Goal: Task Accomplishment & Management: Use online tool/utility

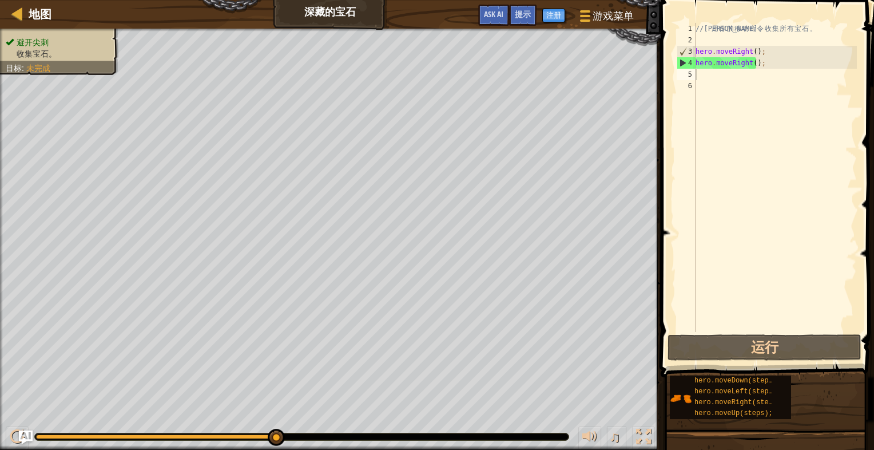
scroll to position [5, 0]
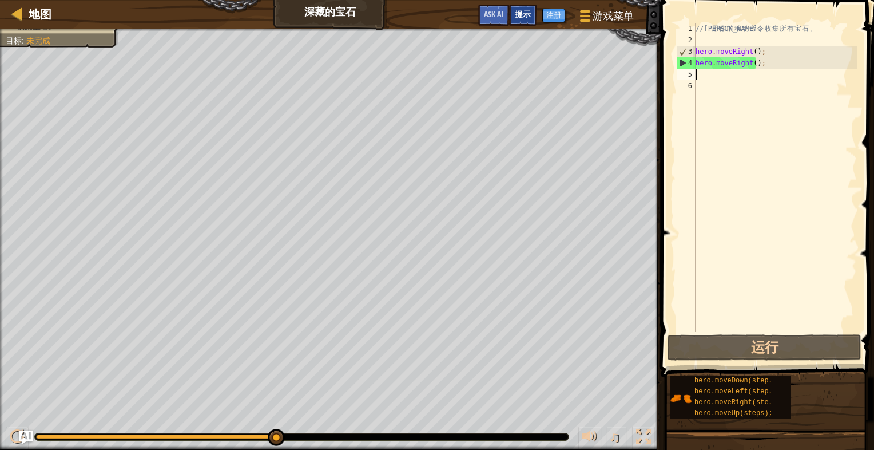
click at [525, 18] on span "提示" at bounding box center [523, 14] width 16 height 11
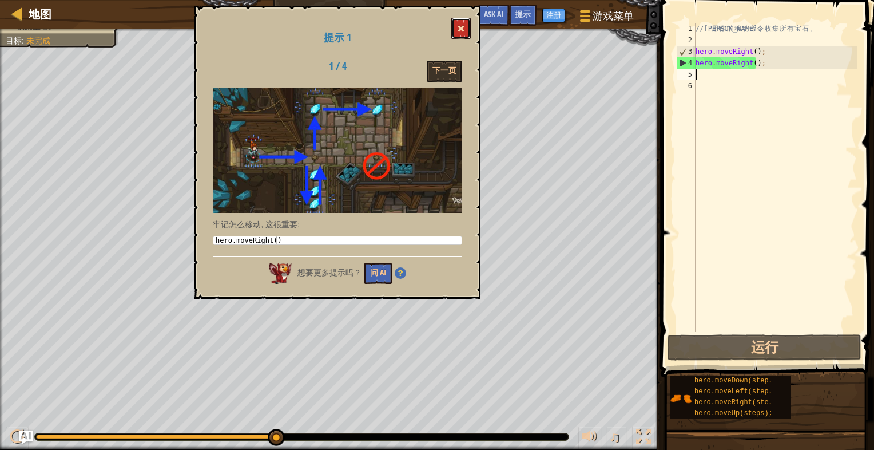
click at [463, 30] on span at bounding box center [461, 29] width 8 height 8
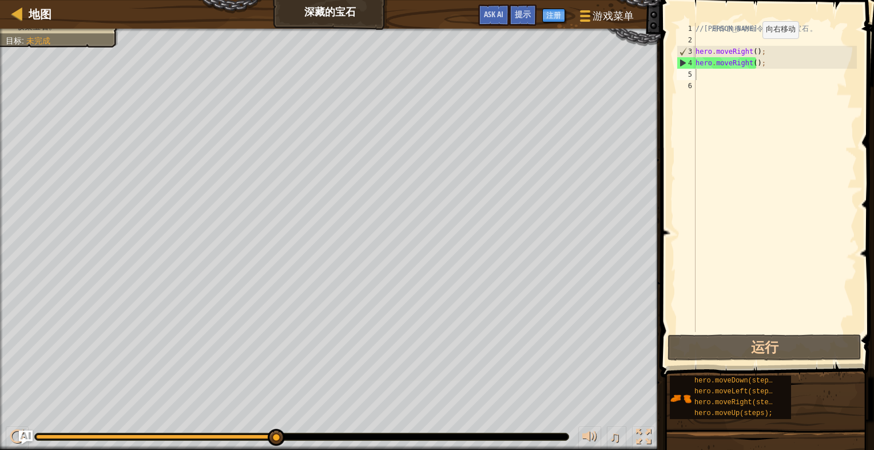
drag, startPoint x: 753, startPoint y: 49, endPoint x: 768, endPoint y: 51, distance: 15.6
click at [753, 49] on div "// 利 用 你 的 移 动 命 令 收 集 所 有 宝 石 。 hero . moveRight ( ) ; hero . moveRight ( ) ;" at bounding box center [775, 189] width 164 height 332
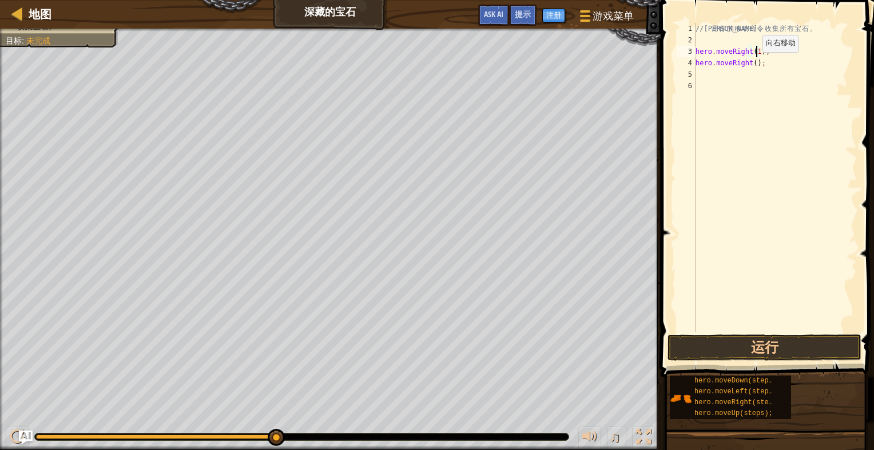
click at [753, 63] on div "// 利 用 你 的 移 动 命 令 收 集 所 有 宝 石 。 hero . moveRight ( 1 ) ; hero . moveRight ( ) ;" at bounding box center [775, 189] width 164 height 332
click at [748, 63] on div "// 利 用 你 的 移 动 命 令 收 集 所 有 宝 石 。 hero . moveRight ( 1 ) ; hero . moveRight ( ) ;" at bounding box center [775, 189] width 164 height 332
type textarea "hero.moveUp(1);"
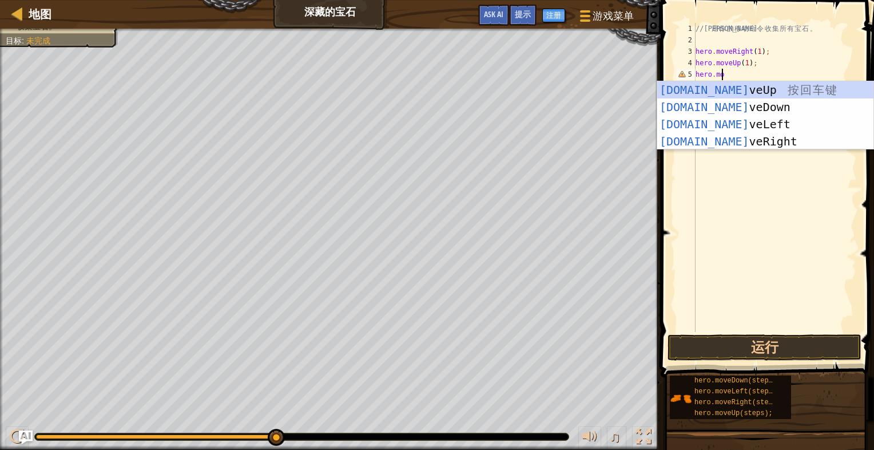
scroll to position [5, 2]
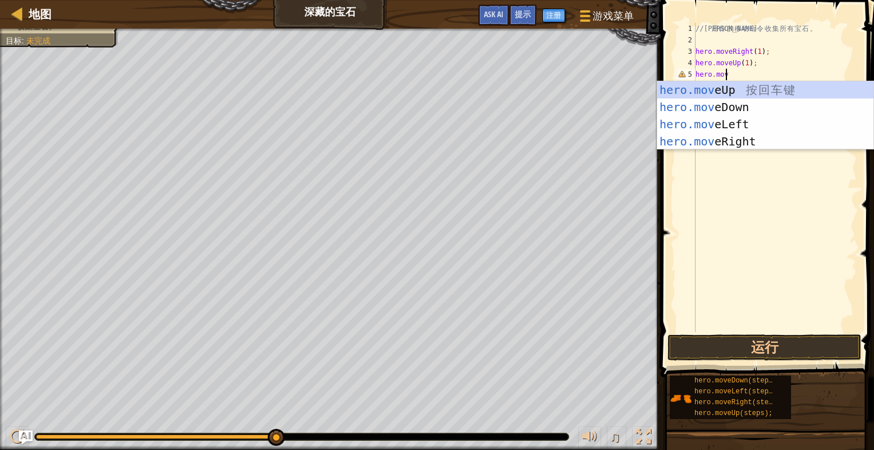
type textarea "hero.move"
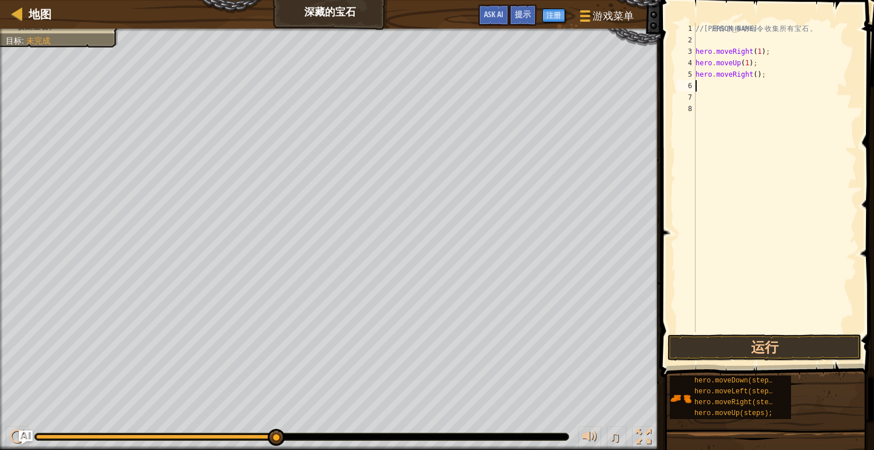
scroll to position [5, 0]
type textarea "hero.moveRight(1);"
type textarea "\"
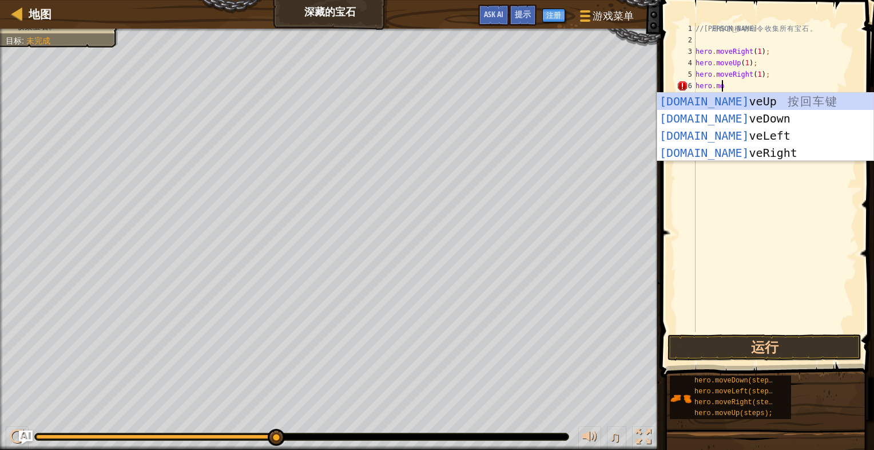
scroll to position [5, 2]
type textarea "hero.move"
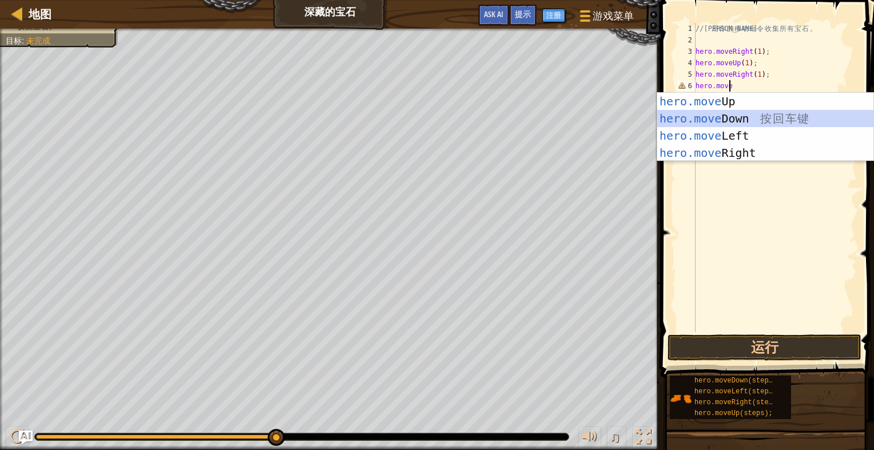
scroll to position [5, 0]
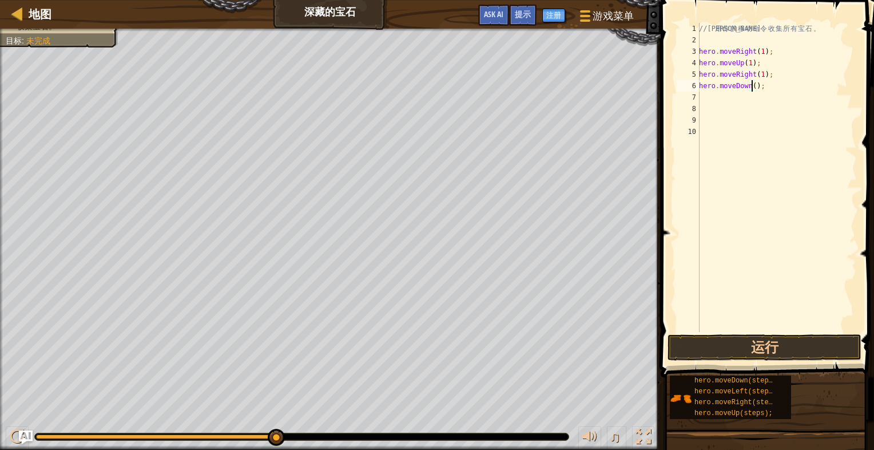
type textarea "hero.moveDown(1);"
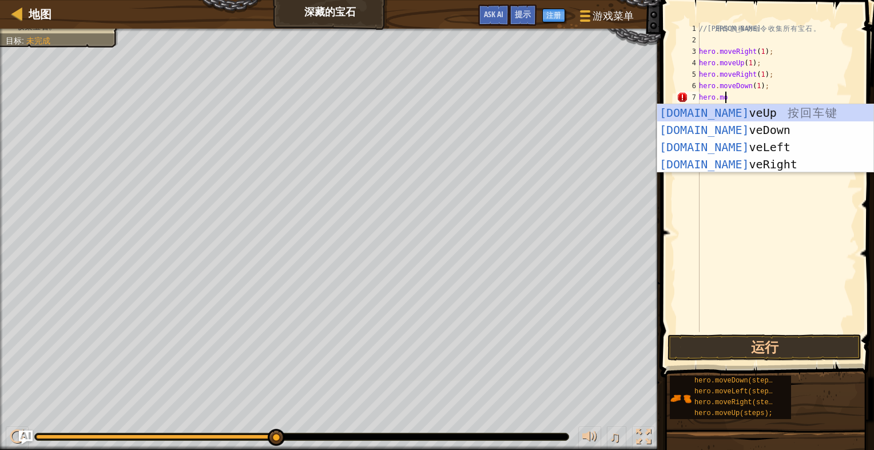
scroll to position [5, 2]
type textarea "hero.move"
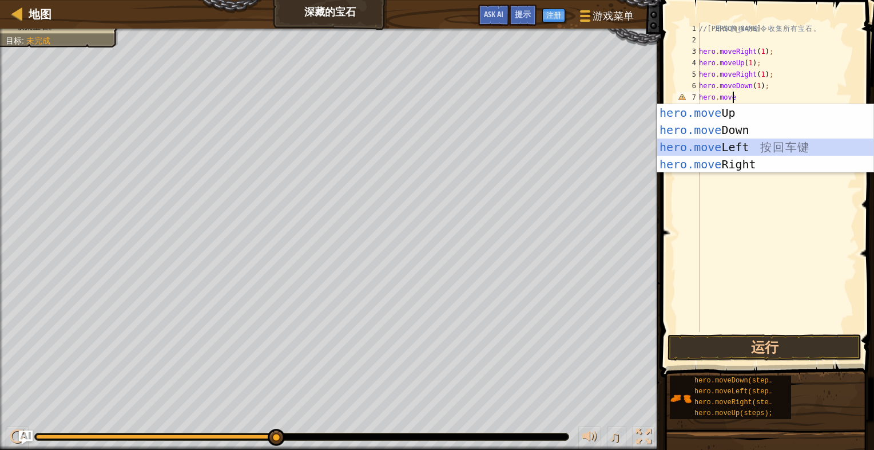
scroll to position [5, 0]
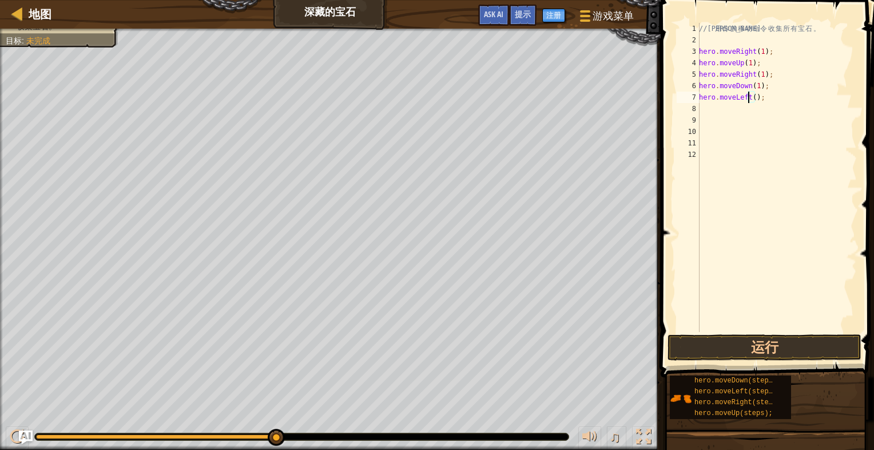
type textarea "hero.moveLeft(1);"
drag, startPoint x: 733, startPoint y: 97, endPoint x: 678, endPoint y: 97, distance: 55.5
click at [678, 97] on div "hero.moveLeft(1); 1 2 3 4 5 6 7 8 9 10 11 12 // 利 用 你 的 移 动 命 令 收 集 所 有 宝 石 。 h…" at bounding box center [765, 177] width 182 height 309
click at [765, 100] on div "// 利 用 你 的 移 动 命 令 收 集 所 有 宝 石 。 hero . moveRight ( 1 ) ; hero . moveUp ( 1 ) ;…" at bounding box center [777, 189] width 160 height 332
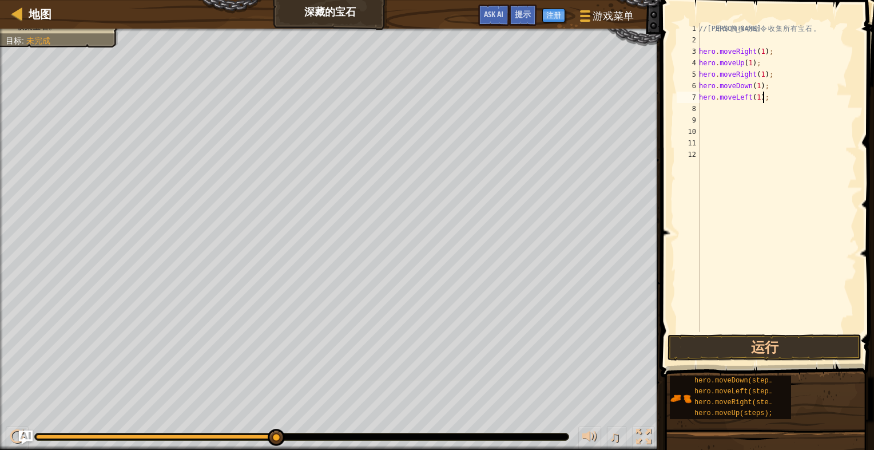
scroll to position [5, 0]
paste textarea "hero.move"
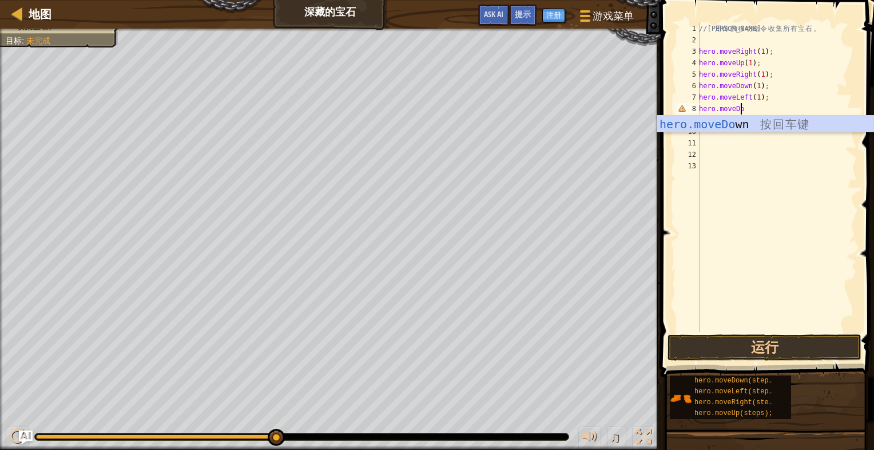
scroll to position [5, 3]
type textarea "hero.moveDown"
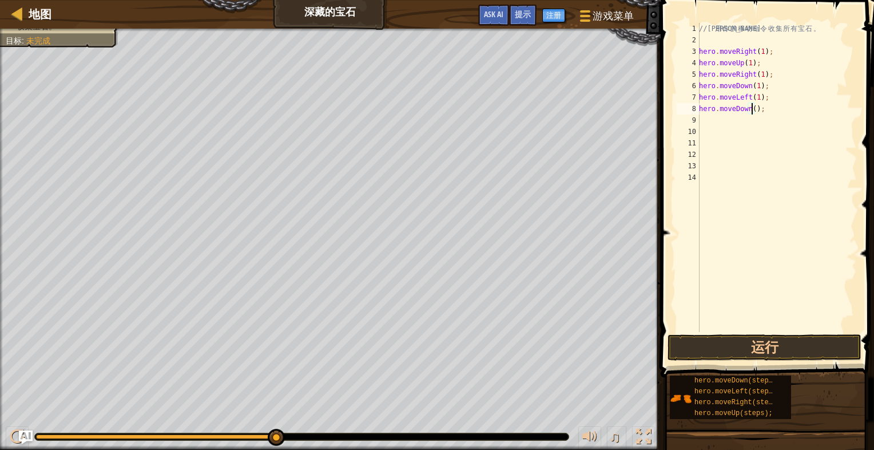
scroll to position [5, 5]
type textarea "hero.moveDown(1);"
click at [795, 342] on button "运行" at bounding box center [765, 347] width 194 height 26
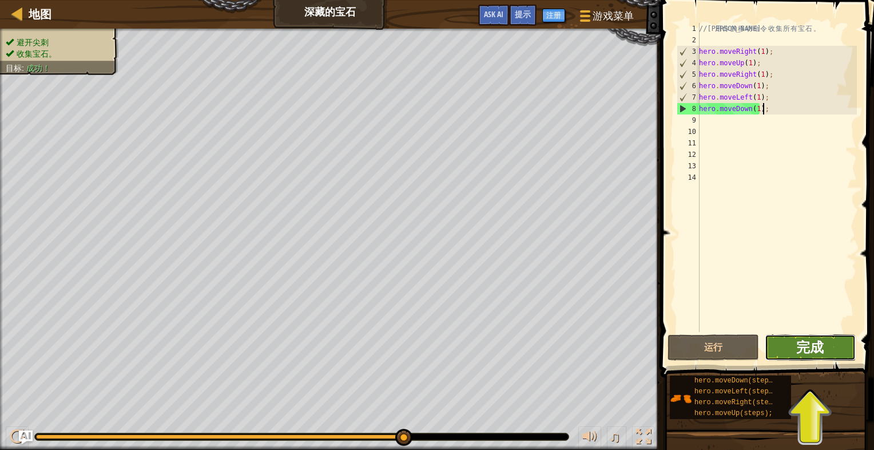
click at [800, 352] on span "完成" at bounding box center [809, 347] width 27 height 18
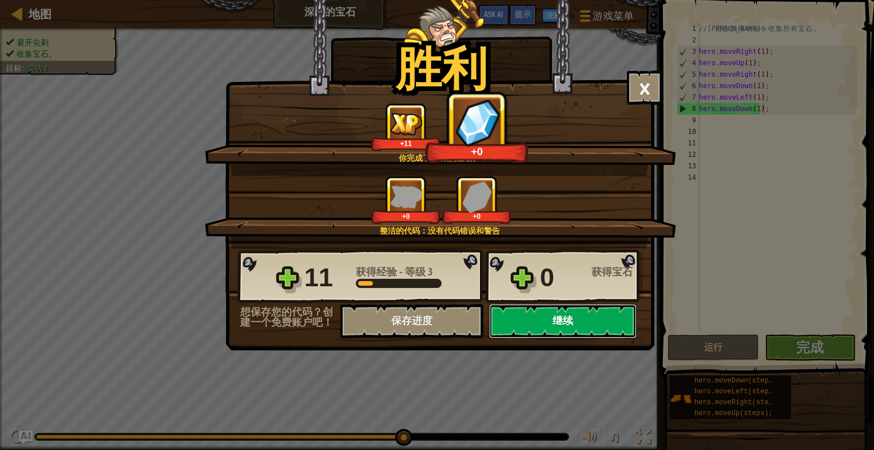
click at [570, 321] on button "继续" at bounding box center [563, 321] width 148 height 34
select select "zh-HANS"
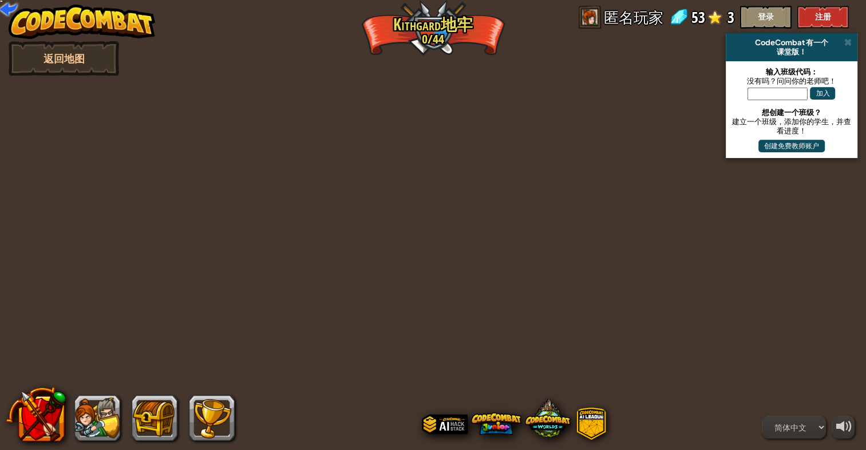
select select "zh-HANS"
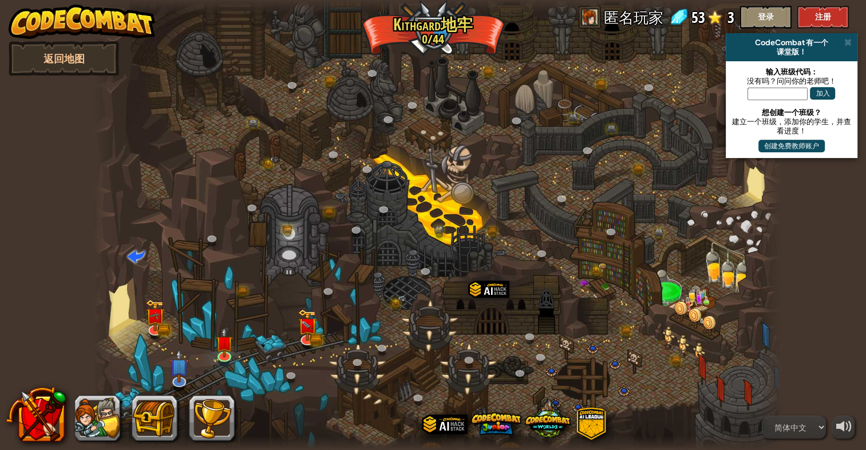
select select "zh-HANS"
click at [311, 340] on link at bounding box center [307, 337] width 23 height 23
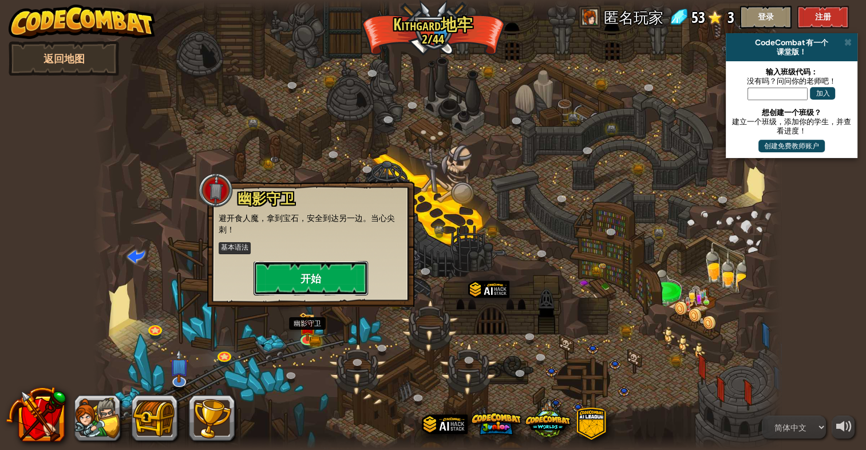
click at [331, 279] on button "开始" at bounding box center [310, 278] width 114 height 34
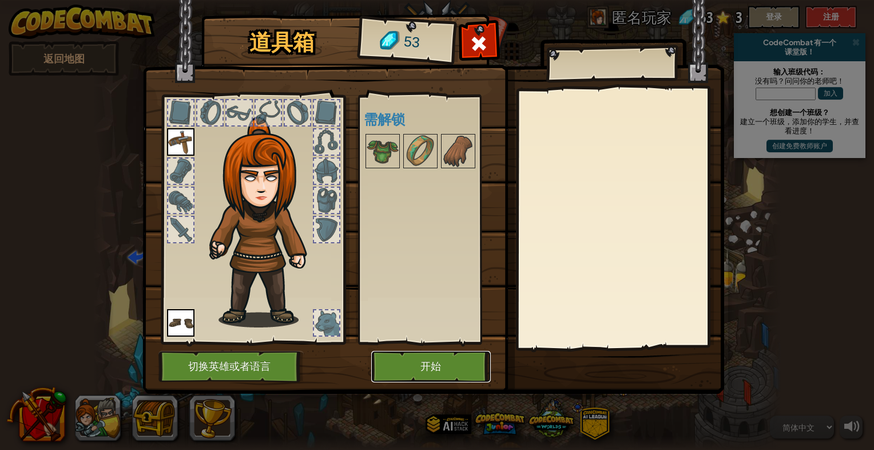
click at [410, 358] on button "开始" at bounding box center [431, 366] width 120 height 31
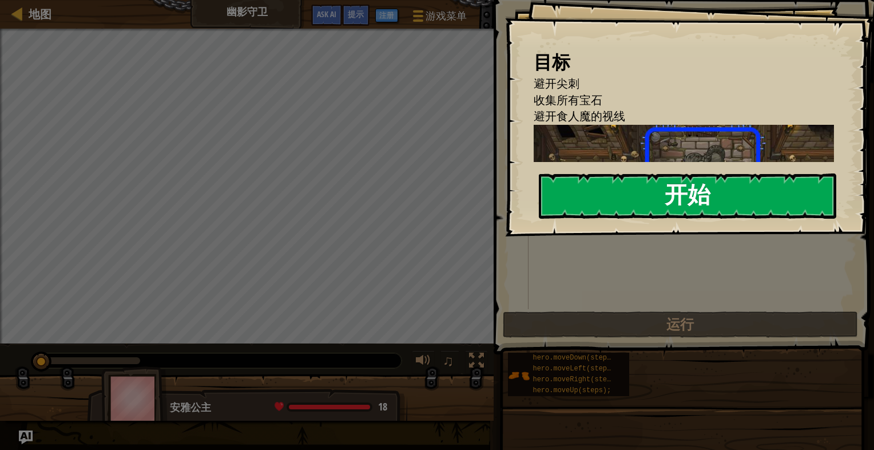
click at [632, 195] on button "开始" at bounding box center [687, 195] width 297 height 45
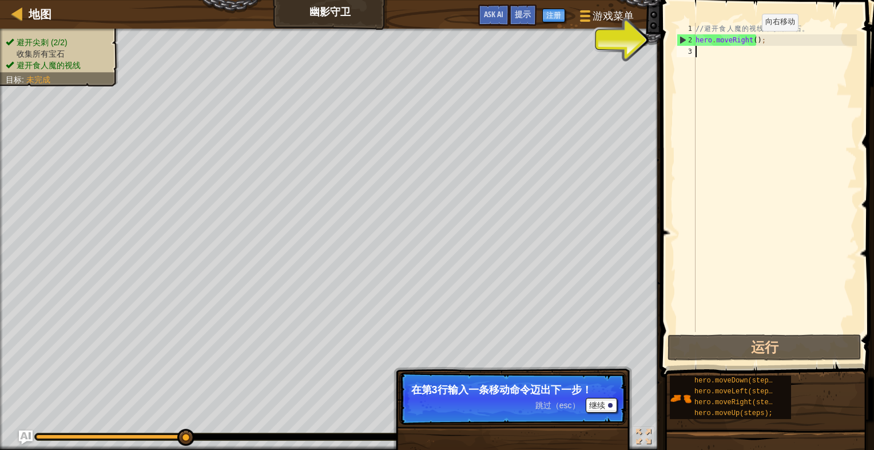
click at [752, 42] on div "// 避 开 食 人 魔 的 视 线 ， 收 集 宝 石 。 hero . moveRight ( ) ;" at bounding box center [775, 189] width 164 height 332
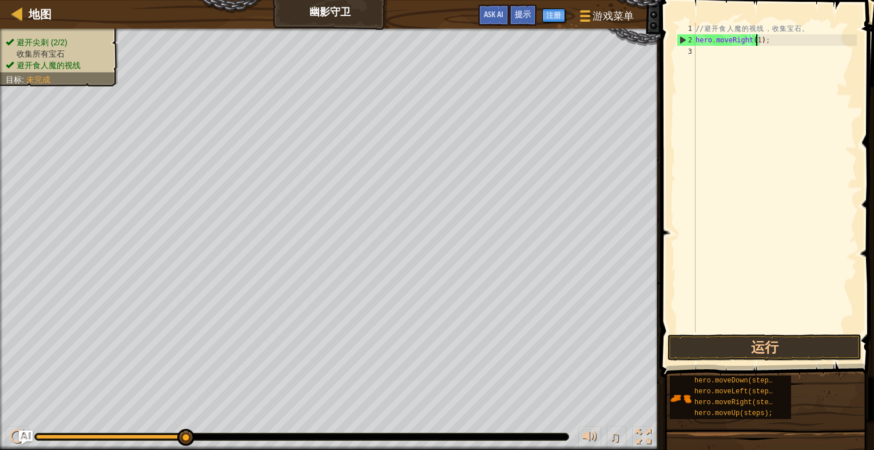
scroll to position [5, 5]
type textarea "hero.moveRight(1);"
drag, startPoint x: 780, startPoint y: 347, endPoint x: 753, endPoint y: 310, distance: 45.9
click at [780, 348] on button "运行" at bounding box center [765, 347] width 194 height 26
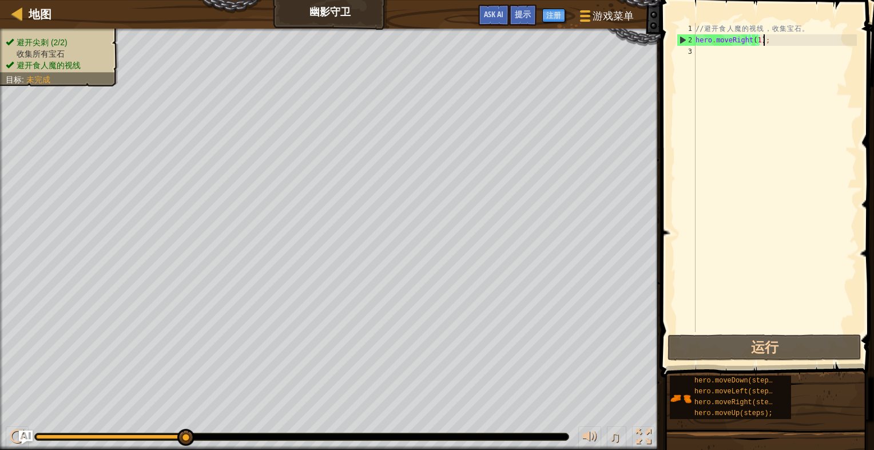
click at [769, 42] on div "// 避 开 食 人 魔 的 视 线 ， 收 集 宝 石 。 hero . moveRight ( 1 ) ;" at bounding box center [775, 189] width 164 height 332
drag, startPoint x: 728, startPoint y: 42, endPoint x: 680, endPoint y: 43, distance: 48.6
click at [680, 43] on div "1 2 3 4 // 避 开 食 人 魔 的 视 线 ， 收 集 宝 石 。 hero . moveRight ( 1 ) ; ההההההההההההההה…" at bounding box center [765, 177] width 182 height 309
type textarea "hero.moveRight(1);"
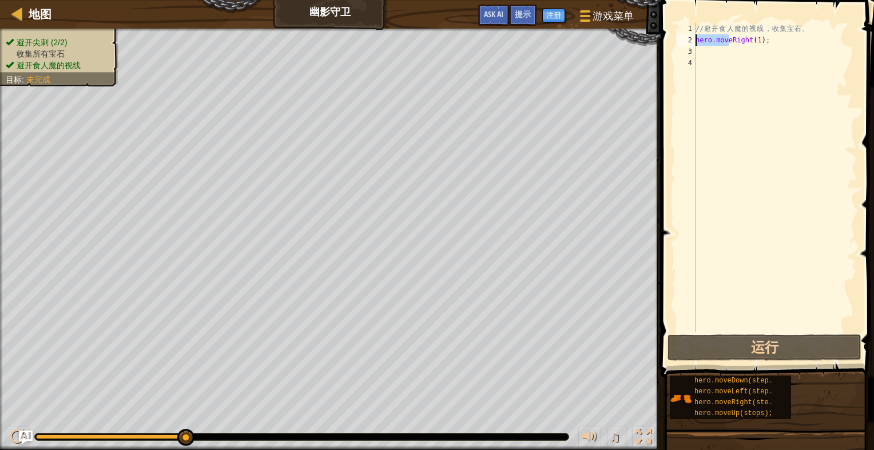
click at [769, 44] on div "// 避 开 食 人 魔 的 视 线 ， 收 集 宝 石 。 hero . moveRight ( 1 ) ;" at bounding box center [775, 189] width 164 height 332
paste textarea "hero.move"
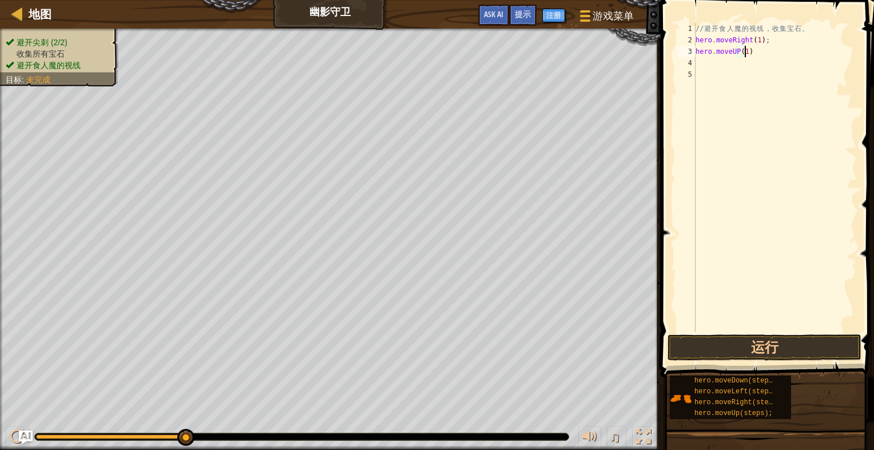
scroll to position [5, 3]
type textarea "hero.moveUP(1);"
paste textarea "hero.move"
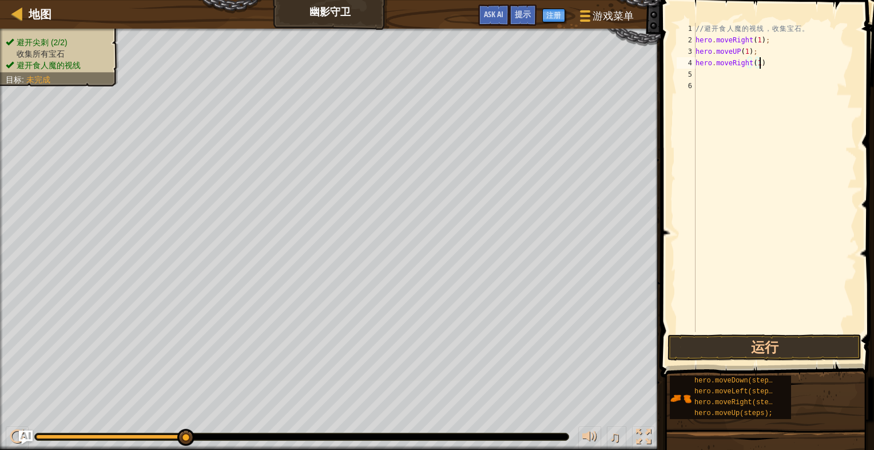
type textarea "hero.moveRight(1);"
type textarea "v"
paste textarea "hero.move"
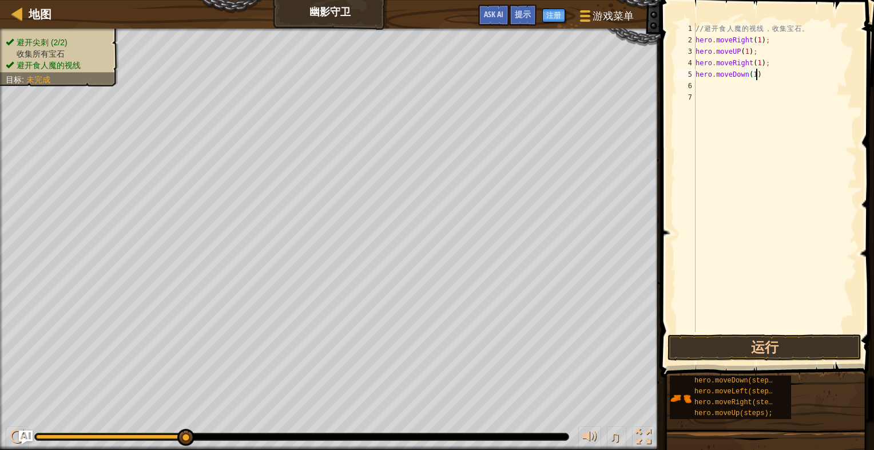
type textarea "hero.moveDown(1);"
paste textarea "hero.move"
type textarea "hero.moveRight(1);"
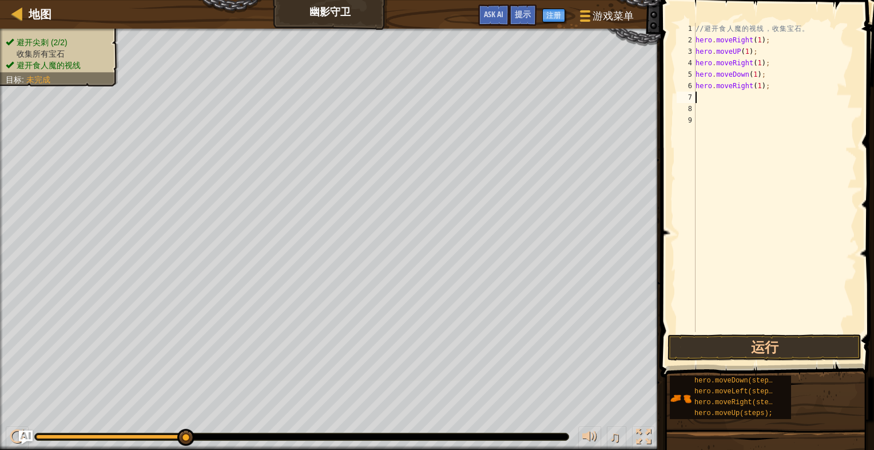
scroll to position [5, 0]
click at [767, 345] on button "运行" at bounding box center [765, 347] width 194 height 26
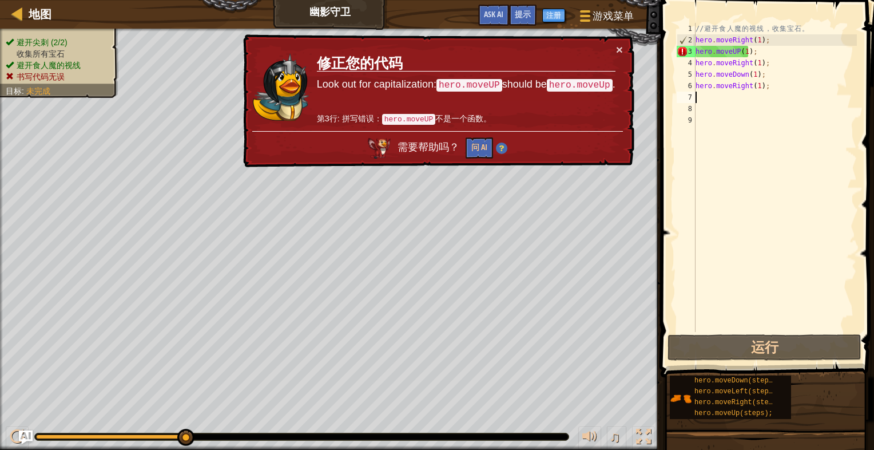
click at [736, 51] on div "// 避 开 食 人 魔 的 视 线 ， 收 集 宝 石 。 hero . moveRight ( 1 ) ; hero . moveUP ( 1 ) ; h…" at bounding box center [775, 189] width 164 height 332
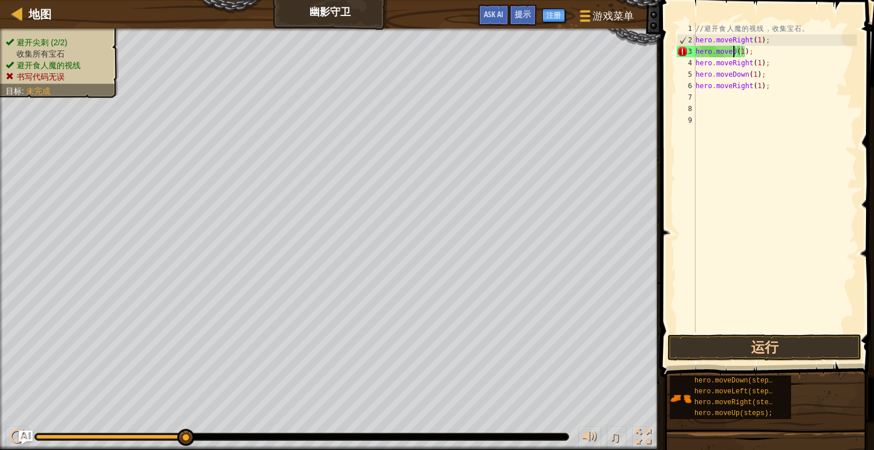
scroll to position [5, 3]
type textarea "hero.moveUp(1);"
click at [778, 346] on button "运行" at bounding box center [765, 347] width 194 height 26
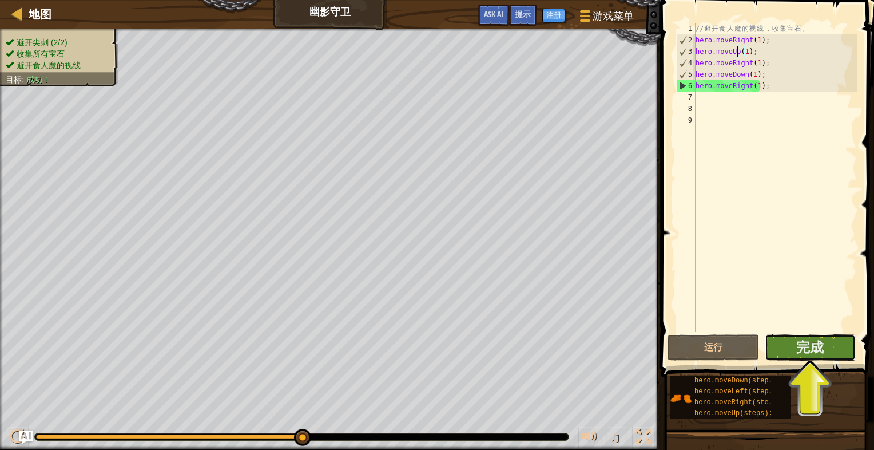
click at [833, 352] on button "完成" at bounding box center [810, 347] width 91 height 26
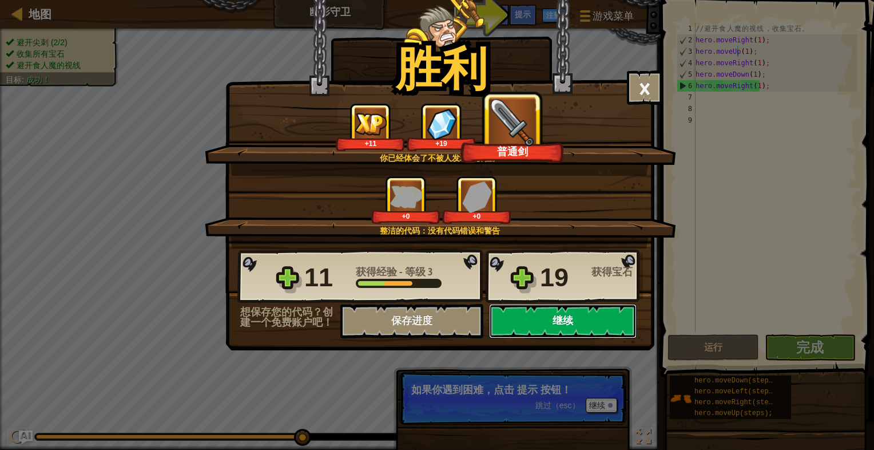
click at [586, 317] on button "继续" at bounding box center [563, 321] width 148 height 34
select select "zh-HANS"
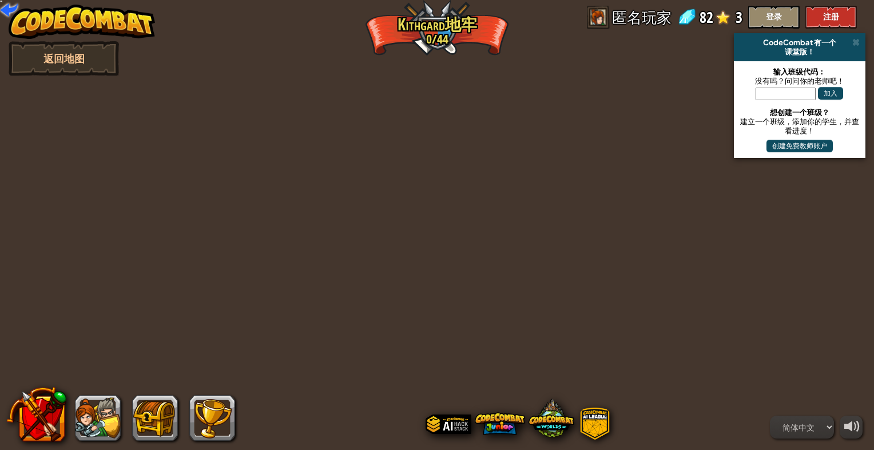
select select "zh-HANS"
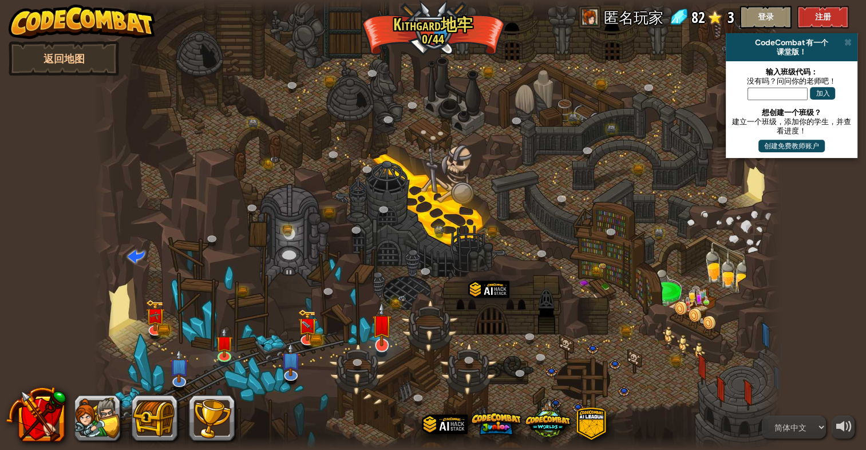
select select "zh-HANS"
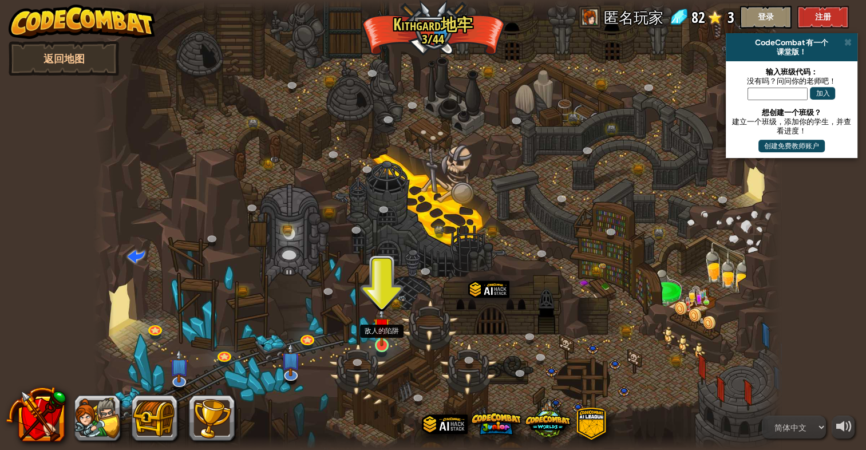
click at [387, 342] on img at bounding box center [382, 326] width 18 height 40
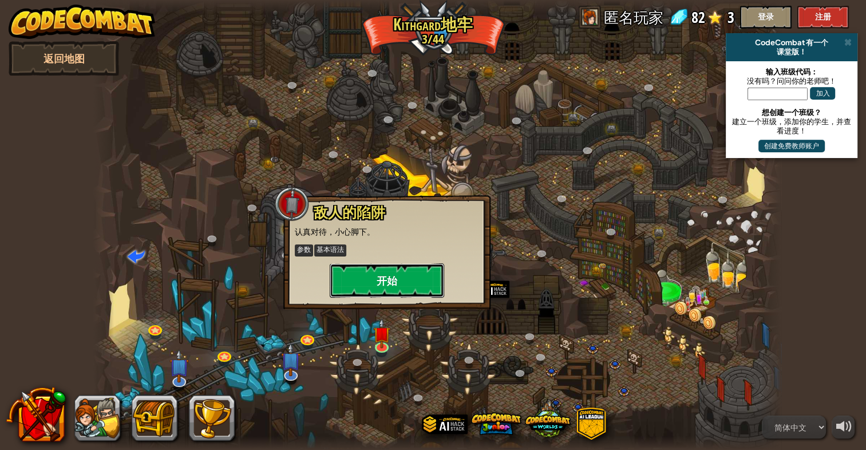
click at [416, 284] on button "开始" at bounding box center [387, 280] width 114 height 34
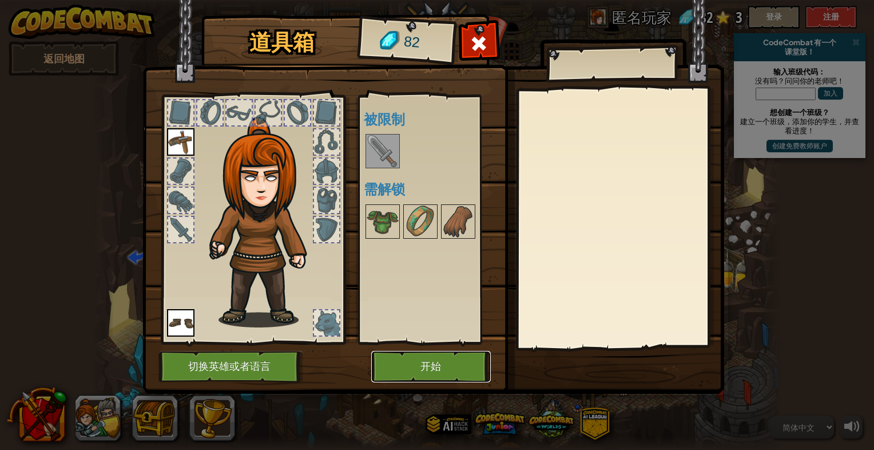
click at [441, 363] on button "开始" at bounding box center [431, 366] width 120 height 31
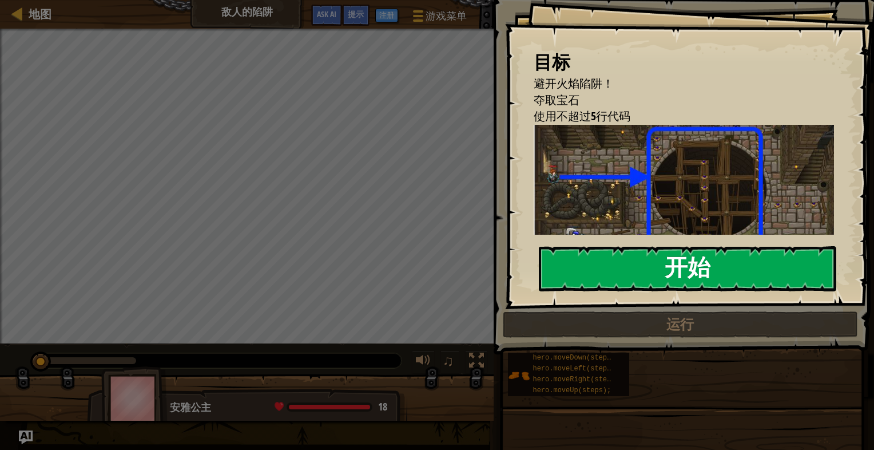
click at [634, 264] on button "开始" at bounding box center [687, 268] width 297 height 45
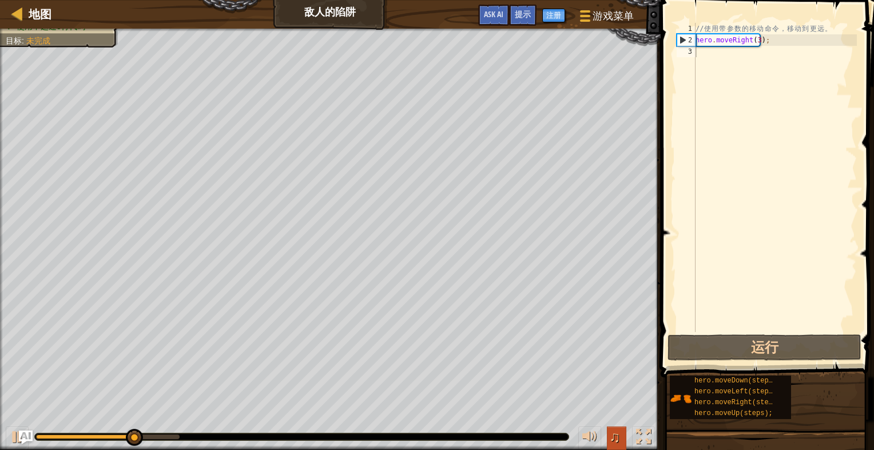
click at [613, 434] on span "♫" at bounding box center [614, 436] width 11 height 17
click at [593, 436] on div at bounding box center [589, 436] width 15 height 15
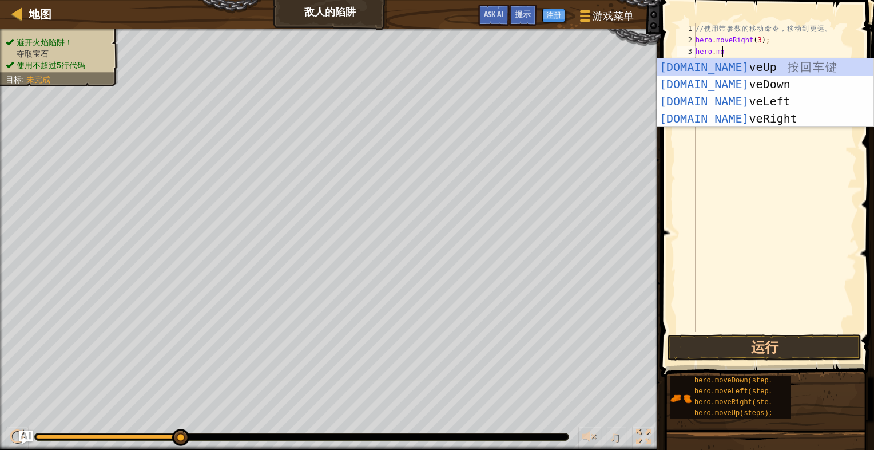
scroll to position [5, 2]
type textarea "hero.move"
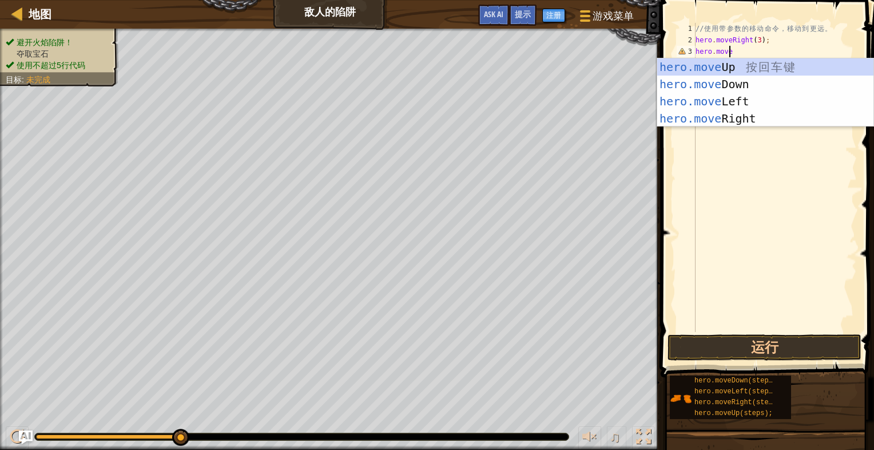
scroll to position [5, 0]
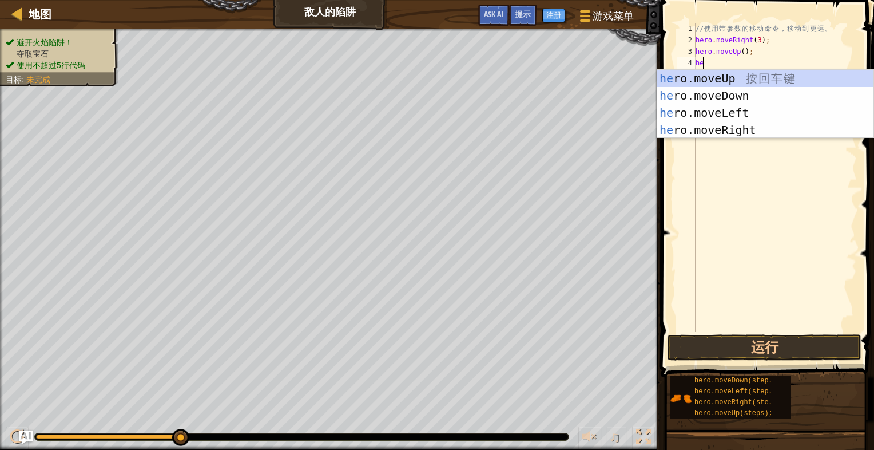
type textarea "hero"
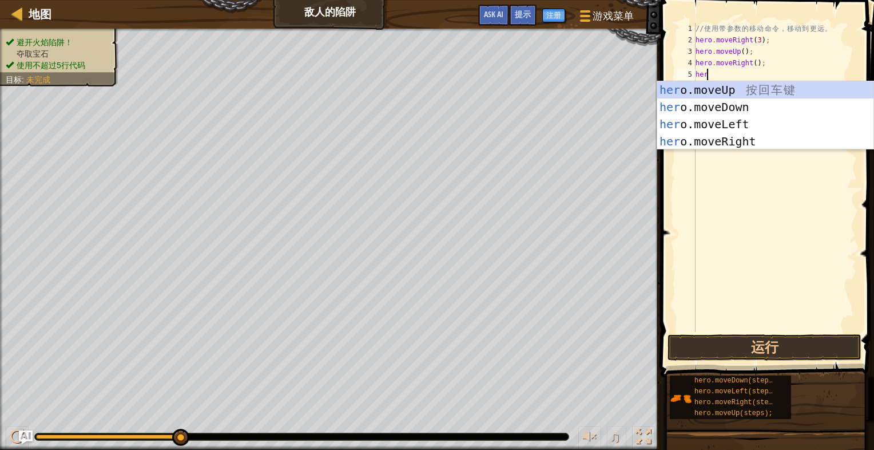
type textarea "hero"
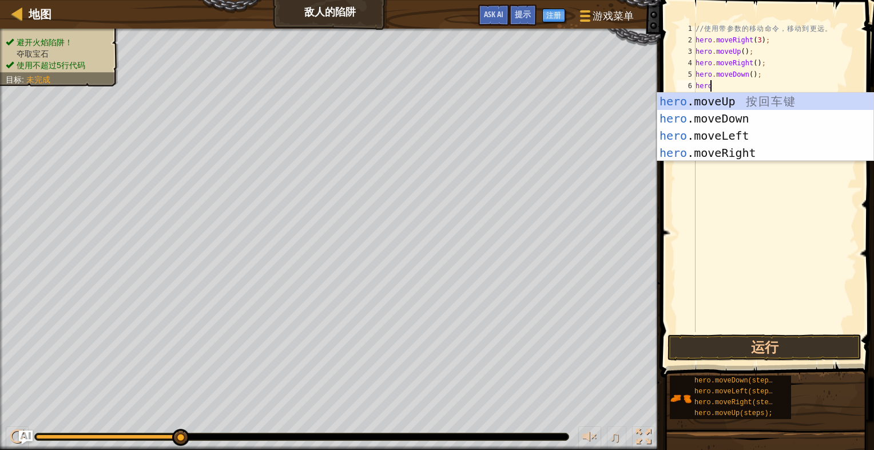
type textarea "hero."
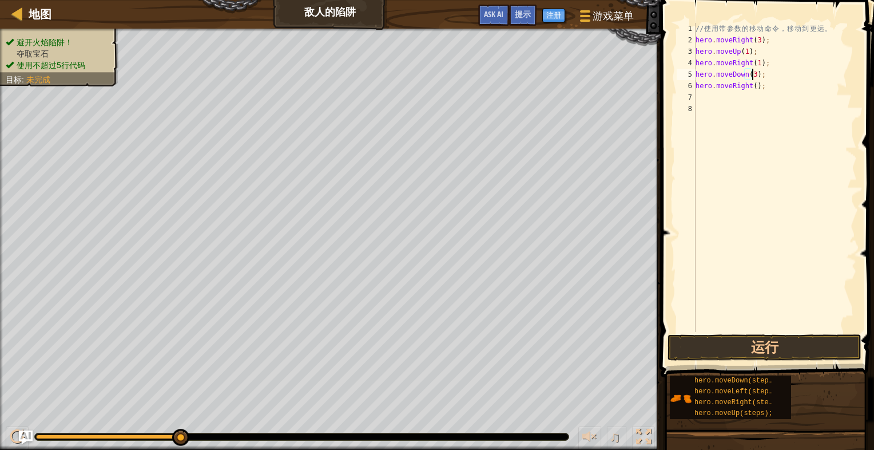
scroll to position [5, 5]
type textarea "hero.moveRight(2);"
click at [787, 347] on button "运行" at bounding box center [765, 347] width 194 height 26
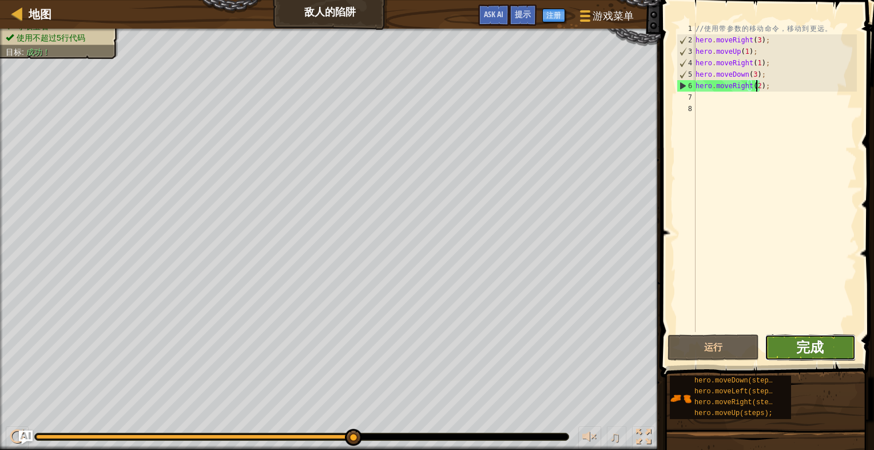
click at [807, 348] on span "完成" at bounding box center [809, 347] width 27 height 18
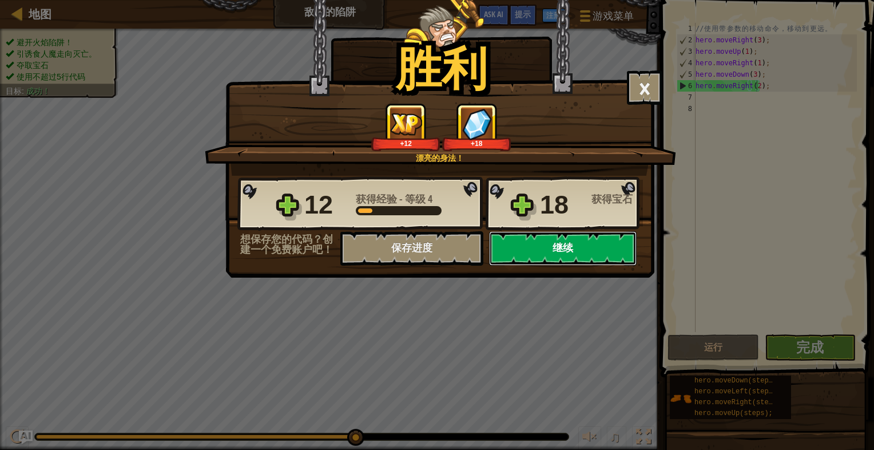
click at [583, 249] on button "继续" at bounding box center [563, 248] width 148 height 34
select select "zh-HANS"
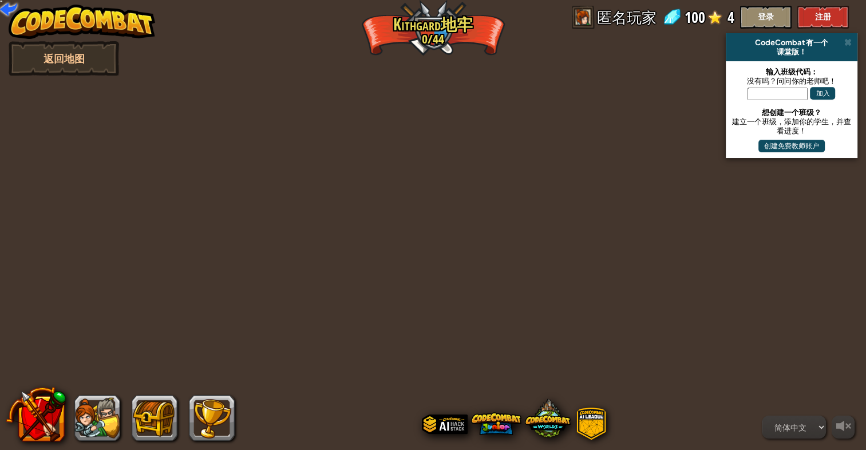
select select "zh-HANS"
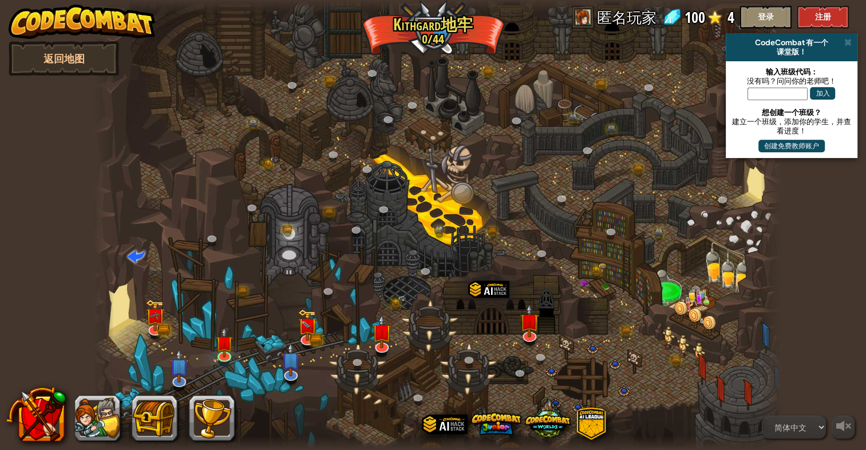
select select "zh-HANS"
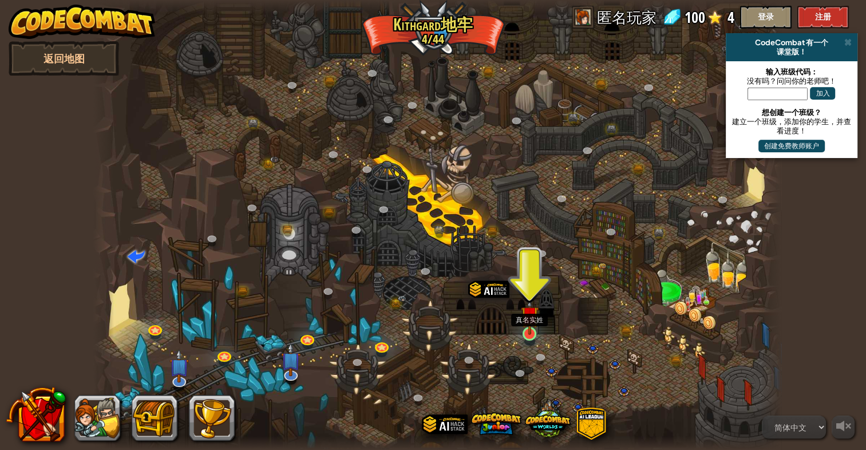
click at [529, 334] on img at bounding box center [530, 315] width 18 height 40
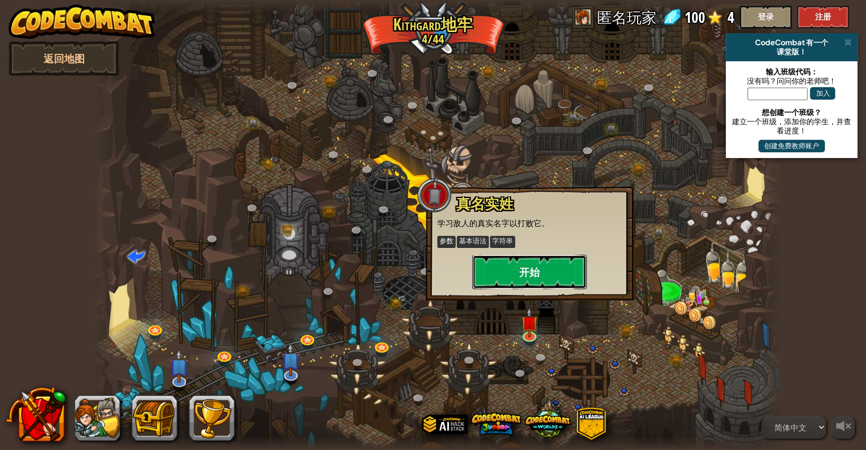
click at [541, 274] on button "开始" at bounding box center [529, 272] width 114 height 34
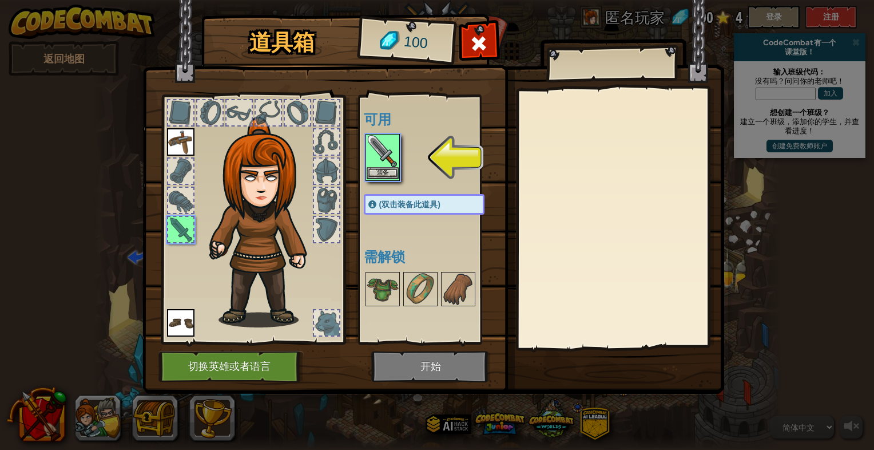
click at [391, 157] on img at bounding box center [383, 151] width 32 height 32
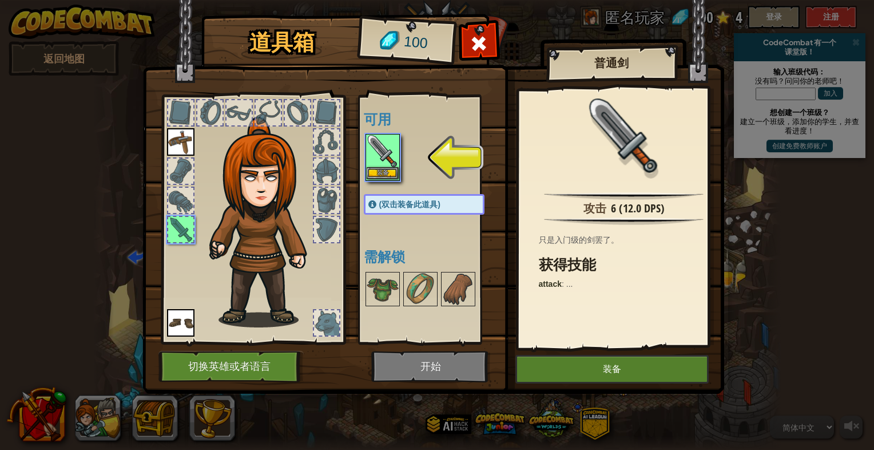
click at [391, 157] on img at bounding box center [383, 151] width 32 height 32
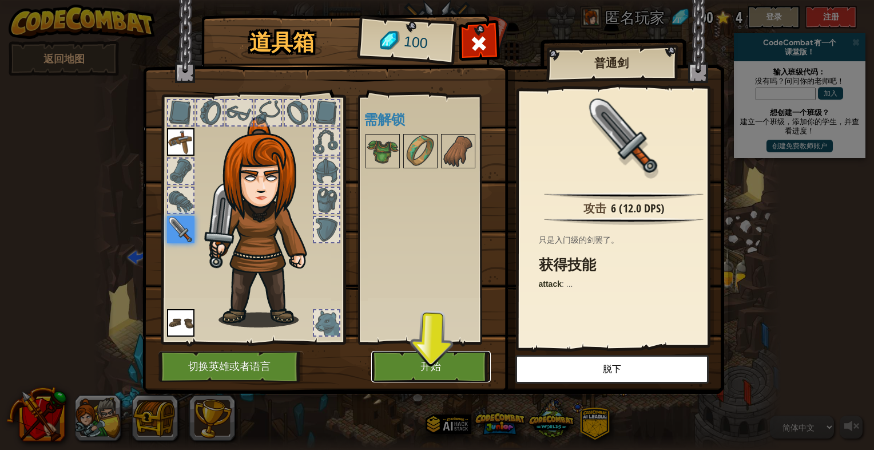
click at [435, 366] on button "开始" at bounding box center [431, 366] width 120 height 31
click at [444, 364] on button "开始" at bounding box center [431, 366] width 120 height 31
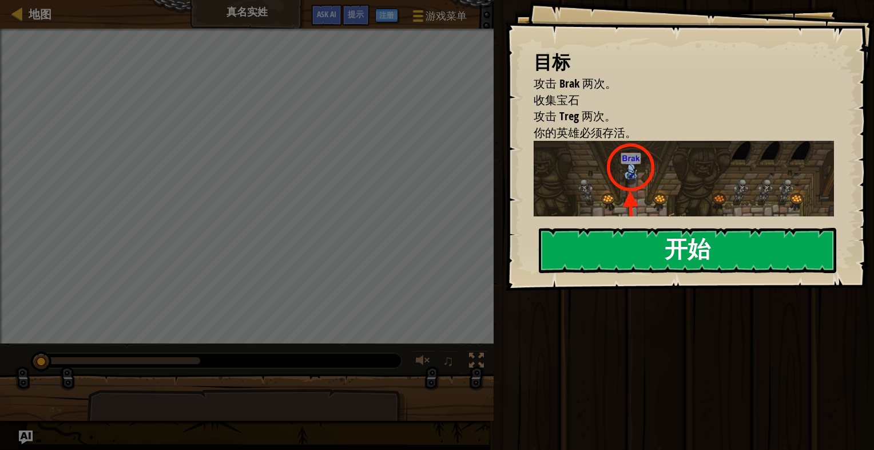
click at [646, 252] on button "开始" at bounding box center [687, 250] width 297 height 45
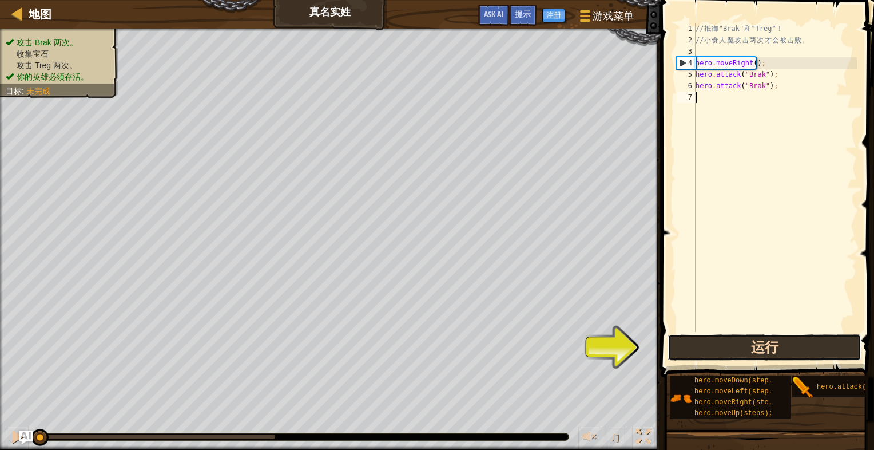
click at [749, 349] on button "运行" at bounding box center [765, 347] width 194 height 26
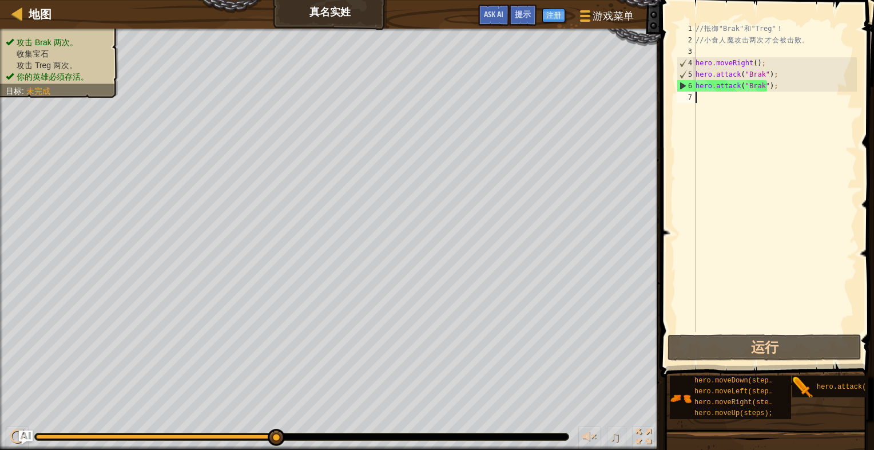
click at [745, 104] on div "// 抵 御 "Brak" 和 "Treg" ！ // 小 食 人 魔 攻 击 两 次 才 会 被 击 败 。 hero . moveRight ( ) ; …" at bounding box center [775, 189] width 164 height 332
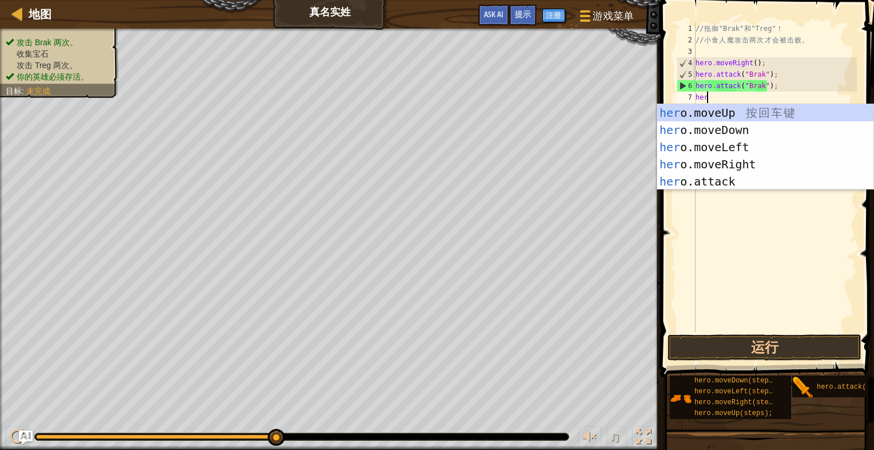
scroll to position [5, 0]
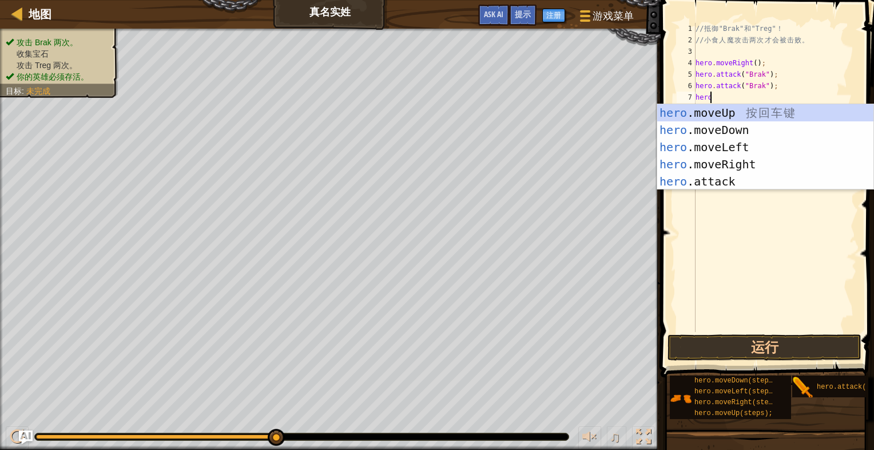
type textarea "hero."
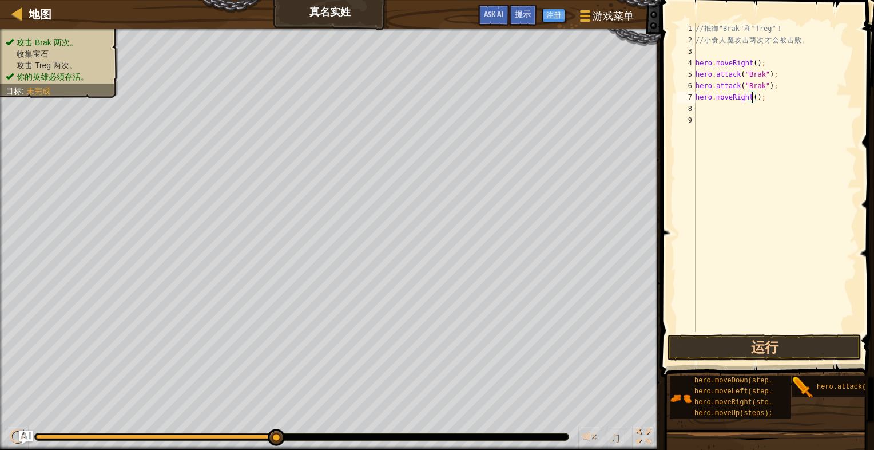
type textarea "hero.moveRight(3);"
type textarea "hero.attack("Treg");"
click at [768, 342] on button "运行" at bounding box center [765, 347] width 194 height 26
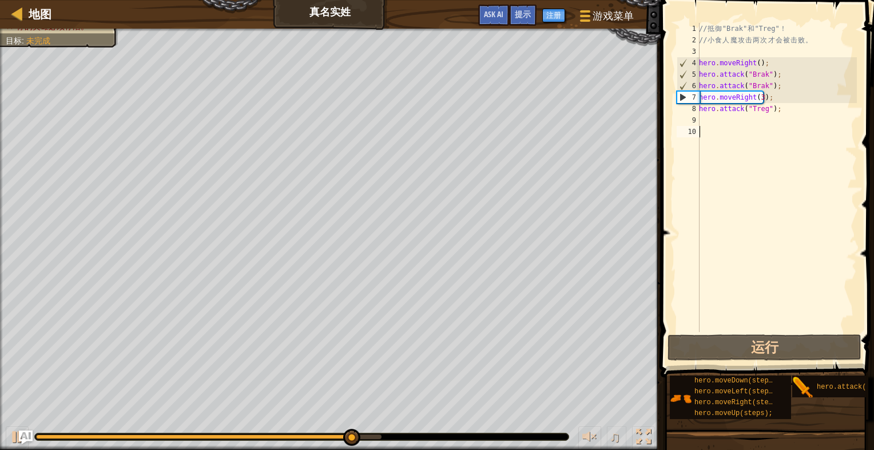
click at [776, 130] on div "// 抵 御 "Brak" 和 "Treg" ！ // 小 食 人 魔 攻 击 两 次 才 会 被 击 败 。 hero . moveRight ( ) ; …" at bounding box center [777, 189] width 160 height 332
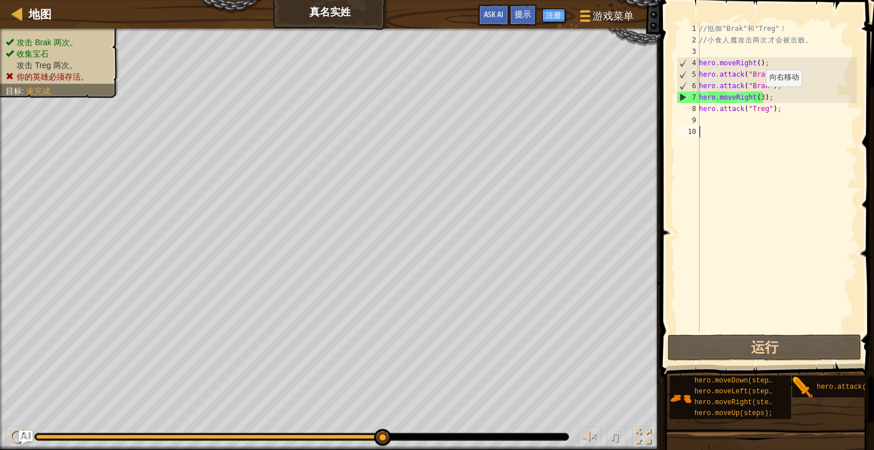
click at [760, 97] on div "// 抵 御 "Brak" 和 "Treg" ！ // 小 食 人 魔 攻 击 两 次 才 会 被 击 败 。 hero . moveRight ( ) ; …" at bounding box center [777, 189] width 160 height 332
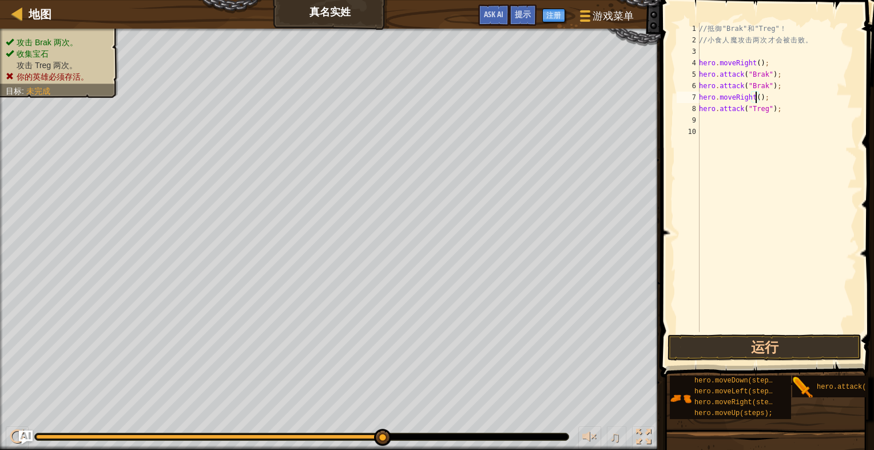
scroll to position [5, 5]
type textarea "hero.moveRight(1);"
click at [776, 350] on button "运行" at bounding box center [765, 347] width 194 height 26
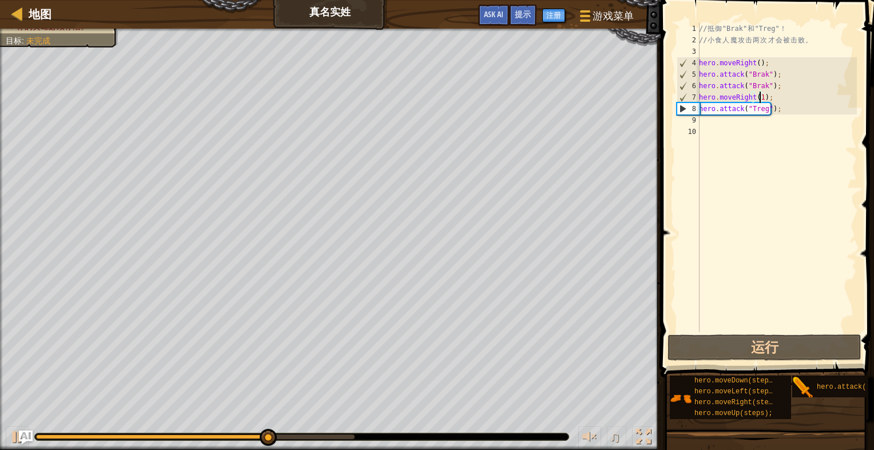
click at [754, 148] on div "// 抵 御 "Brak" 和 "Treg" ！ // 小 食 人 魔 攻 击 两 次 才 会 被 击 败 。 hero . moveRight ( ) ; …" at bounding box center [777, 189] width 160 height 332
click at [684, 108] on div "8" at bounding box center [688, 108] width 22 height 11
click at [682, 109] on div "8" at bounding box center [688, 108] width 22 height 11
type textarea "hero.attack("Treg");"
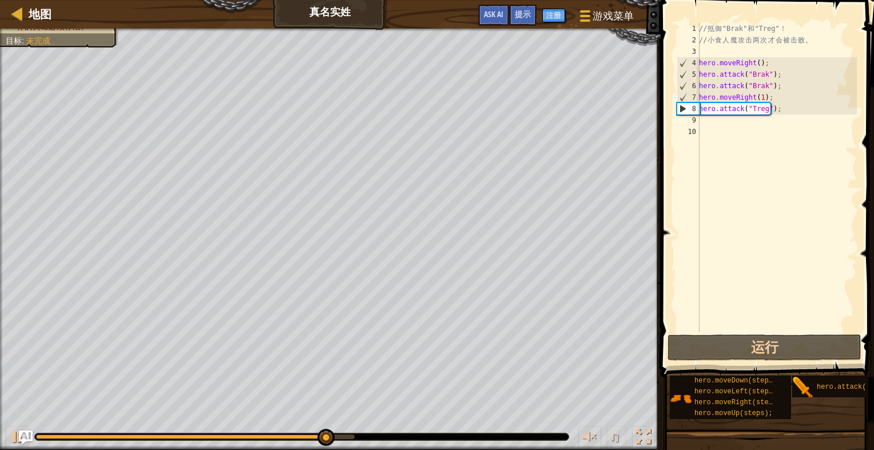
click at [780, 108] on div "// 抵 御 "Brak" 和 "Treg" ！ // 小 食 人 魔 攻 击 两 次 才 会 被 击 败 。 hero . moveRight ( ) ; …" at bounding box center [777, 189] width 160 height 332
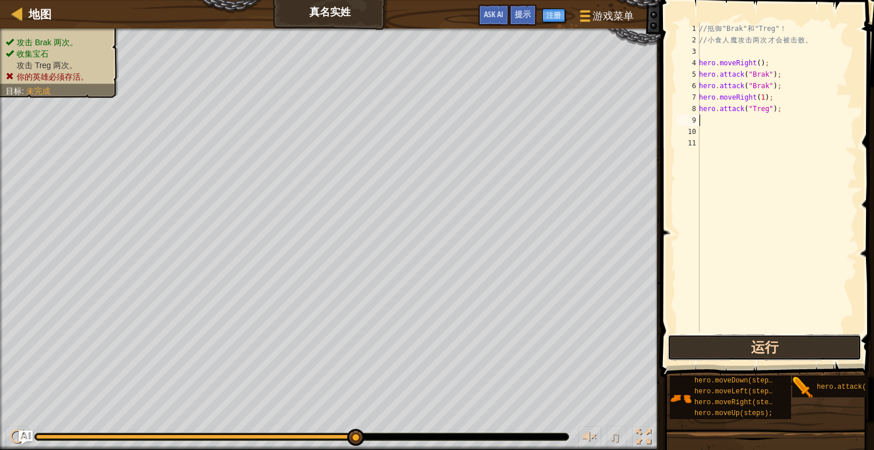
click at [789, 338] on button "运行" at bounding box center [765, 347] width 194 height 26
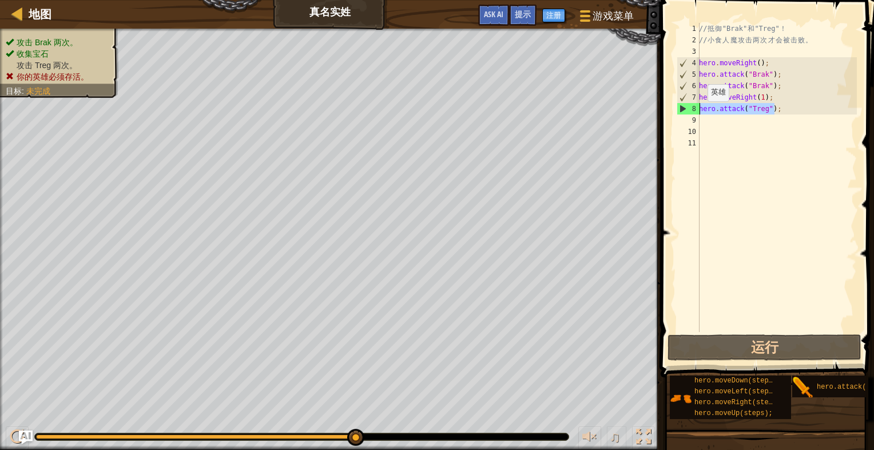
drag, startPoint x: 780, startPoint y: 109, endPoint x: 678, endPoint y: 113, distance: 102.5
click at [678, 113] on div "1 2 3 4 5 6 7 8 9 10 11 // 抵 御 "Brak" 和 "Treg" ！ // 小 食 人 魔 攻 击 两 次 才 会 被 击 败 。…" at bounding box center [765, 177] width 182 height 309
type textarea "hero.attack("Treg");"
click at [783, 112] on div "// 抵 御 "Brak" 和 "Treg" ！ // 小 食 人 魔 攻 击 两 次 才 会 被 击 败 。 hero . moveRight ( ) ; …" at bounding box center [777, 177] width 160 height 309
paste textarea "hero.attack("Treg");"
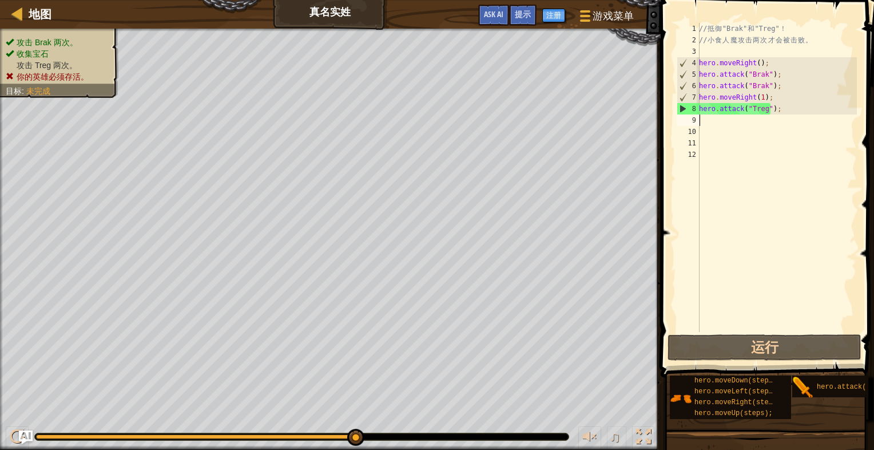
type textarea "hero.attack("Treg");"
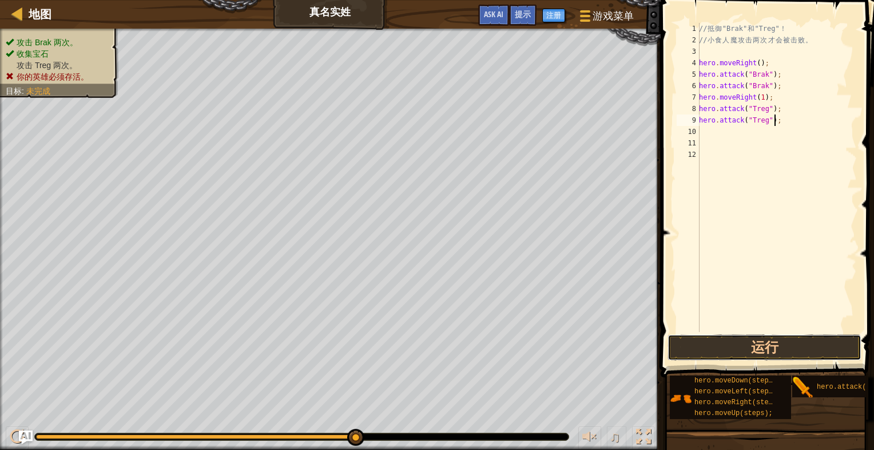
drag, startPoint x: 769, startPoint y: 340, endPoint x: 763, endPoint y: 341, distance: 6.9
click at [769, 340] on button "运行" at bounding box center [765, 347] width 194 height 26
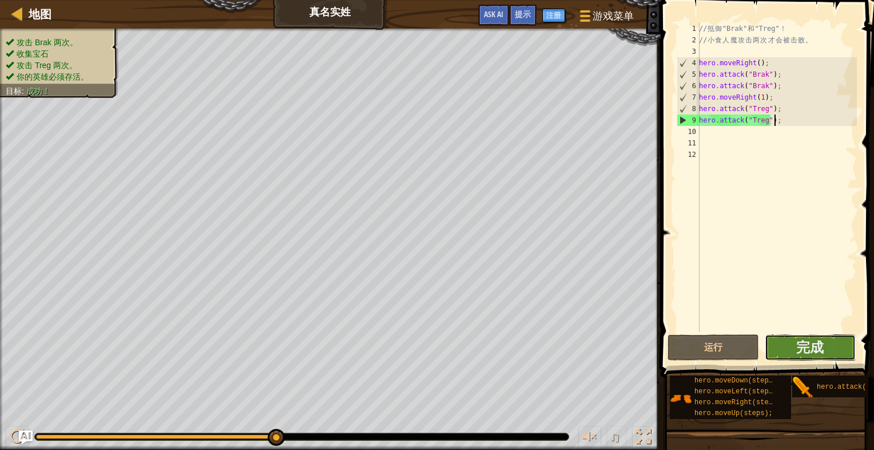
click at [831, 350] on button "完成" at bounding box center [810, 347] width 91 height 26
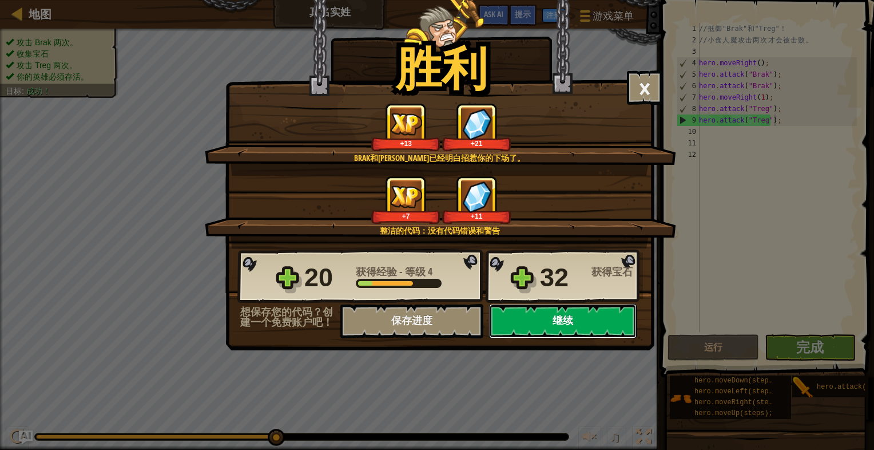
click at [604, 321] on button "继续" at bounding box center [563, 321] width 148 height 34
select select "zh-HANS"
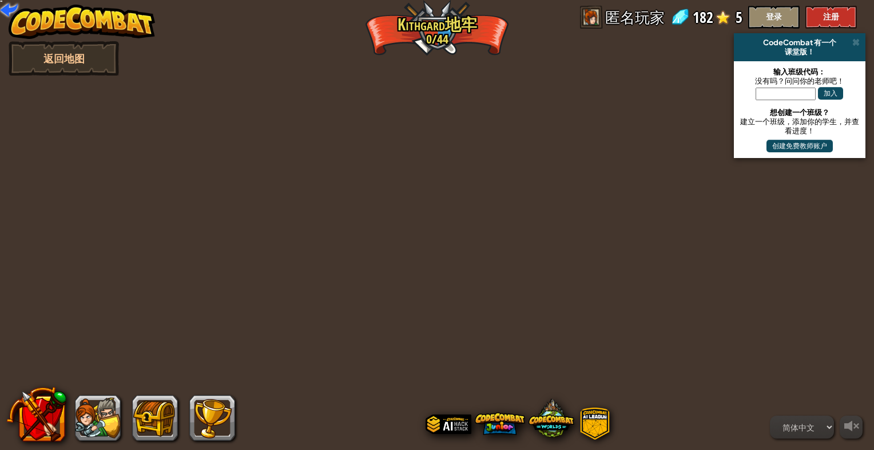
select select "zh-HANS"
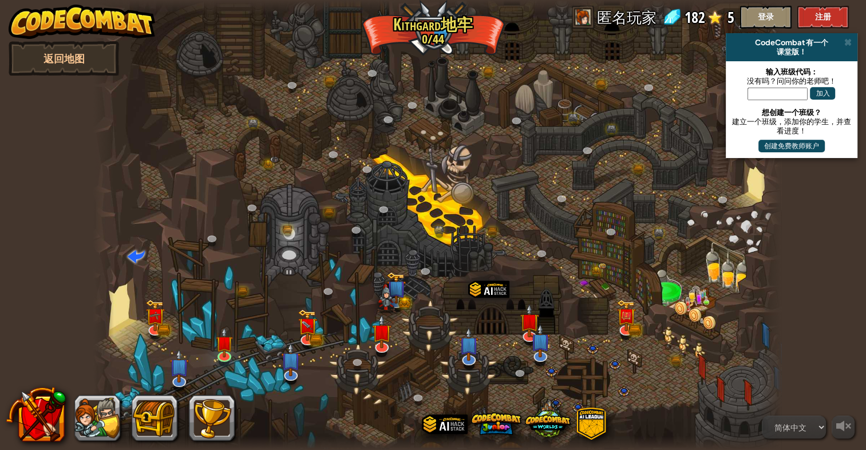
select select "zh-HANS"
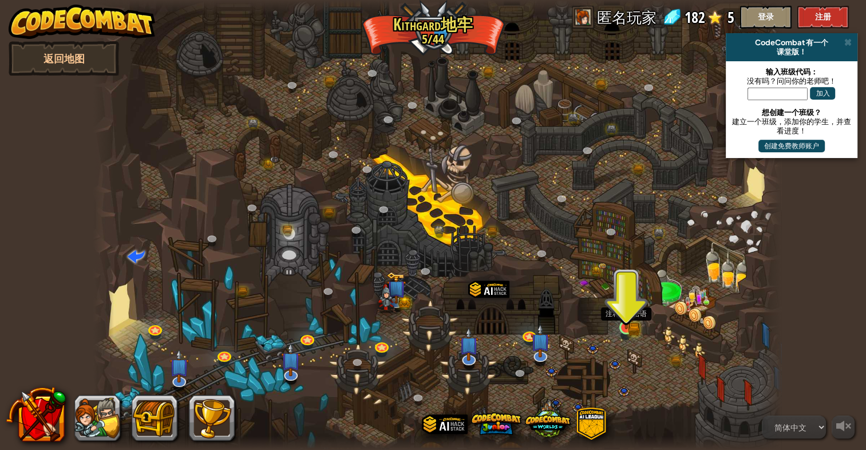
click at [626, 319] on img at bounding box center [626, 309] width 18 height 38
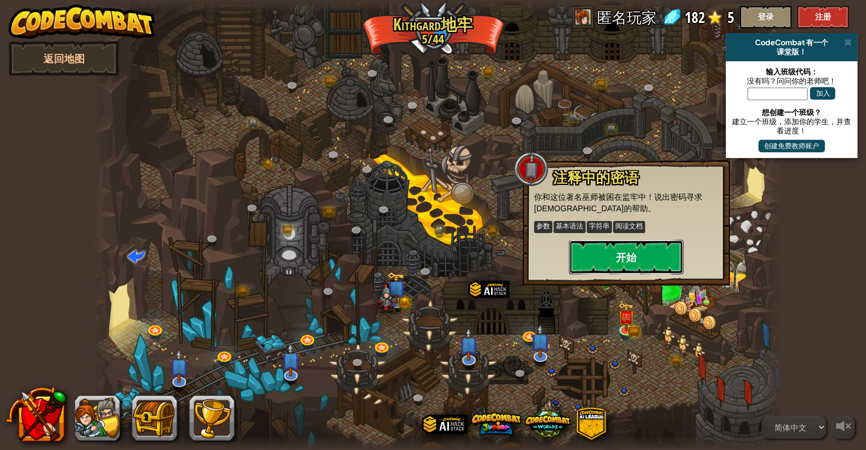
click at [636, 256] on button "开始" at bounding box center [626, 257] width 114 height 34
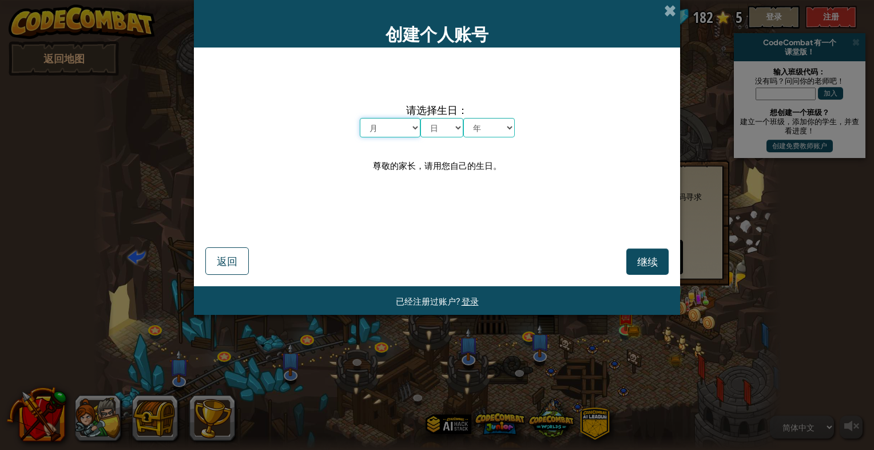
click at [406, 127] on select "月 一月 二月 三月 四月 五月 六月 七月 八月 九月 十月 十一月 十二月" at bounding box center [390, 127] width 61 height 19
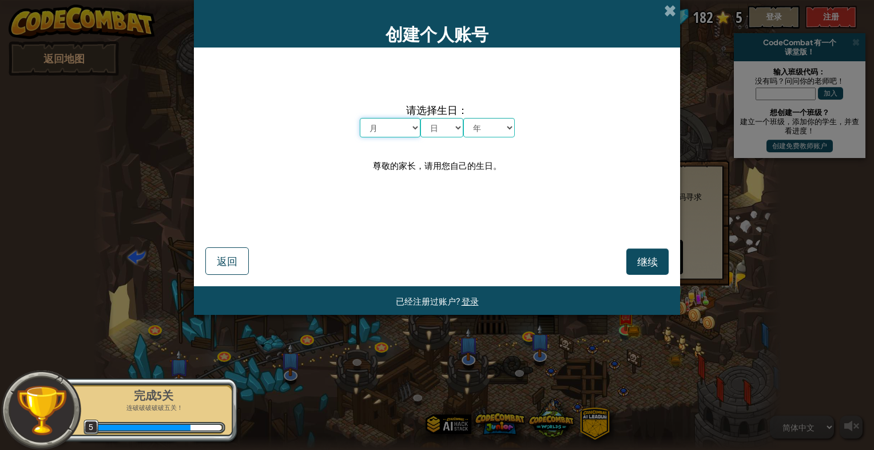
select select "2"
click at [360, 118] on select "月 一月 二月 三月 四月 五月 六月 七月 八月 九月 十月 十一月 十二月" at bounding box center [390, 127] width 61 height 19
drag, startPoint x: 441, startPoint y: 129, endPoint x: 443, endPoint y: 138, distance: 9.3
click at [441, 129] on select "日 1 2 3 4 5 6 7 8 9 10 11 12 13 14 15 16 17 18 19 20 21 22 23 24 25 26 27 28 29…" at bounding box center [441, 127] width 43 height 19
select select "7"
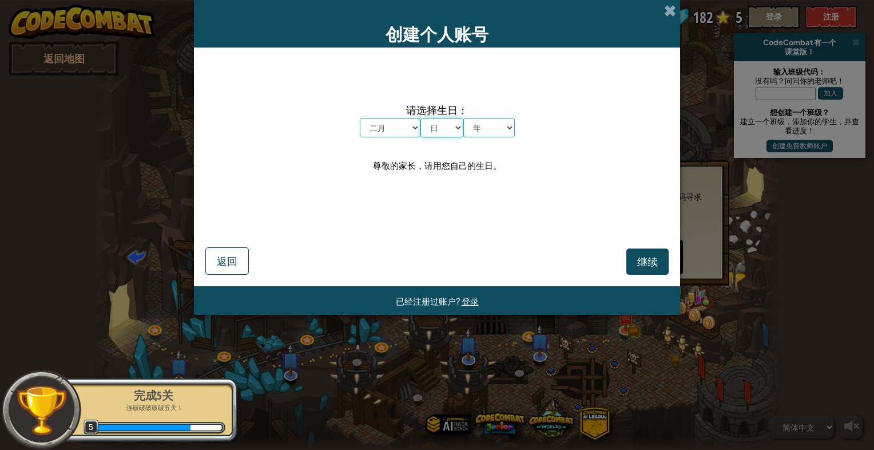
click at [420, 118] on select "日 1 2 3 4 5 6 7 8 9 10 11 12 13 14 15 16 17 18 19 20 21 22 23 24 25 26 27 28 29…" at bounding box center [441, 127] width 43 height 19
click at [490, 133] on select "年 2025 2024 2023 2022 2021 2020 2019 2018 2017 2016 2015 2014 2013 2012 2011 20…" at bounding box center [488, 127] width 51 height 19
select select "1998"
click at [463, 118] on select "年 2025 2024 2023 2022 2021 2020 2019 2018 2017 2016 2015 2014 2013 2012 2011 20…" at bounding box center [488, 127] width 51 height 19
click at [639, 263] on span "继续" at bounding box center [647, 261] width 21 height 13
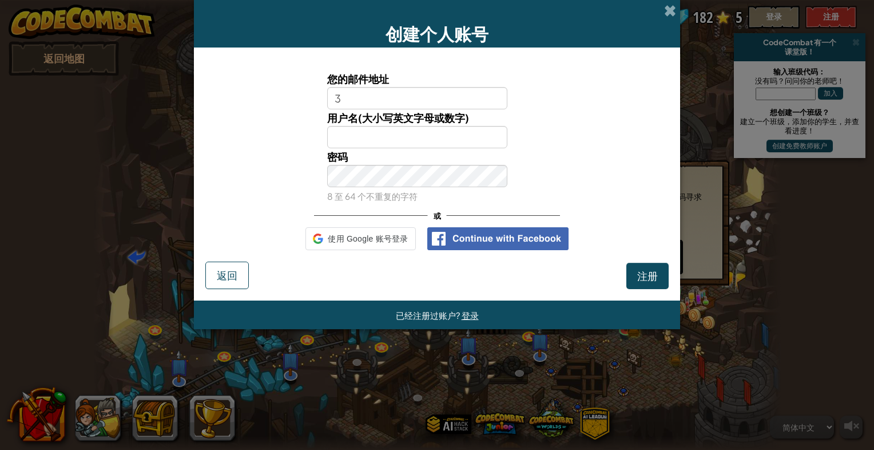
type input "[EMAIL_ADDRESS][DOMAIN_NAME]"
drag, startPoint x: 414, startPoint y: 104, endPoint x: 398, endPoint y: 137, distance: 36.6
click at [389, 141] on input "用户名(大小写英文字母或数字)" at bounding box center [417, 137] width 181 height 22
type input "gq l"
click at [384, 98] on input "您的邮件地址" at bounding box center [417, 98] width 181 height 22
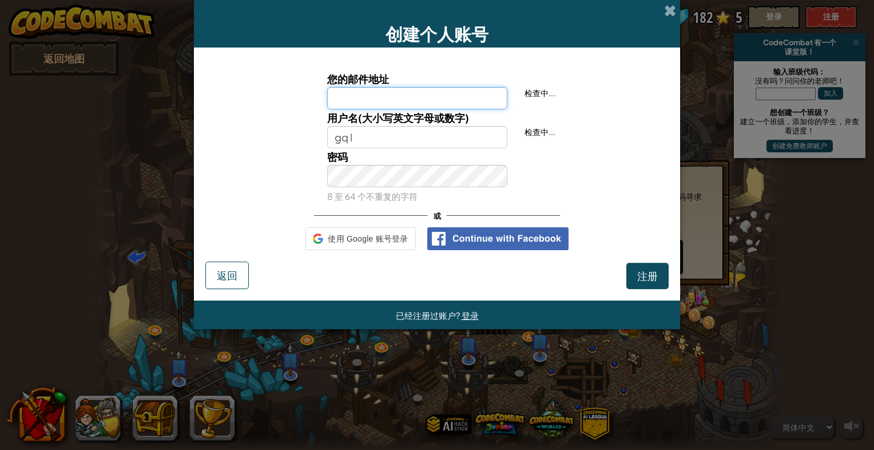
type input "[EMAIL_ADDRESS][DOMAIN_NAME]"
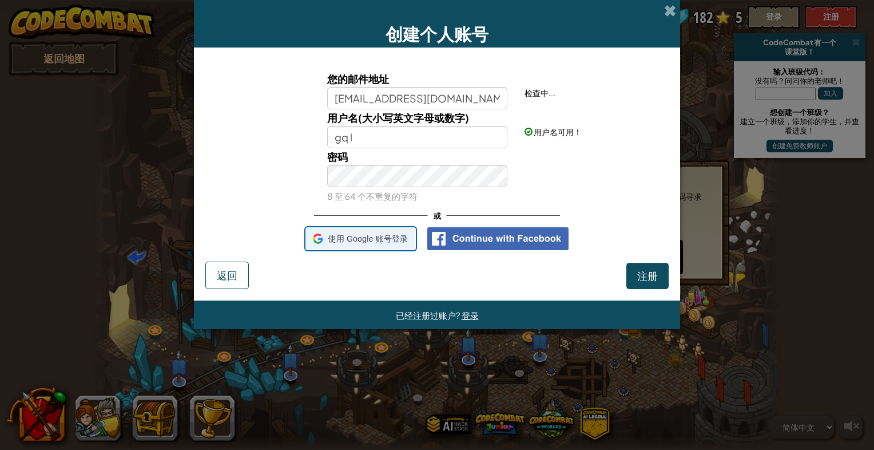
click at [384, 239] on span "使用 Google 账号登录" at bounding box center [368, 239] width 80 height 17
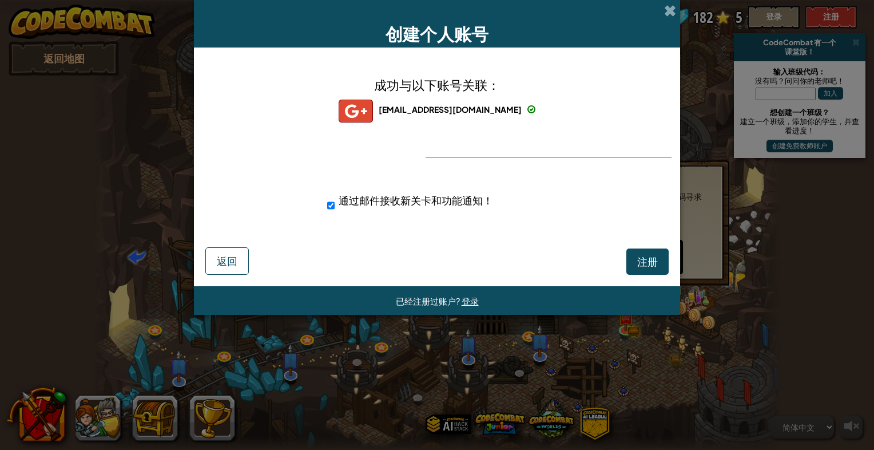
click at [481, 113] on span "[EMAIL_ADDRESS][DOMAIN_NAME]" at bounding box center [450, 109] width 143 height 10
click at [644, 264] on span "注册" at bounding box center [647, 261] width 21 height 13
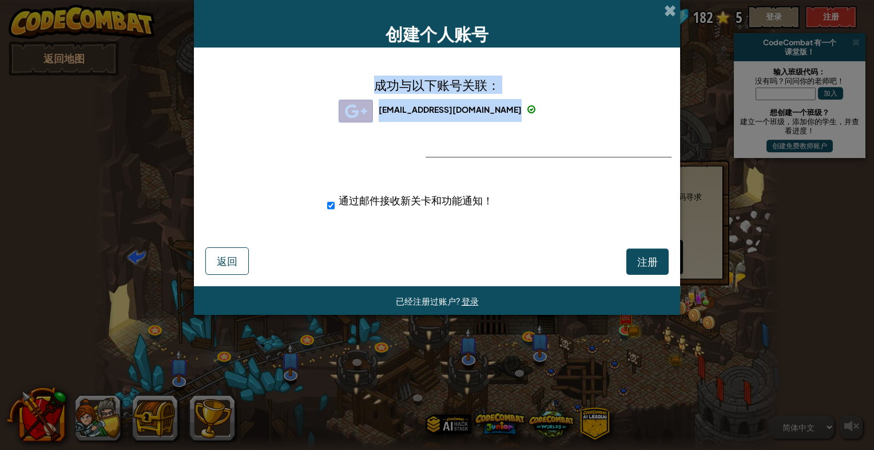
drag, startPoint x: 613, startPoint y: 21, endPoint x: 573, endPoint y: 47, distance: 47.6
click at [573, 47] on div "创建个人账号 成功与以下账号关联： [EMAIL_ADDRESS][DOMAIN_NAME] [EMAIL_ADDRESS][DOMAIN_NAME] 343…" at bounding box center [437, 157] width 486 height 315
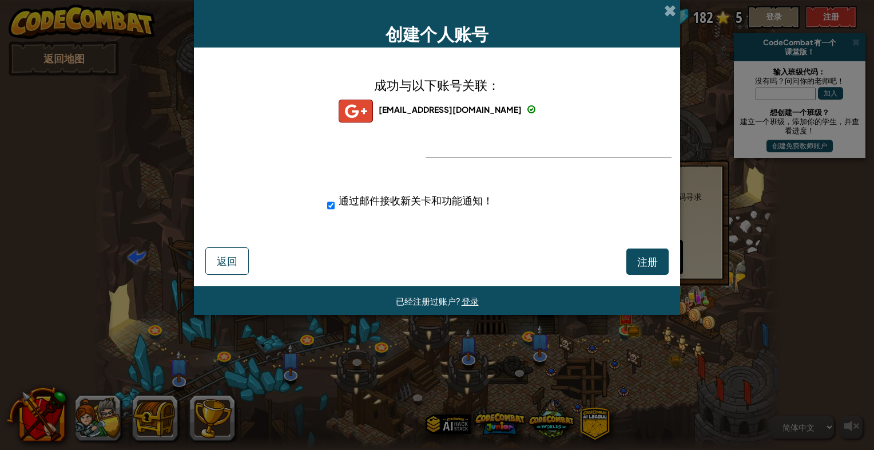
drag, startPoint x: 573, startPoint y: 47, endPoint x: 579, endPoint y: 152, distance: 105.4
click at [579, 152] on div "成功与以下账号关联： [EMAIL_ADDRESS][DOMAIN_NAME] [EMAIL_ADDRESS][DOMAIN_NAME] 3437312721…" at bounding box center [437, 150] width 458 height 183
click at [666, 15] on span at bounding box center [670, 11] width 12 height 12
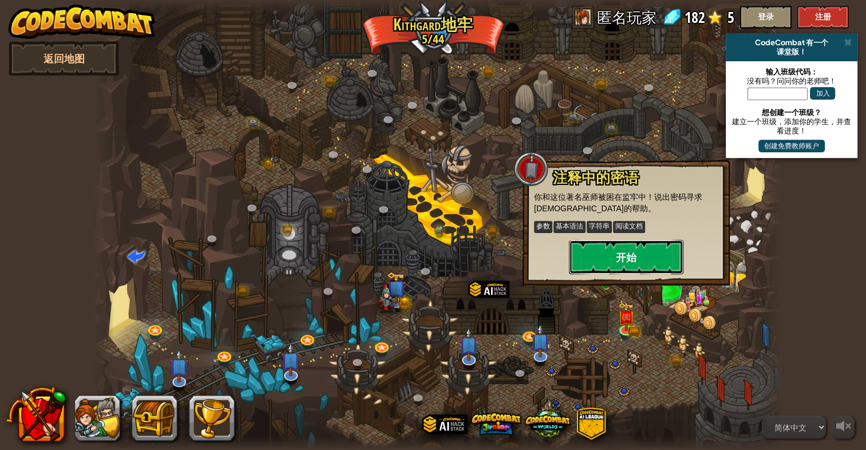
click at [636, 255] on button "开始" at bounding box center [626, 257] width 114 height 34
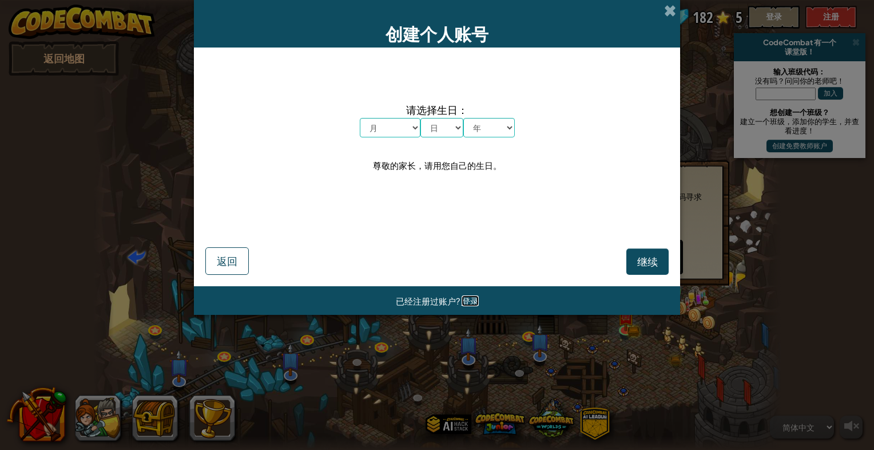
click at [471, 299] on span "登录" at bounding box center [470, 300] width 17 height 11
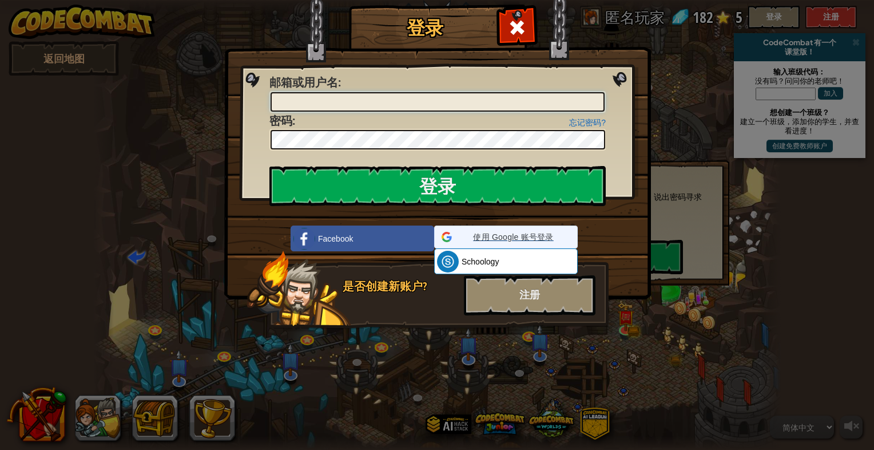
type input "gq l"
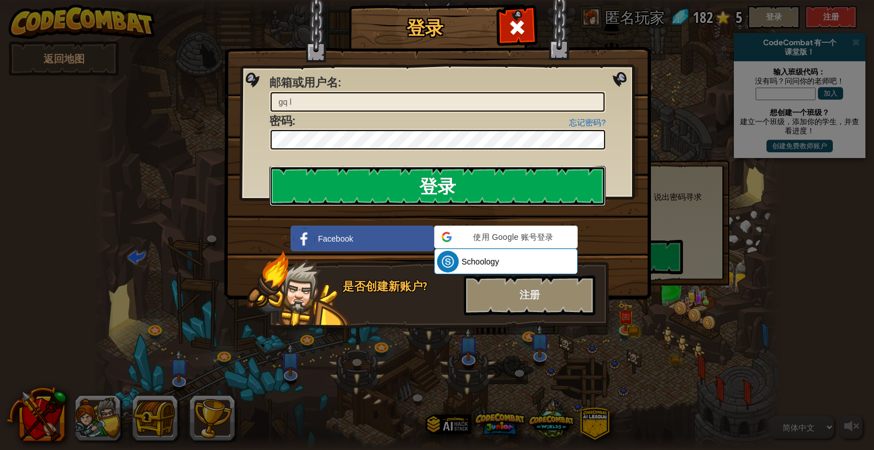
click at [490, 188] on input "登录" at bounding box center [437, 186] width 336 height 40
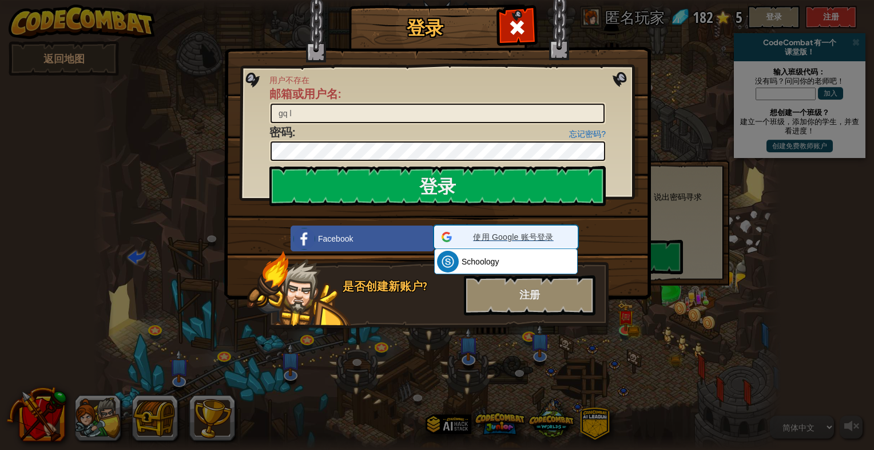
click at [503, 239] on span "使用 Google 账号登录" at bounding box center [514, 236] width 114 height 11
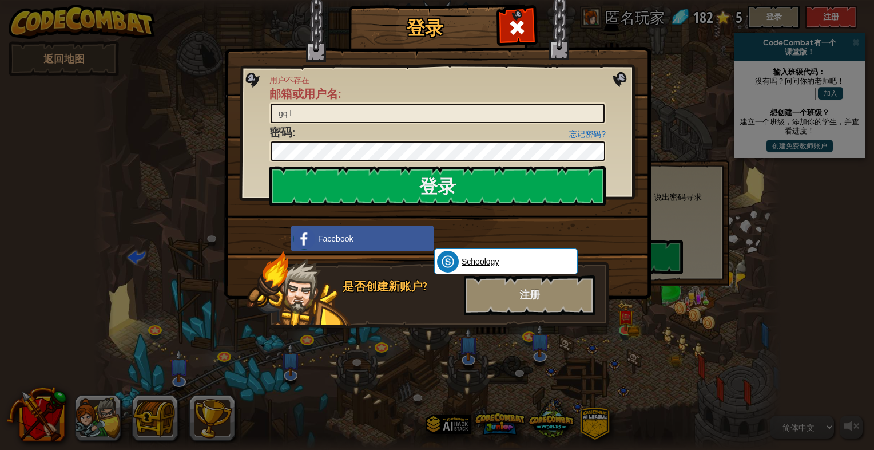
click at [497, 254] on link "Schoology" at bounding box center [506, 261] width 144 height 26
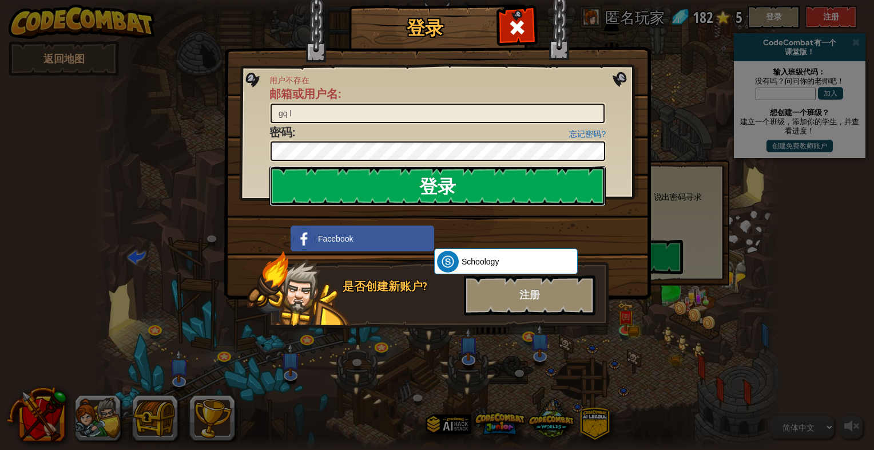
click at [368, 178] on input "登录" at bounding box center [437, 186] width 336 height 40
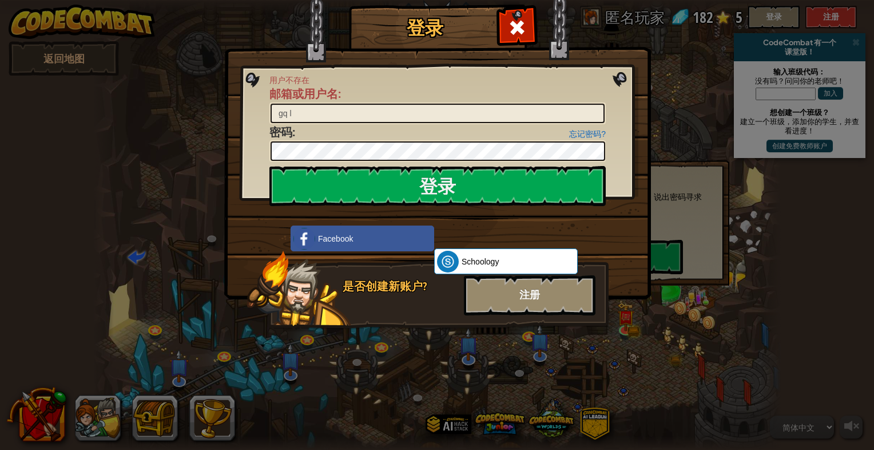
click at [529, 302] on div "注册" at bounding box center [530, 295] width 132 height 40
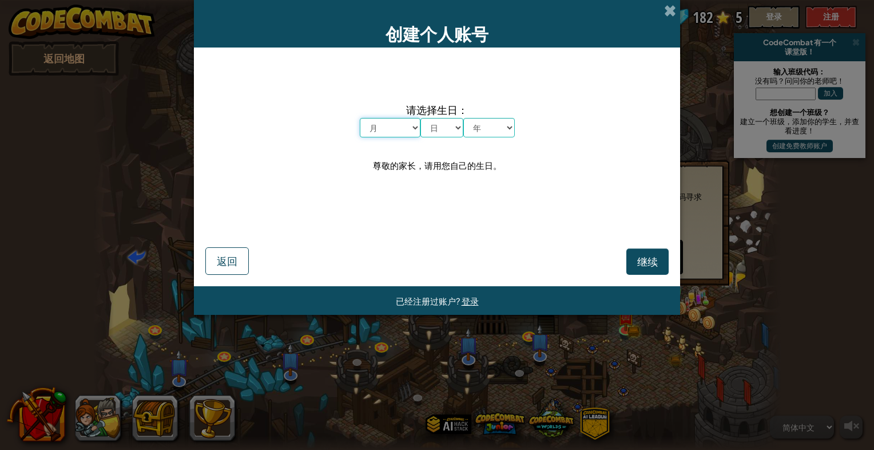
click at [398, 124] on select "月 一月 二月 三月 四月 五月 六月 七月 八月 九月 十月 十一月 十二月" at bounding box center [390, 127] width 61 height 19
select select "2"
click at [360, 118] on select "月 一月 二月 三月 四月 五月 六月 七月 八月 九月 十月 十一月 十二月" at bounding box center [390, 127] width 61 height 19
click at [446, 134] on select "日 1 2 3 4 5 6 7 8 9 10 11 12 13 14 15 16 17 18 19 20 21 22 23 24 25 26 27 28 29…" at bounding box center [441, 127] width 43 height 19
select select "7"
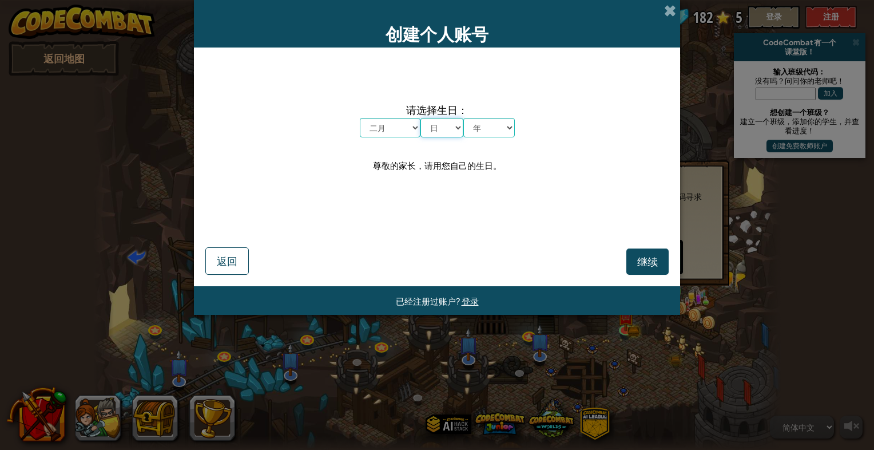
click at [420, 118] on select "日 1 2 3 4 5 6 7 8 9 10 11 12 13 14 15 16 17 18 19 20 21 22 23 24 25 26 27 28 29…" at bounding box center [441, 127] width 43 height 19
drag, startPoint x: 494, startPoint y: 123, endPoint x: 494, endPoint y: 138, distance: 15.4
click at [494, 123] on select "年 2025 2024 2023 2022 2021 2020 2019 2018 2017 2016 2015 2014 2013 2012 2011 20…" at bounding box center [488, 127] width 51 height 19
select select "1998"
click at [463, 118] on select "年 2025 2024 2023 2022 2021 2020 2019 2018 2017 2016 2015 2014 2013 2012 2011 20…" at bounding box center [488, 127] width 51 height 19
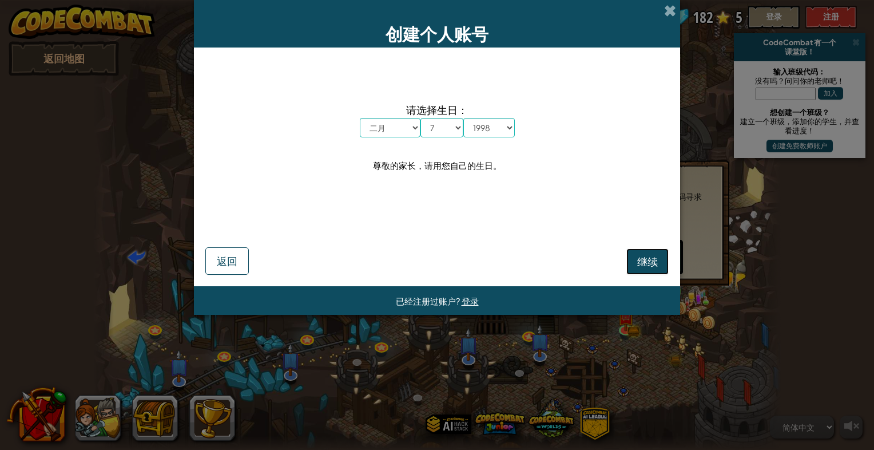
click at [652, 260] on span "继续" at bounding box center [647, 261] width 21 height 13
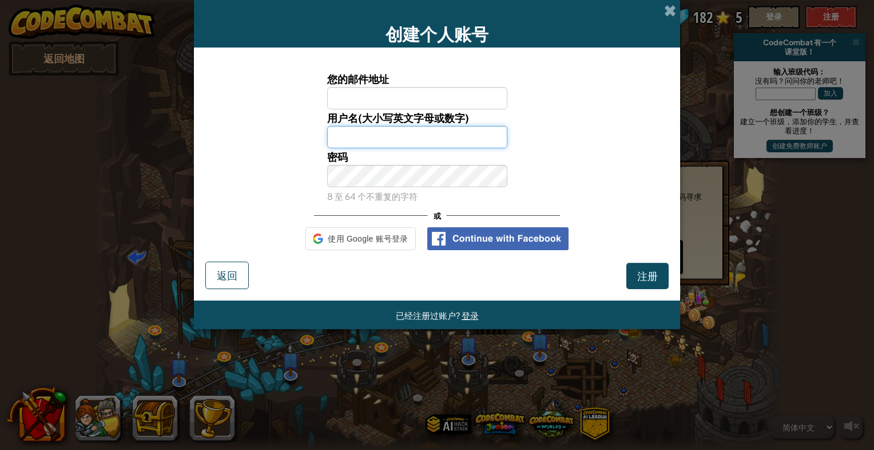
type input "gq l"
click at [407, 96] on input "您的邮件地址" at bounding box center [417, 98] width 181 height 22
type input "[EMAIL_ADDRESS][DOMAIN_NAME]"
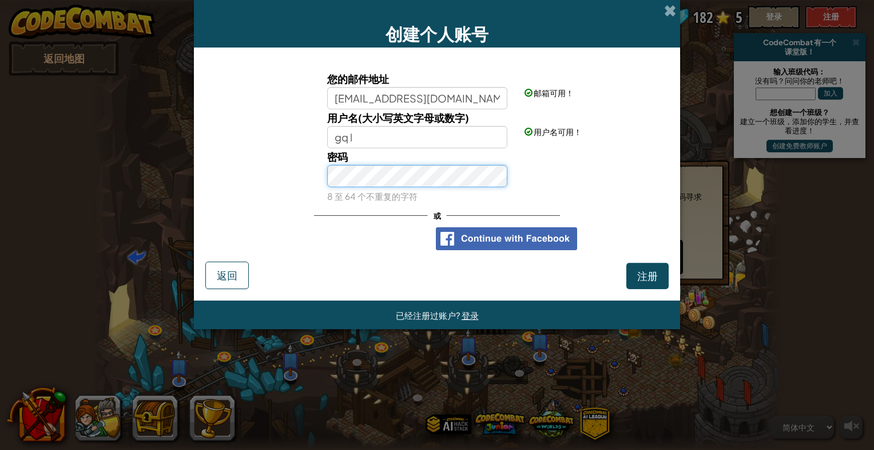
click at [244, 165] on div "密码 8 至 64 个不重复的字符" at bounding box center [437, 176] width 475 height 56
click at [644, 274] on span "注册" at bounding box center [647, 275] width 21 height 13
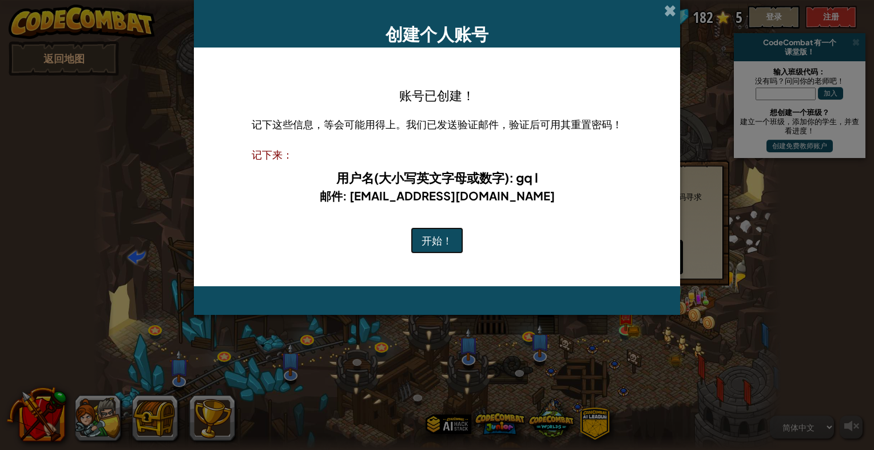
drag, startPoint x: 454, startPoint y: 240, endPoint x: 462, endPoint y: 240, distance: 8.0
click at [454, 240] on button "开始！" at bounding box center [437, 240] width 53 height 26
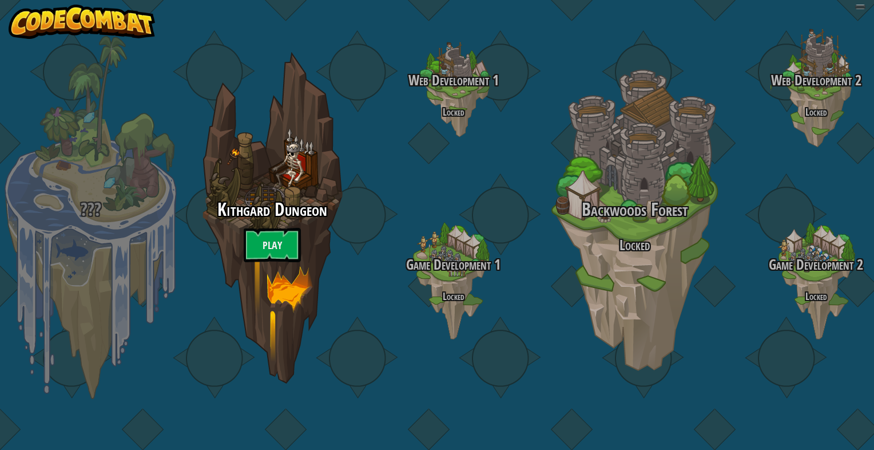
select select "zh-HANS"
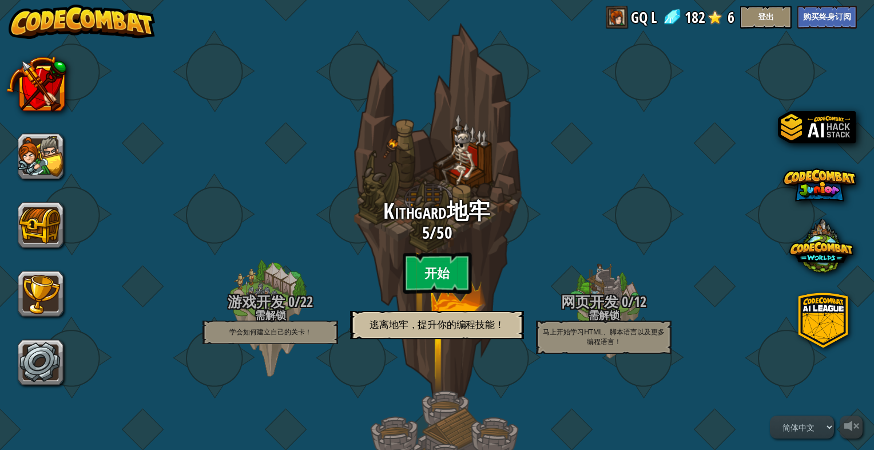
click at [428, 260] on btn "开始" at bounding box center [437, 272] width 69 height 41
select select "zh-HANS"
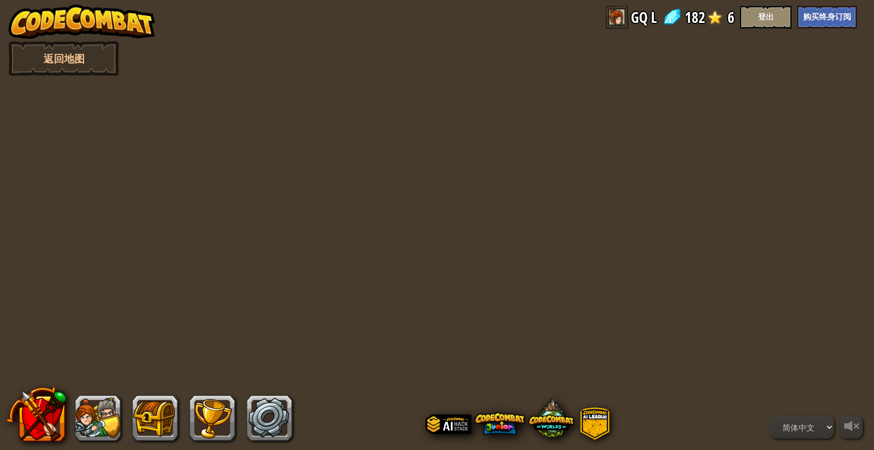
select select "zh-HANS"
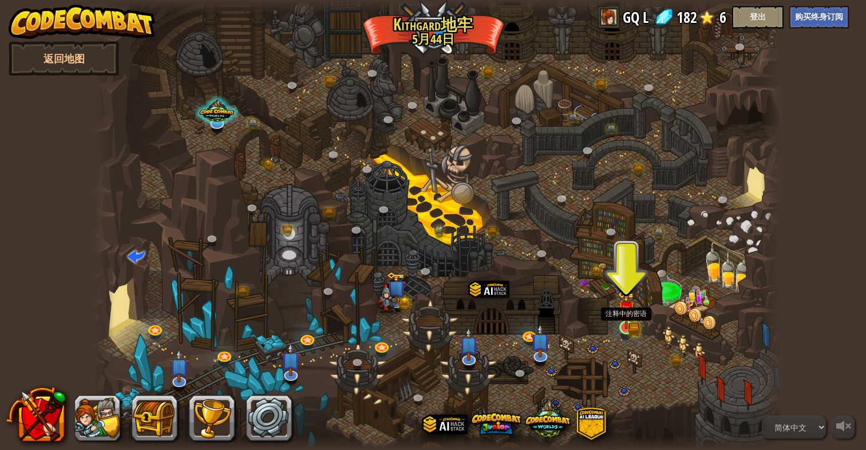
click at [629, 323] on img at bounding box center [626, 309] width 18 height 38
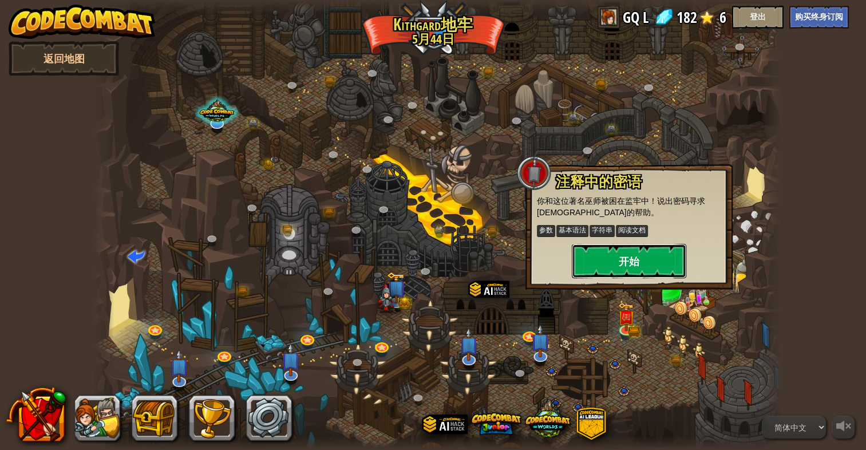
click at [634, 264] on button "开始" at bounding box center [628, 261] width 114 height 34
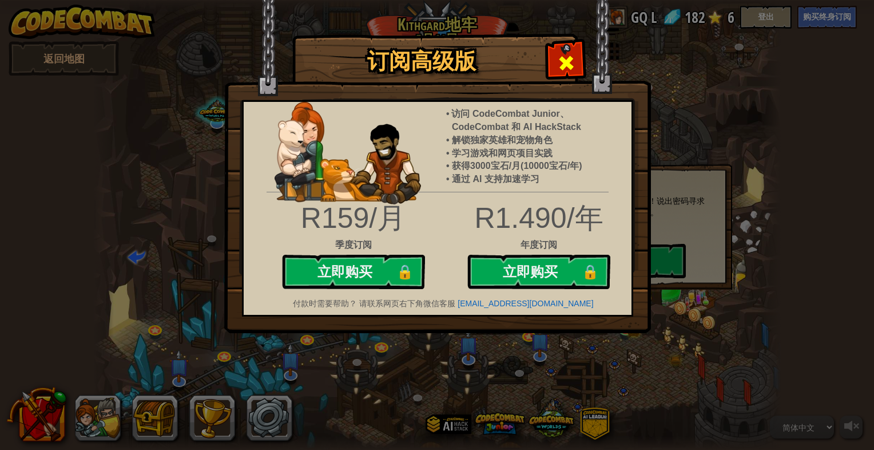
click at [571, 61] on span at bounding box center [566, 63] width 18 height 18
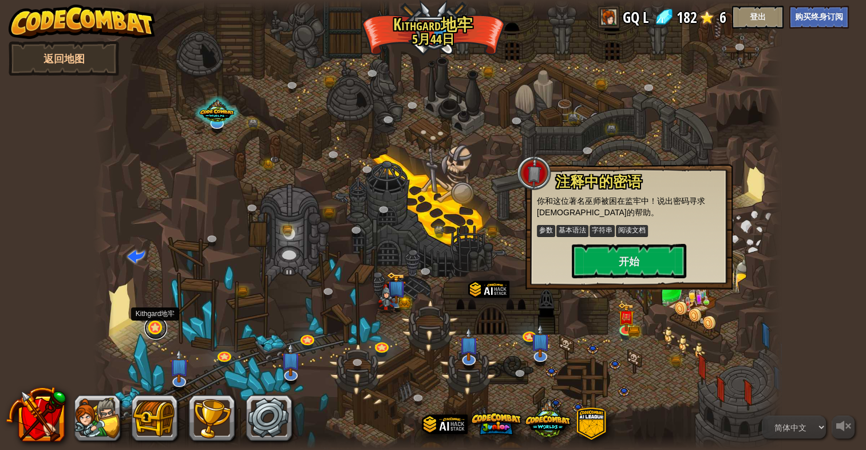
click at [158, 329] on link at bounding box center [155, 327] width 23 height 23
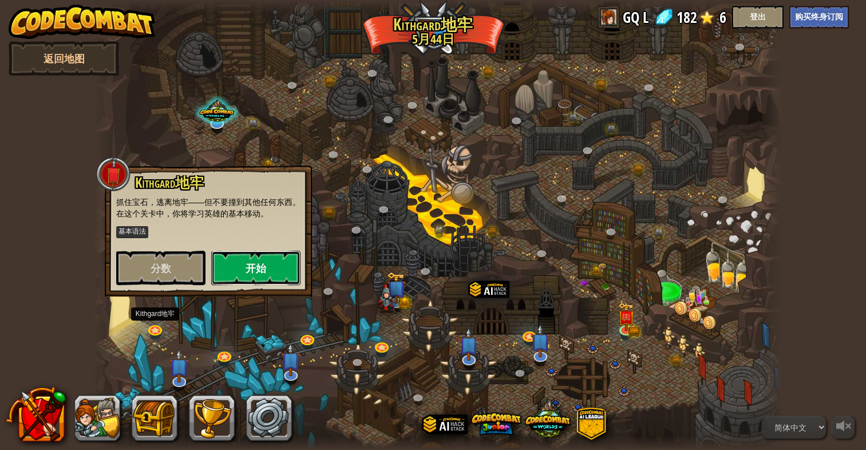
click at [231, 263] on button "开始" at bounding box center [255, 268] width 89 height 34
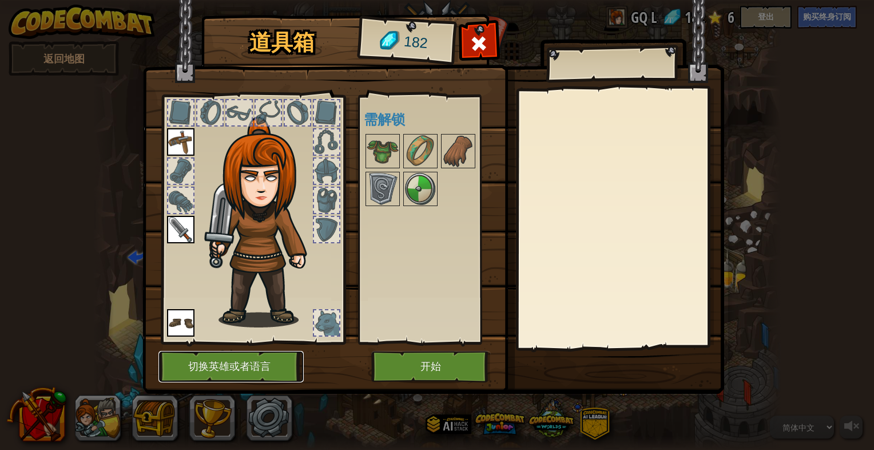
click at [272, 360] on button "切换英雄或者语言" at bounding box center [230, 366] width 145 height 31
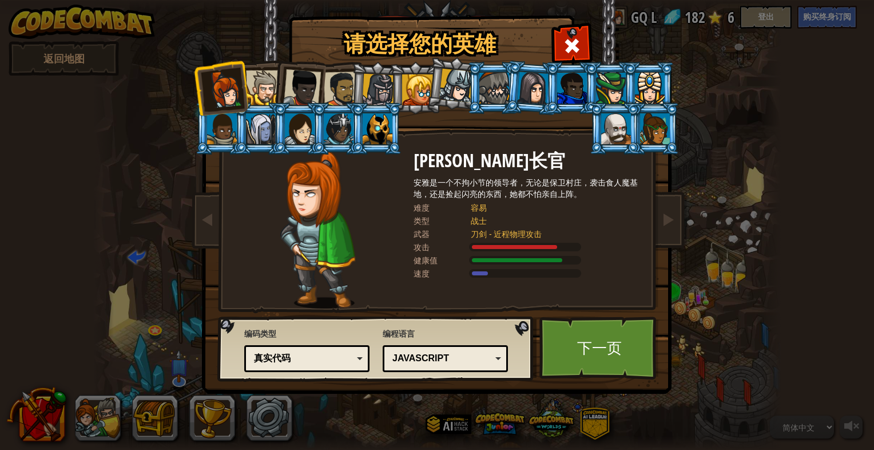
click at [483, 358] on div "JavaScript" at bounding box center [441, 358] width 99 height 13
click at [599, 343] on link "下一页" at bounding box center [599, 347] width 120 height 63
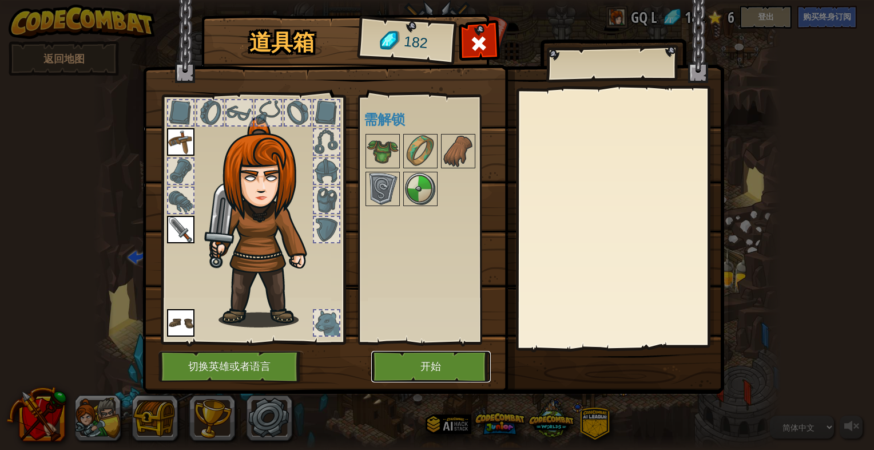
click at [445, 370] on button "开始" at bounding box center [431, 366] width 120 height 31
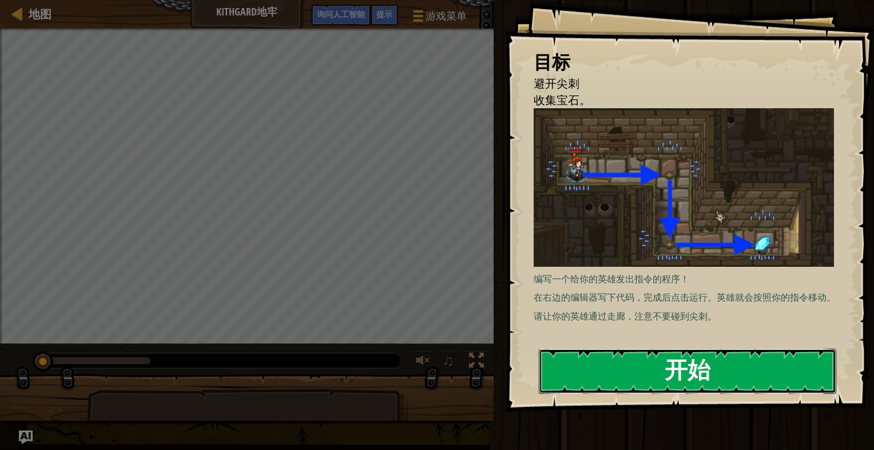
drag, startPoint x: 668, startPoint y: 346, endPoint x: 668, endPoint y: 358, distance: 12.0
click at [668, 346] on div "目标 避开尖刺 收集宝石。 编写一个给你的英雄发出指令的程序！ 在右边的编辑器写下代码，完成后点击运行。英雄就会按照你的指令移动。 请让你的英雄通过走廊，注意…" at bounding box center [689, 205] width 369 height 411
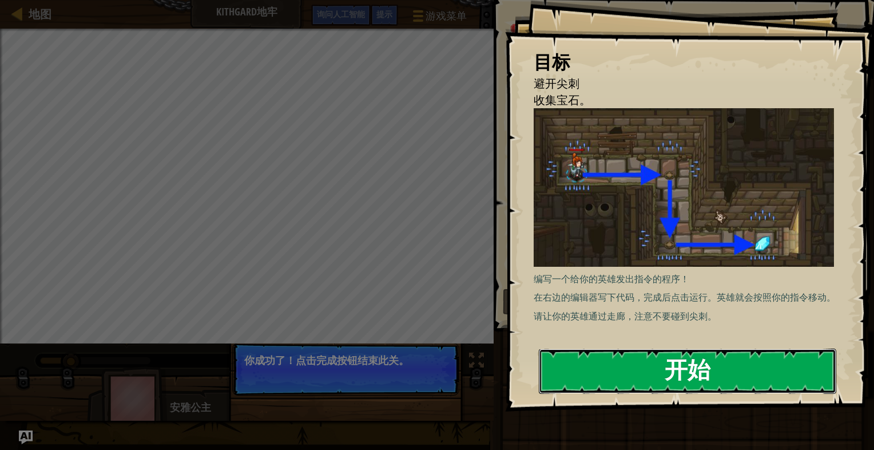
click at [673, 373] on button "开始" at bounding box center [687, 370] width 297 height 45
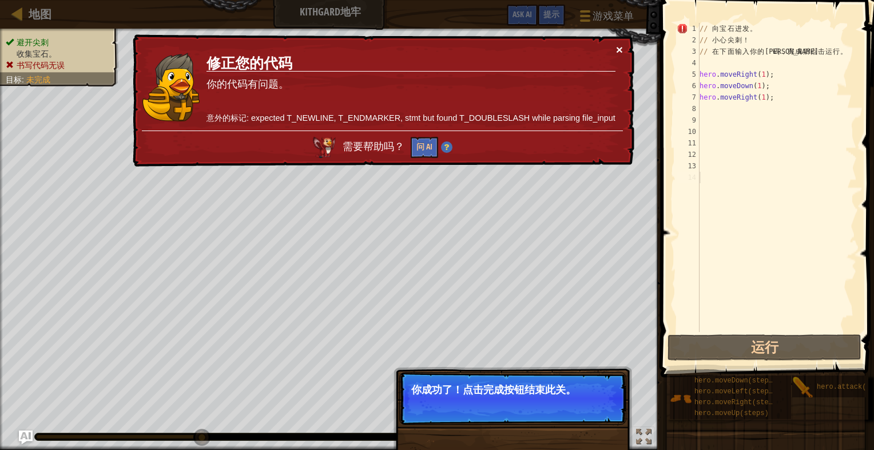
click at [619, 50] on button "×" at bounding box center [618, 45] width 7 height 12
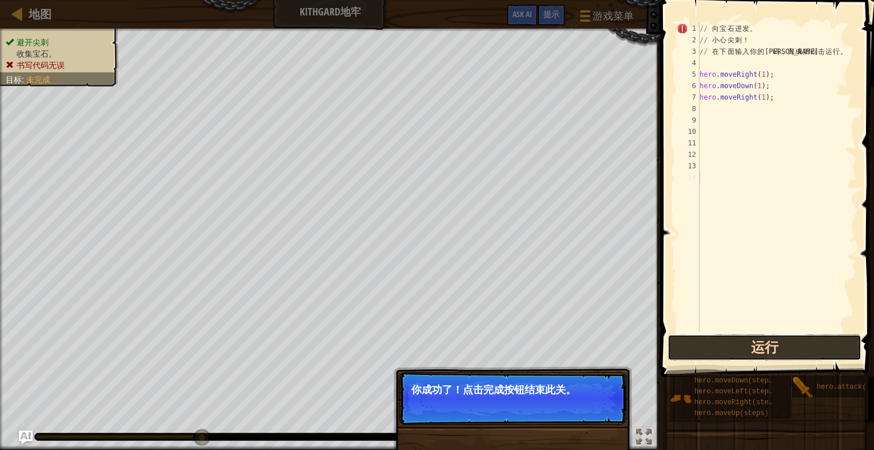
click at [746, 349] on button "运行" at bounding box center [765, 347] width 194 height 26
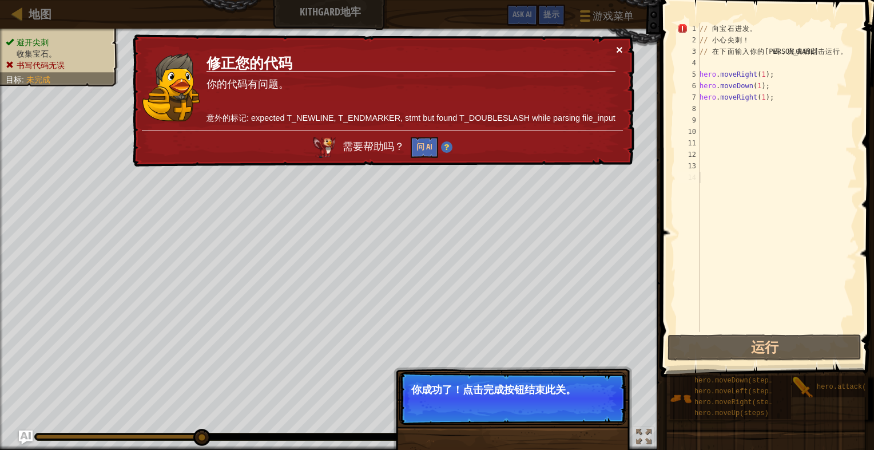
click at [617, 50] on button "×" at bounding box center [620, 52] width 7 height 12
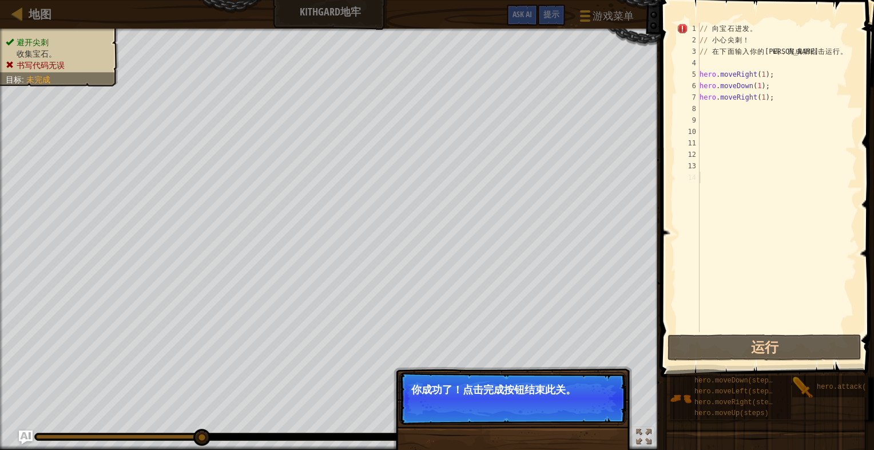
type textarea "// 向宝石进发。"
click at [772, 29] on div "// 向 宝 石 进 发 。 // 小 心 尖 刺 ！ // 在 下 面 输 入 你 的 代 码 ， 完 成 后 点 击 运 行 。 hero . moveR…" at bounding box center [777, 189] width 160 height 332
click at [563, 388] on p "你成功了！点击完成按钮结束此关。" at bounding box center [512, 389] width 203 height 11
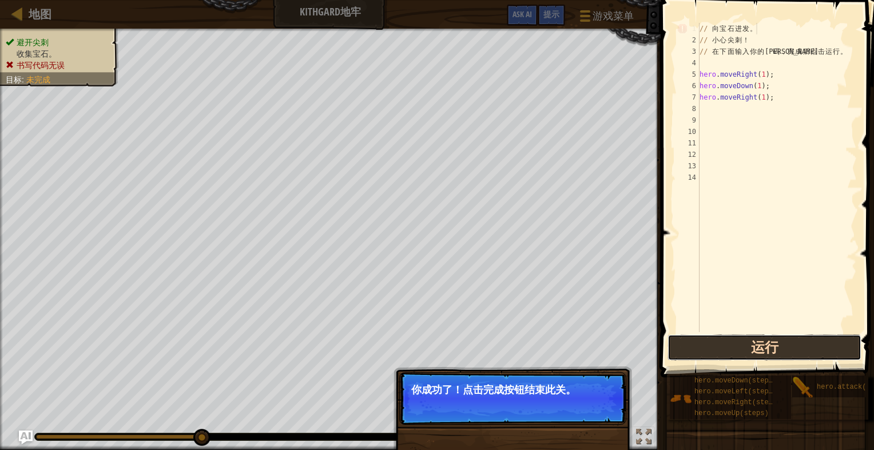
click at [746, 342] on button "运行" at bounding box center [765, 347] width 194 height 26
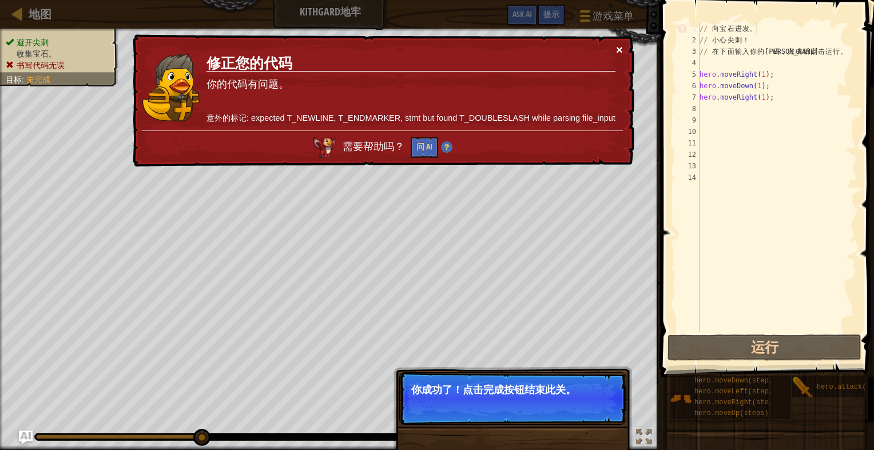
click at [620, 49] on button "×" at bounding box center [620, 53] width 7 height 12
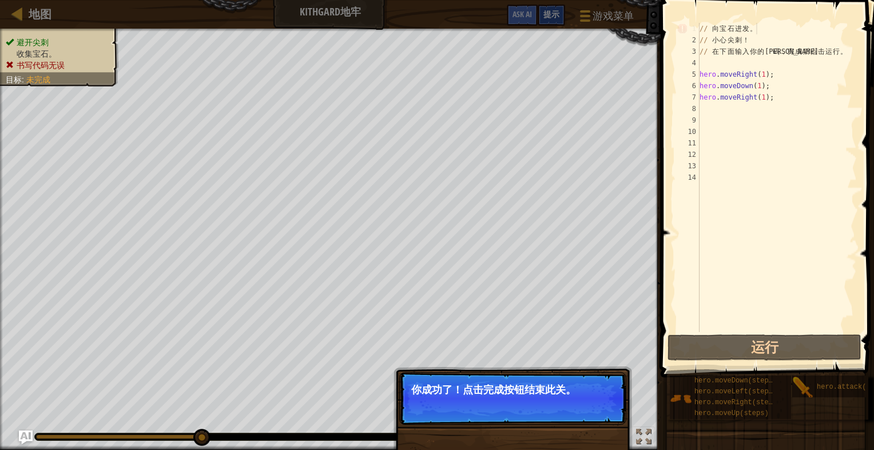
click at [551, 15] on span "提示" at bounding box center [551, 14] width 16 height 11
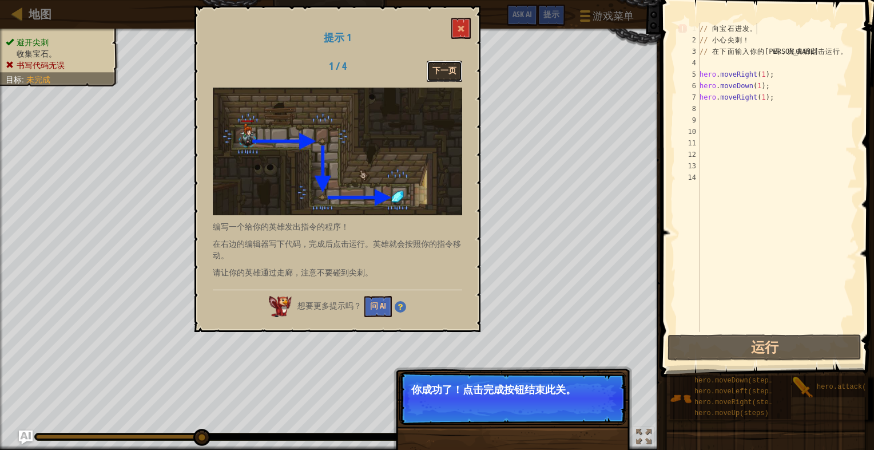
click at [447, 67] on button "下一页" at bounding box center [444, 71] width 35 height 21
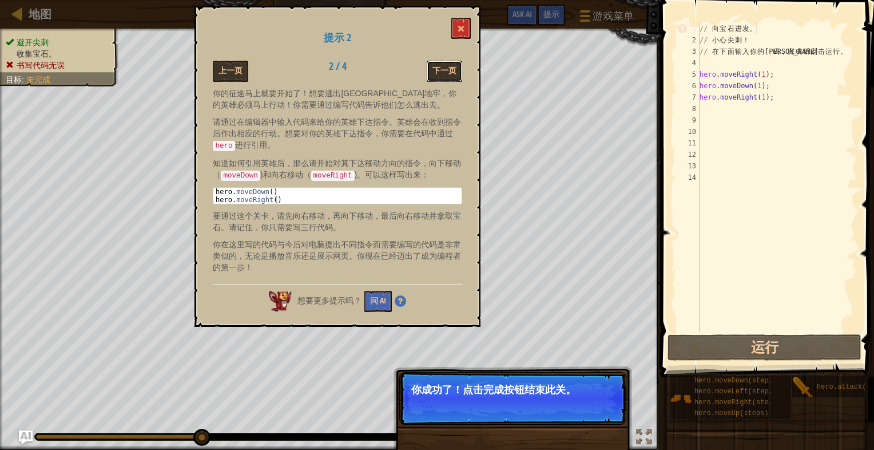
click at [447, 67] on button "下一页" at bounding box center [444, 71] width 35 height 21
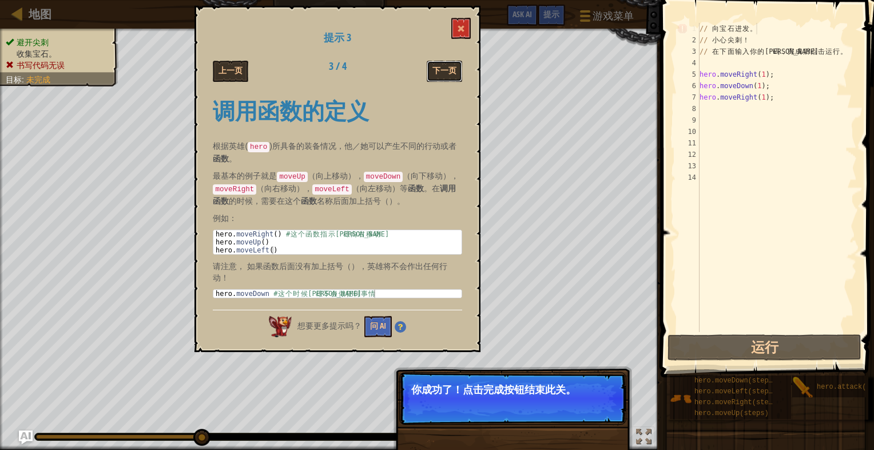
click at [447, 67] on button "下一页" at bounding box center [444, 71] width 35 height 21
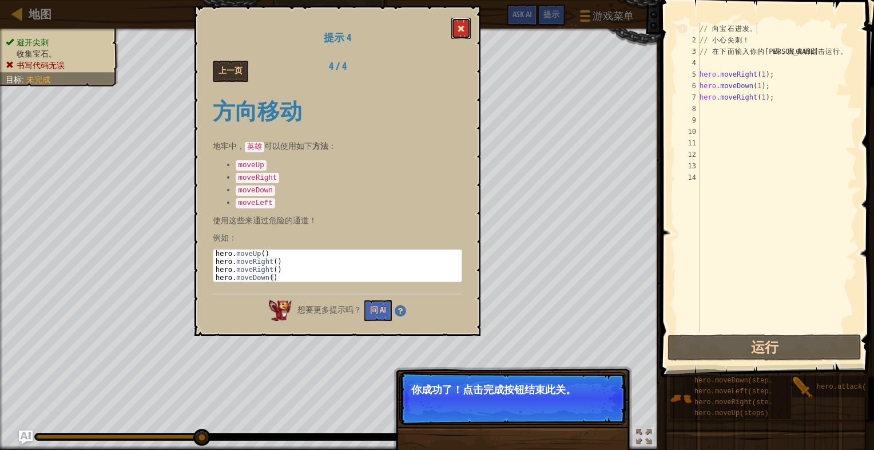
click at [466, 27] on button at bounding box center [460, 28] width 19 height 21
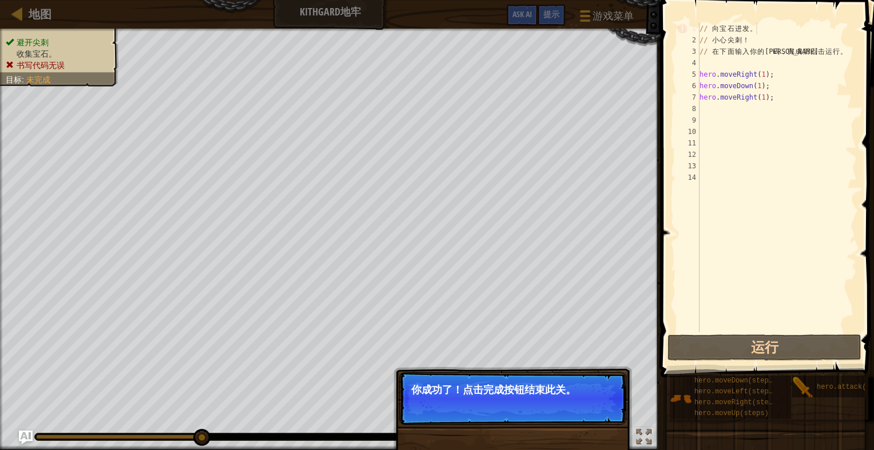
click at [784, 30] on div "// 向 宝 石 进 发 。 // 小 心 尖 刺 ！ // 在 下 面 输 入 你 的 代 码 ， 完 成 后 点 击 运 行 。 hero . moveR…" at bounding box center [777, 189] width 160 height 332
click at [773, 109] on div "// 向 宝 石 进 发 。 // 小 心 尖 刺 ！ // 在 下 面 输 入 你 的 代 码 ， 完 成 后 点 击 运 行 。 hero . moveR…" at bounding box center [777, 189] width 160 height 332
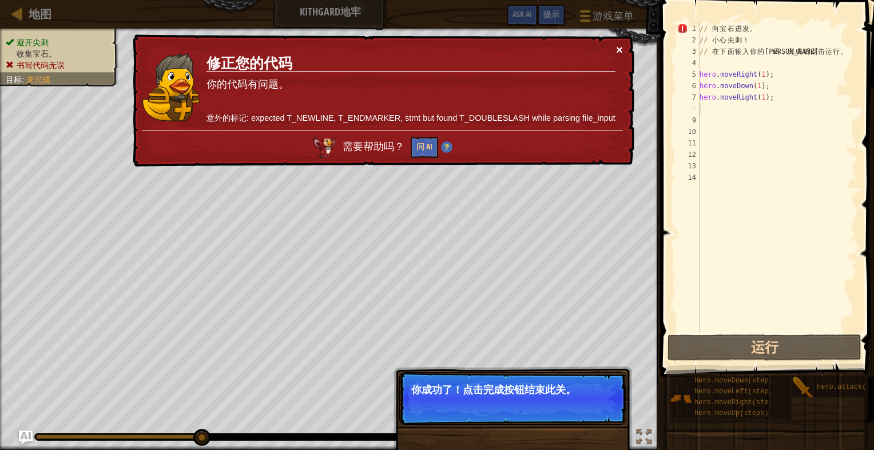
click at [622, 47] on button "×" at bounding box center [619, 49] width 7 height 12
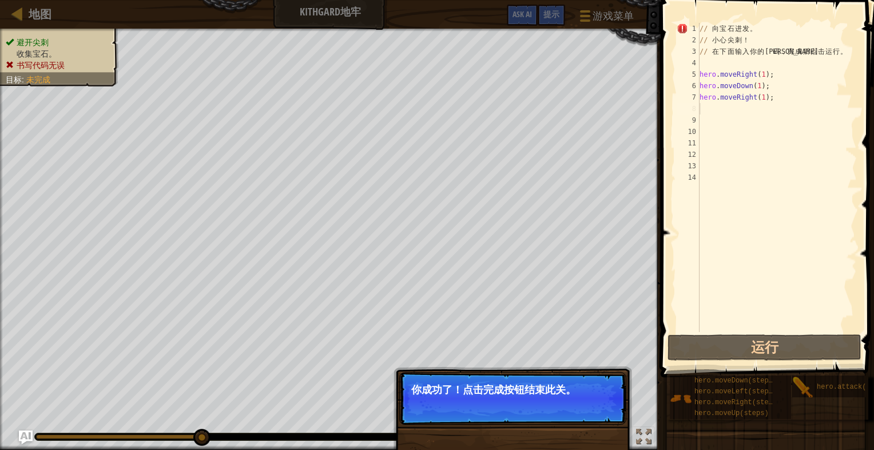
click at [705, 30] on div "// 向 宝 石 进 发 。 // 小 心 尖 刺 ！ // 在 下 面 输 入 你 的 代 码 ， 完 成 后 点 击 运 行 。 hero . moveR…" at bounding box center [777, 189] width 160 height 332
drag, startPoint x: 705, startPoint y: 30, endPoint x: 809, endPoint y: 39, distance: 104.0
click at [814, 39] on div "// 向 宝 石 进 发 。 // 小 心 尖 刺 ！ // 在 下 面 输 入 你 的 代 码 ， 完 成 后 点 击 运 行 。 hero . moveR…" at bounding box center [777, 189] width 160 height 332
click at [756, 29] on div "// 向 宝 石 进 发 。 // 小 心 尖 刺 ！ // 在 下 面 输 入 你 的 代 码 ， 完 成 后 点 击 运 行 。 hero . moveR…" at bounding box center [777, 189] width 160 height 332
type textarea "// 向宝石进发。"
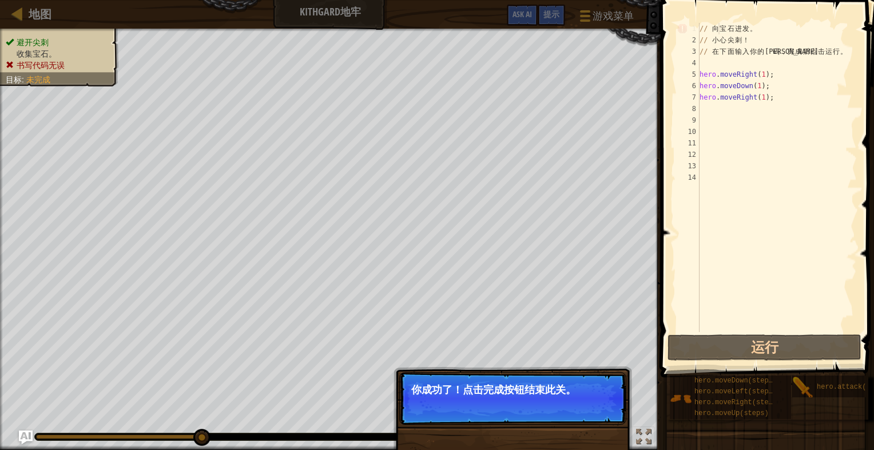
click at [721, 29] on div "// 向 宝 石 进 发 。 // 小 心 尖 刺 ！ // 在 下 面 输 入 你 的 代 码 ， 完 成 后 点 击 运 行 。 hero . moveR…" at bounding box center [777, 189] width 160 height 332
click at [754, 31] on div "// 向 宝 石 进 发 。 // 小 心 尖 刺 ！ // 在 下 面 输 入 你 的 代 码 ， 完 成 后 点 击 运 行 。 hero . moveR…" at bounding box center [777, 189] width 160 height 332
click at [757, 117] on div "// 向 宝 石 进 发 。 // 小 心 尖 刺 ！ // 在 下 面 输 入 你 的 代 码 ， 完 成 后 点 击 运 行 。 hero . moveR…" at bounding box center [777, 189] width 160 height 332
click at [706, 26] on div "// 向 宝 石 进 发 。 // 小 心 尖 刺 ！ // 在 下 面 输 入 你 的 代 码 ， 完 成 后 点 击 运 行 。 hero . moveR…" at bounding box center [777, 189] width 160 height 332
type textarea "// 向宝石进发。"
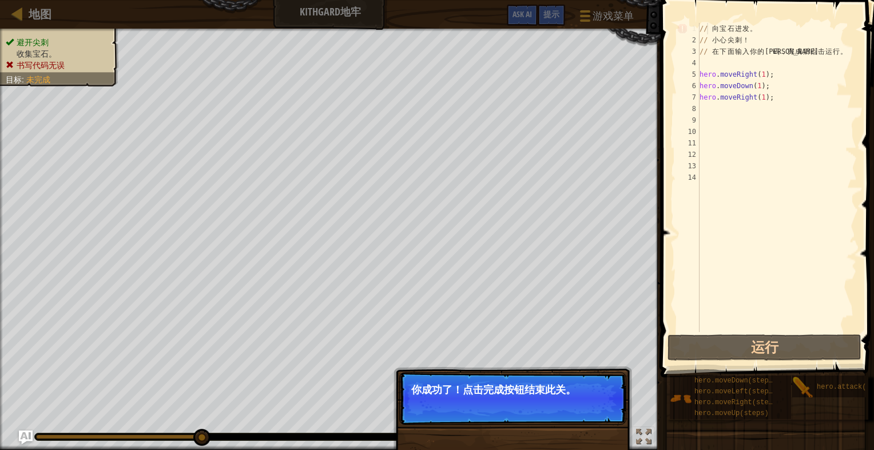
click at [779, 105] on div "// 向 宝 石 进 发 。 // 小 心 尖 刺 ！ // 在 下 面 输 入 你 的 代 码 ， 完 成 后 点 击 运 行 。 hero . moveR…" at bounding box center [777, 189] width 160 height 332
click at [716, 111] on div "// 向 宝 石 进 发 。 // 小 心 尖 刺 ！ // 在 下 面 输 入 你 的 代 码 ， 完 成 后 点 击 运 行 。 hero . moveR…" at bounding box center [777, 189] width 160 height 332
click at [768, 102] on div "// 向 宝 石 进 发 。 // 小 心 尖 刺 ！ // 在 下 面 输 入 你 的 代 码 ， 完 成 后 点 击 运 行 。 hero . moveR…" at bounding box center [777, 189] width 160 height 332
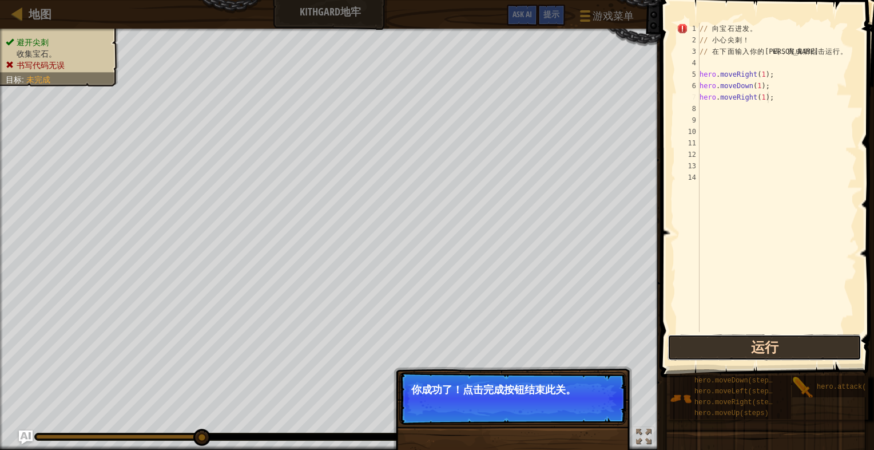
click at [759, 348] on button "运行" at bounding box center [765, 347] width 194 height 26
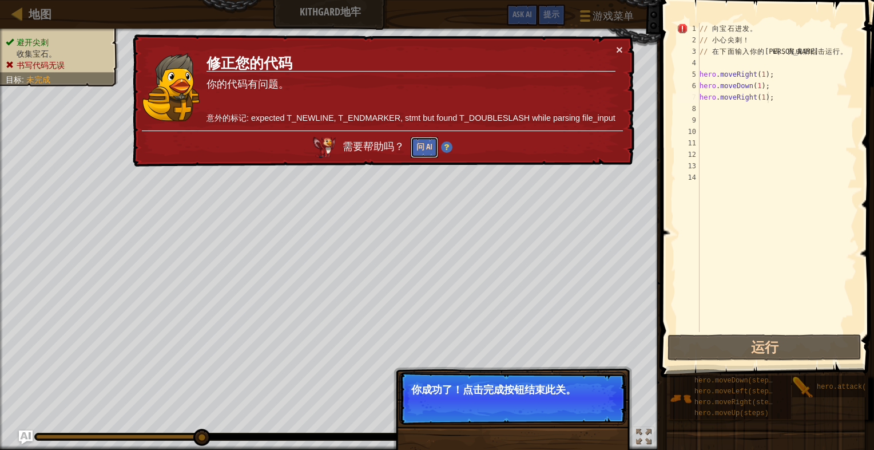
click at [428, 142] on button "问 AI" at bounding box center [423, 147] width 27 height 21
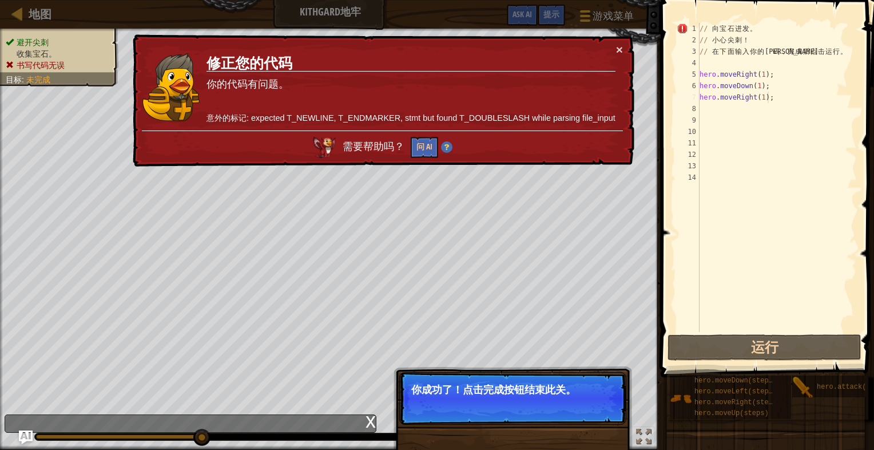
click at [454, 116] on p "意外的标记: expected T_NEWLINE, T_ENDMARKER, stmt but found T_DOUBLESLASH while pars…" at bounding box center [411, 118] width 409 height 12
click at [428, 145] on button "问 AI" at bounding box center [424, 147] width 27 height 21
click at [752, 26] on div "// 向 宝 石 进 发 。 // 小 心 尖 刺 ！ // 在 下 面 输 入 你 的 代 码 ， 完 成 后 点 击 运 行 。 hero . moveR…" at bounding box center [777, 189] width 160 height 332
drag, startPoint x: 764, startPoint y: 37, endPoint x: 714, endPoint y: 31, distance: 50.7
click at [714, 31] on div "// 向 宝 石 进 发 。 // 小 心 尖 刺 ！ // 在 下 面 输 入 你 的 代 码 ， 完 成 后 点 击 运 行 。 hero . moveR…" at bounding box center [777, 189] width 160 height 332
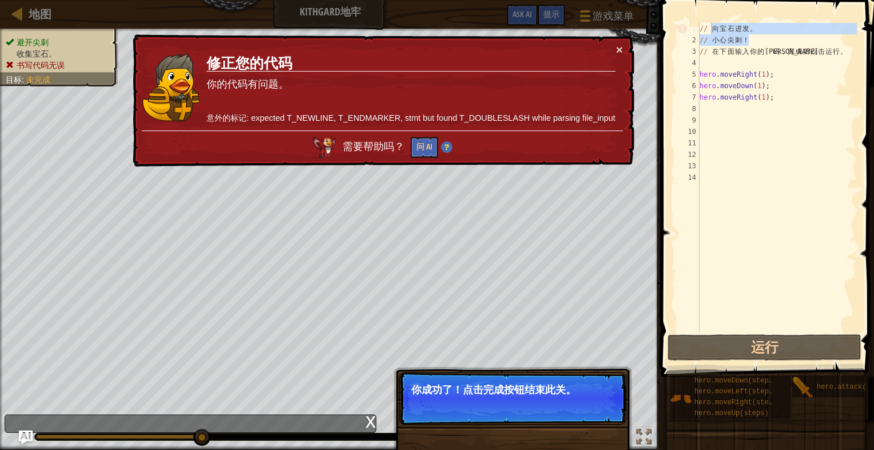
click at [752, 27] on div "// 向 宝 石 进 发 。 // 小 心 尖 刺 ！ // 在 下 面 输 入 你 的 代 码 ， 完 成 后 点 击 运 行 。 hero . moveR…" at bounding box center [777, 177] width 160 height 309
drag, startPoint x: 752, startPoint y: 27, endPoint x: 672, endPoint y: 30, distance: 80.1
click at [672, 30] on div "// 向宝石进发。 1 2 3 4 5 6 7 8 9 10 11 12 13 14 // 向 宝 石 进 发 。 // 小 心 尖 刺 ！ // 在 下 面…" at bounding box center [765, 211] width 217 height 411
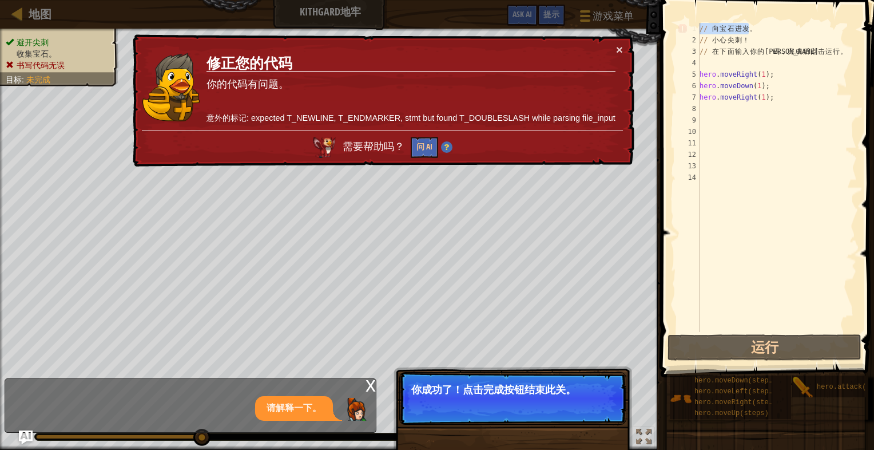
drag, startPoint x: 588, startPoint y: 81, endPoint x: 607, endPoint y: 70, distance: 21.8
click at [589, 80] on p "你的代码有问题。" at bounding box center [411, 84] width 409 height 21
click at [620, 49] on button "×" at bounding box center [620, 53] width 7 height 12
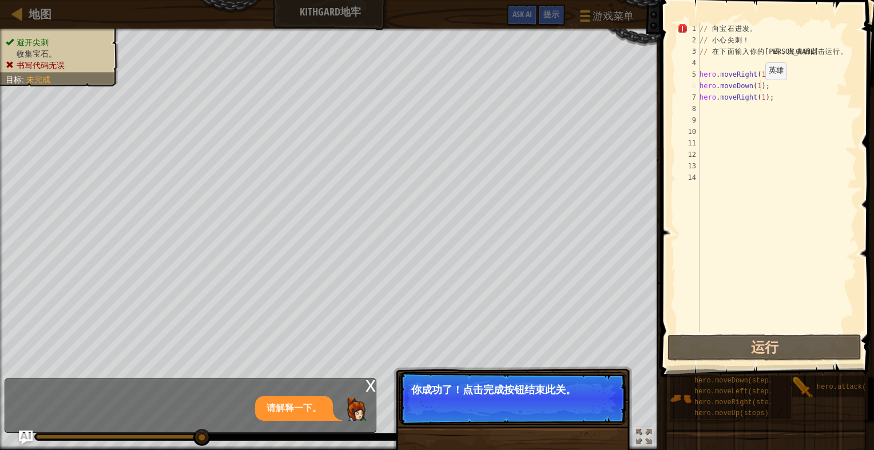
drag, startPoint x: 760, startPoint y: 90, endPoint x: 772, endPoint y: 96, distance: 13.3
click at [760, 90] on div "// 向 宝 石 进 发 。 // 小 心 尖 刺 ！ // 在 下 面 输 入 你 的 代 码 ， 完 成 后 点 击 运 行 。 hero . moveR…" at bounding box center [777, 189] width 160 height 332
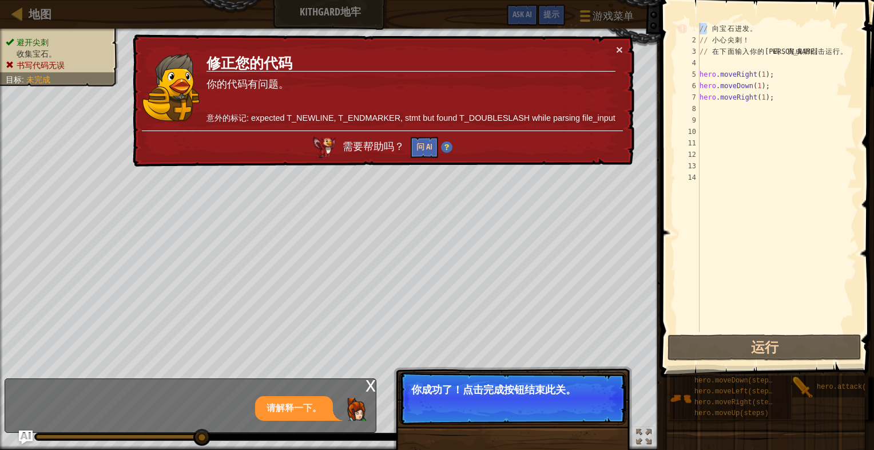
drag, startPoint x: 707, startPoint y: 27, endPoint x: 691, endPoint y: 29, distance: 16.1
click at [691, 29] on div "hero.moveDown(1); 1 2 3 4 5 6 7 8 9 10 11 12 13 14 // 向 宝 石 进 发 。 // 小 心 尖 刺 ！ …" at bounding box center [765, 177] width 182 height 309
type textarea "// 向宝石进发。"
click at [618, 49] on button "×" at bounding box center [620, 52] width 7 height 12
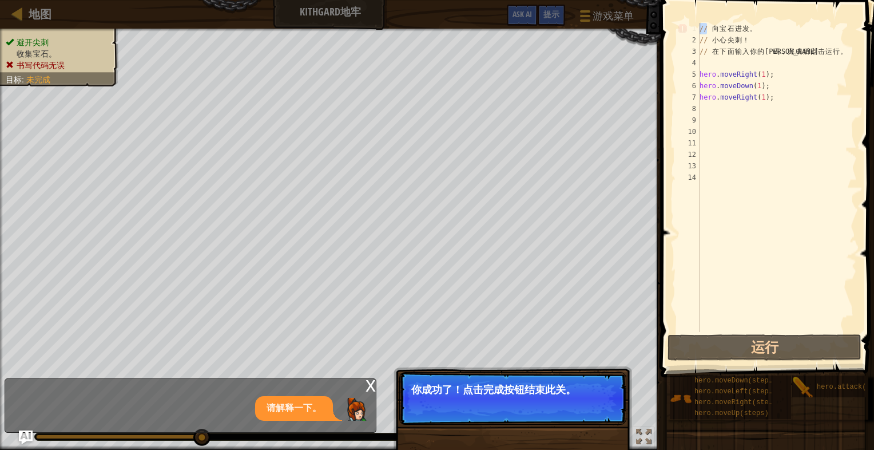
click at [705, 31] on div "// 向 宝 石 进 发 。 // 小 心 尖 刺 ！ // 在 下 面 输 入 你 的 代 码 ， 完 成 后 点 击 运 行 。 hero . moveR…" at bounding box center [777, 177] width 160 height 309
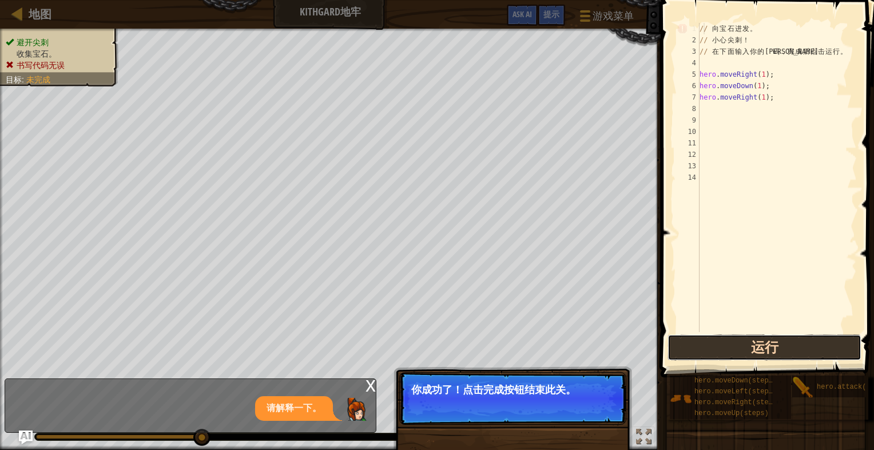
click at [780, 346] on button "运行" at bounding box center [765, 347] width 194 height 26
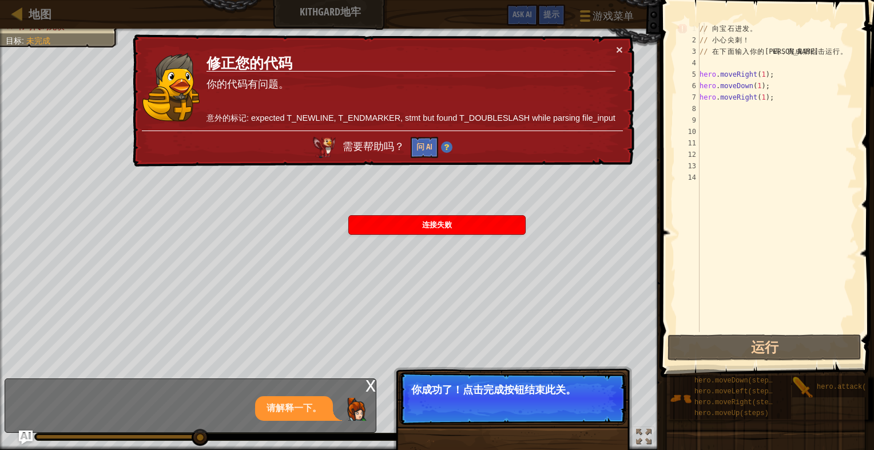
click at [297, 411] on p "请解释一下。" at bounding box center [294, 408] width 55 height 13
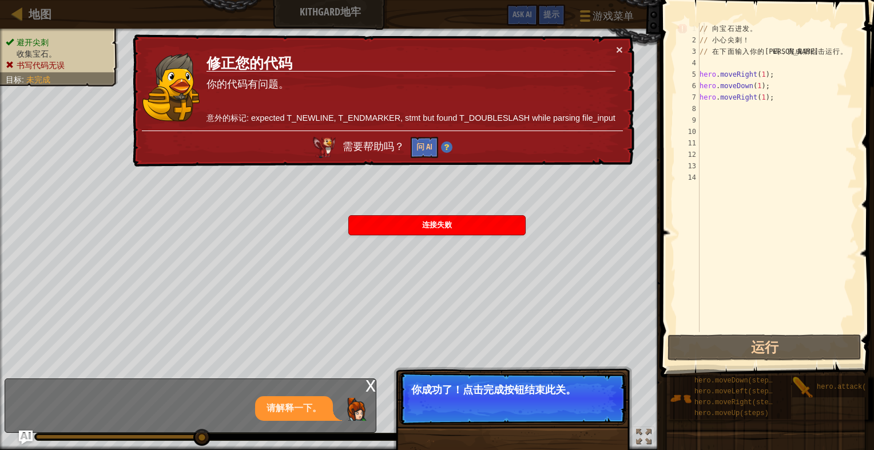
click at [371, 387] on div "x" at bounding box center [371, 384] width 10 height 11
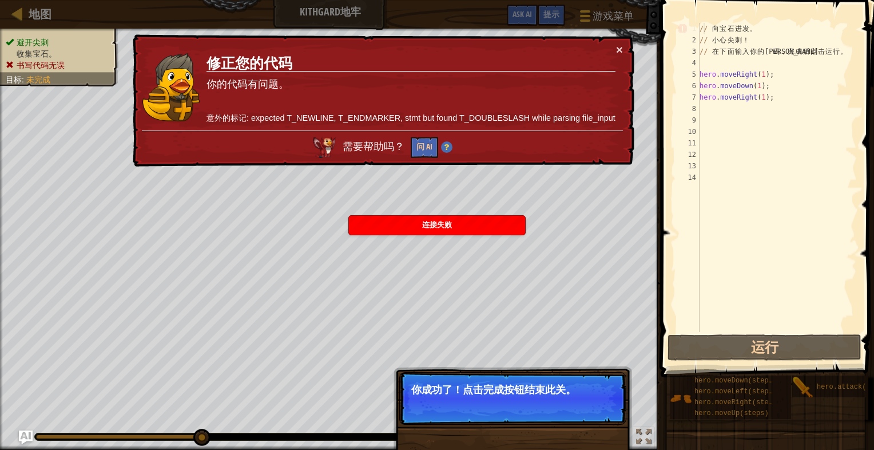
click at [437, 223] on span "连接失败" at bounding box center [437, 224] width 30 height 9
click at [620, 50] on button "×" at bounding box center [619, 51] width 7 height 12
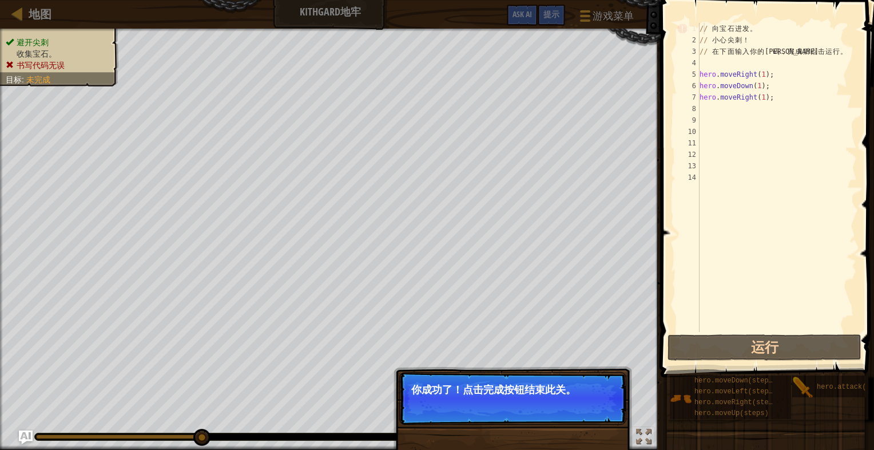
click at [756, 33] on div "// 向 宝 石 进 发 。 // 小 心 尖 刺 ！ // 在 下 面 输 入 你 的 代 码 ， 完 成 后 点 击 运 行 。 hero . moveR…" at bounding box center [777, 189] width 160 height 332
drag, startPoint x: 745, startPoint y: 31, endPoint x: 702, endPoint y: 30, distance: 42.3
click at [719, 31] on div "// 向 宝 石 进 发 。 // 小 心 尖 刺 ！ // 在 下 面 输 入 你 的 代 码 ， 完 成 后 点 击 运 行 。 hero . moveR…" at bounding box center [777, 189] width 160 height 332
click at [702, 30] on div "// 向 宝 石 进 发 。 // 小 心 尖 刺 ！ // 在 下 面 输 入 你 的 代 码 ， 完 成 后 点 击 运 行 。 hero . moveR…" at bounding box center [777, 189] width 160 height 332
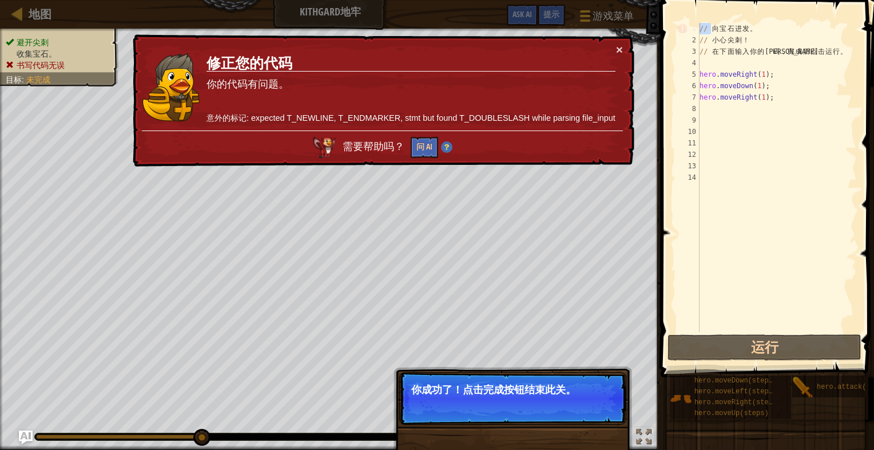
drag, startPoint x: 712, startPoint y: 28, endPoint x: 682, endPoint y: 29, distance: 29.8
click at [682, 29] on div "// 向宝石进发。 1 2 3 4 5 6 7 8 9 10 11 12 13 14 // 向 宝 石 进 发 。 // 小 心 尖 刺 ！ // 在 下 面…" at bounding box center [765, 177] width 182 height 309
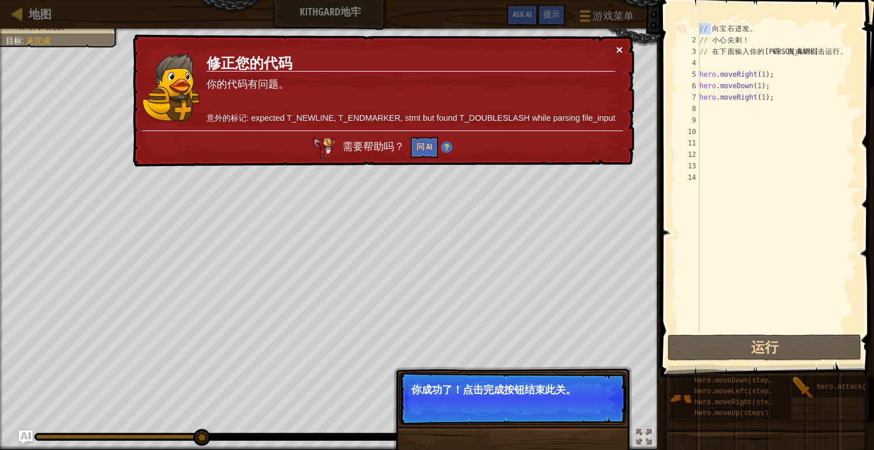
click at [618, 47] on button "×" at bounding box center [618, 45] width 7 height 12
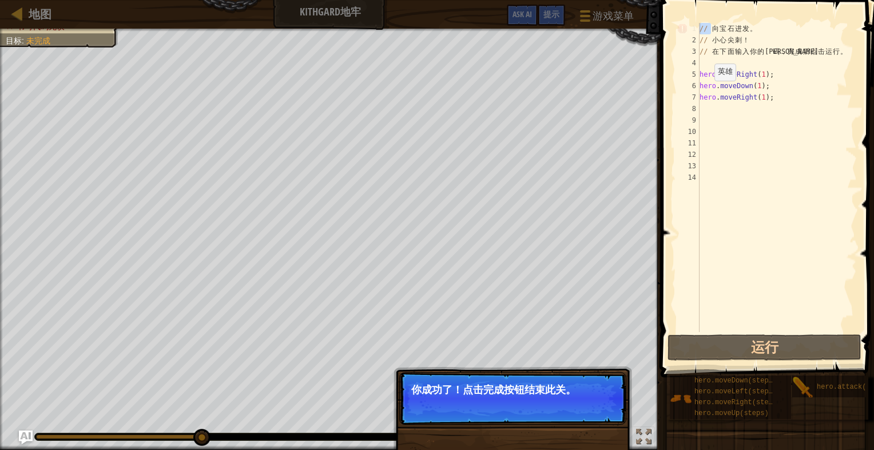
click at [727, 106] on div "// 向 宝 石 进 发 。 // 小 心 尖 刺 ！ // 在 下 面 输 入 你 的 代 码 ， 完 成 后 点 击 运 行 。 hero . moveR…" at bounding box center [777, 189] width 160 height 332
click at [776, 102] on div "// 向 宝 石 进 发 。 // 小 心 尖 刺 ！ // 在 下 面 输 入 你 的 代 码 ， 完 成 后 点 击 运 行 。 hero . moveR…" at bounding box center [777, 189] width 160 height 332
type textarea "hero.moveRight(1);"
click at [586, 408] on p "你成功了！点击完成按钮结束此关。" at bounding box center [512, 398] width 227 height 53
drag, startPoint x: 536, startPoint y: 399, endPoint x: 629, endPoint y: 370, distance: 97.9
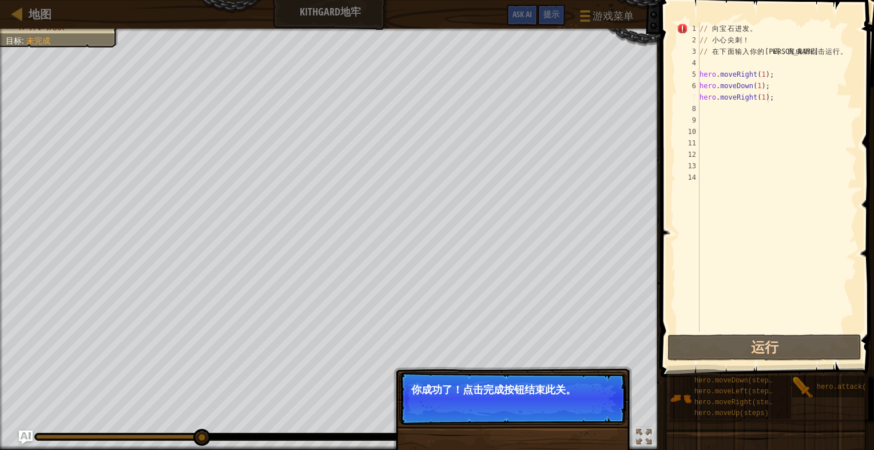
click at [538, 399] on p "你成功了！点击完成按钮结束此关。" at bounding box center [512, 398] width 227 height 53
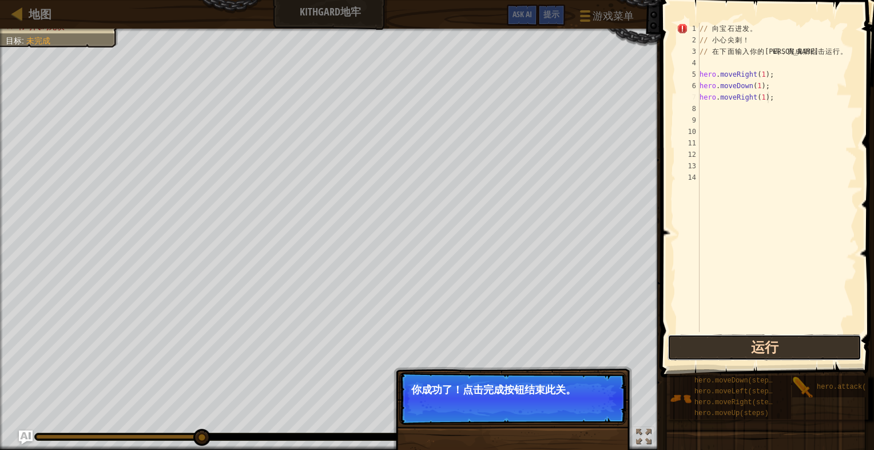
click at [708, 354] on button "运行" at bounding box center [765, 347] width 194 height 26
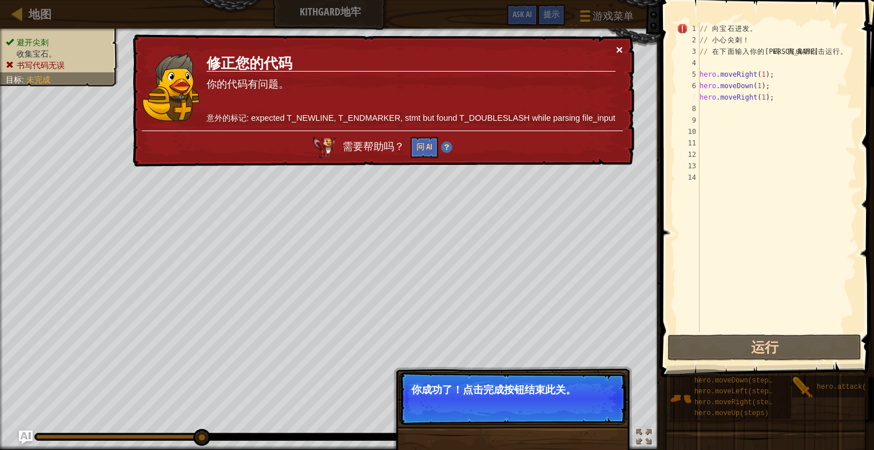
click at [621, 47] on button "×" at bounding box center [620, 52] width 7 height 12
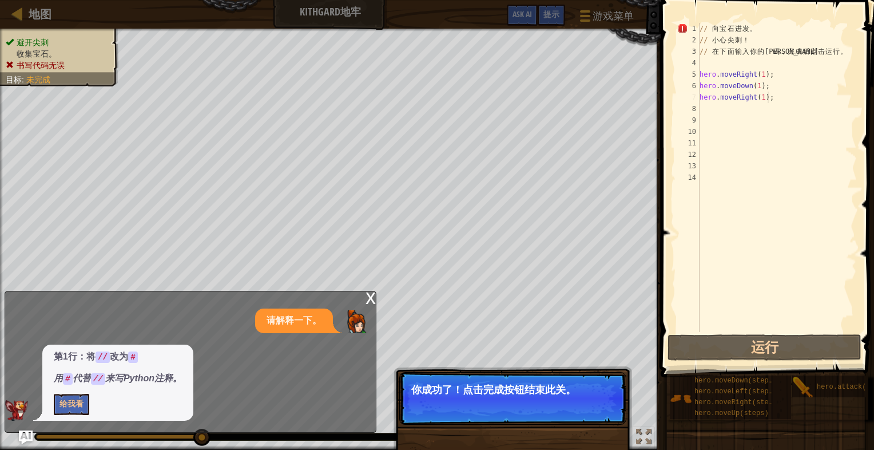
drag, startPoint x: 615, startPoint y: 401, endPoint x: 593, endPoint y: 404, distance: 21.9
click at [597, 403] on p "你成功了！点击完成按钮结束此关。" at bounding box center [512, 398] width 227 height 53
click at [82, 403] on button "给我看" at bounding box center [71, 404] width 35 height 21
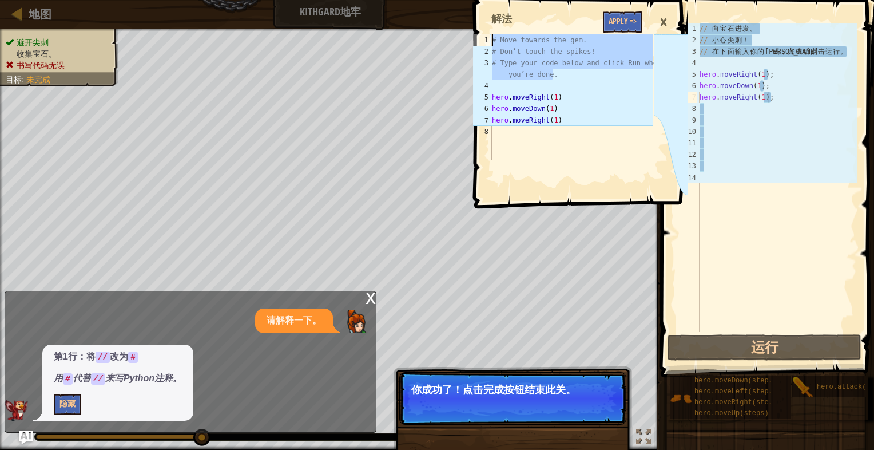
drag, startPoint x: 558, startPoint y: 77, endPoint x: 474, endPoint y: 31, distance: 95.7
click at [474, 31] on div "# Type your code below and click Run when you’re done. 1 2 3 4 5 6 7 8 # Move t…" at bounding box center [579, 102] width 217 height 192
type textarea "# Move towards the gem. # Don’t touch the spikes!"
type textarea "// 在下面输入你的代码，完成后点击运行。"
click at [792, 47] on div "// 向 宝 石 进 发 。 // 小 心 尖 刺 ！ // 在 下 面 输 入 你 的 代 码 ， 完 成 后 点 击 运 行 。 hero . moveR…" at bounding box center [777, 189] width 160 height 332
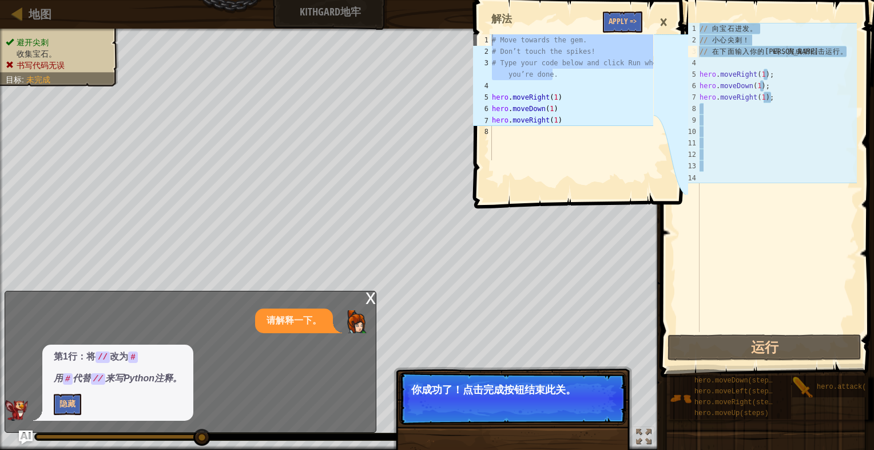
click at [796, 68] on div "// 向 宝 石 进 发 。 // 小 心 尖 刺 ！ // 在 下 面 输 入 你 的 代 码 ， 完 成 后 点 击 运 行 。 hero . moveR…" at bounding box center [777, 189] width 160 height 332
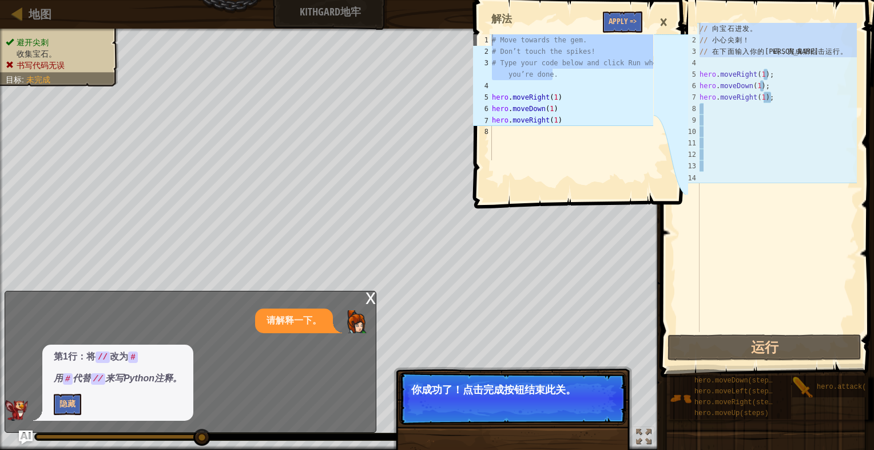
drag, startPoint x: 799, startPoint y: 61, endPoint x: 692, endPoint y: 17, distance: 115.9
click at [692, 17] on div "1 2 3 4 5 6 7 8 9 10 11 12 13 14 // 向 宝 石 进 发 。 // 小 心 尖 刺 ！ // 在 下 面 输 入 你 的 代…" at bounding box center [765, 211] width 217 height 411
type textarea "// 向宝石进发。 // 小心尖刺！"
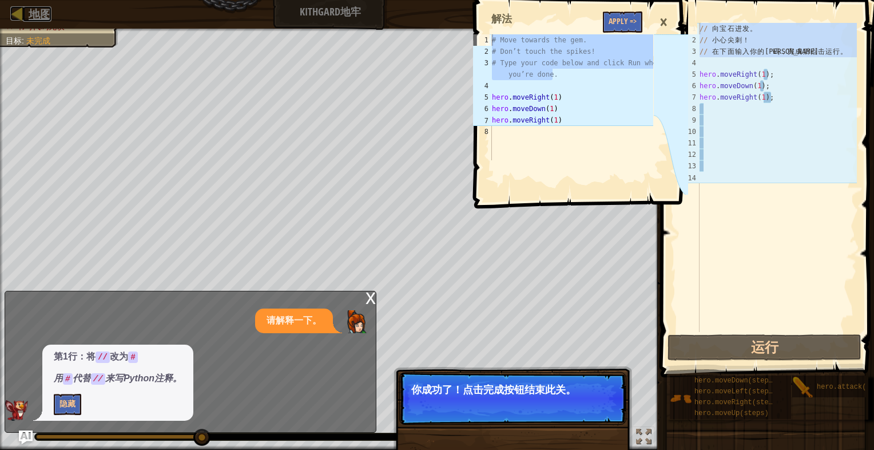
click at [29, 13] on span "地图" at bounding box center [40, 13] width 23 height 15
select select "zh-HANS"
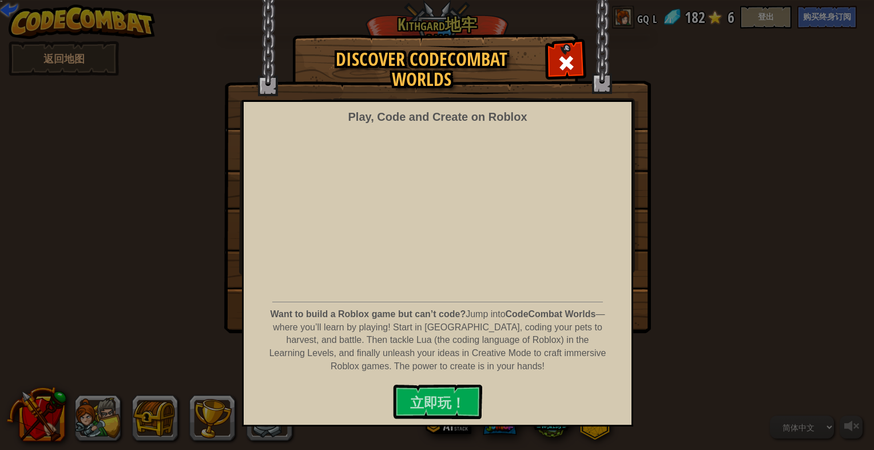
select select "zh-HANS"
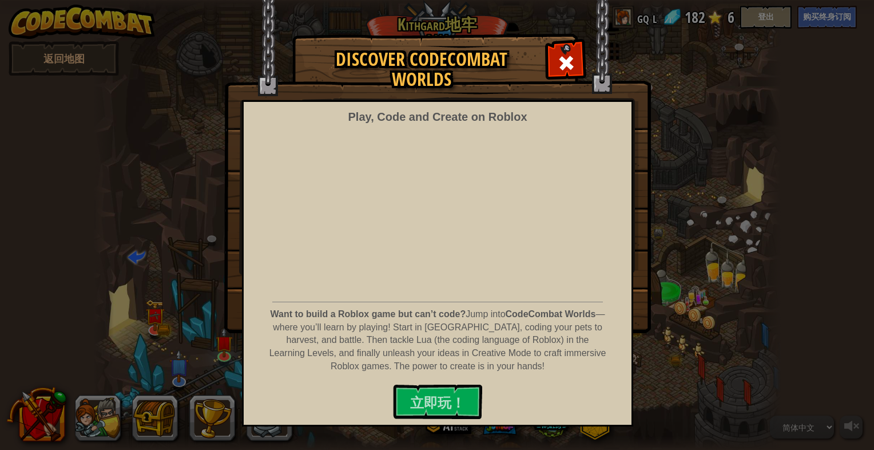
select select "zh-HANS"
click at [558, 66] on span at bounding box center [566, 63] width 18 height 18
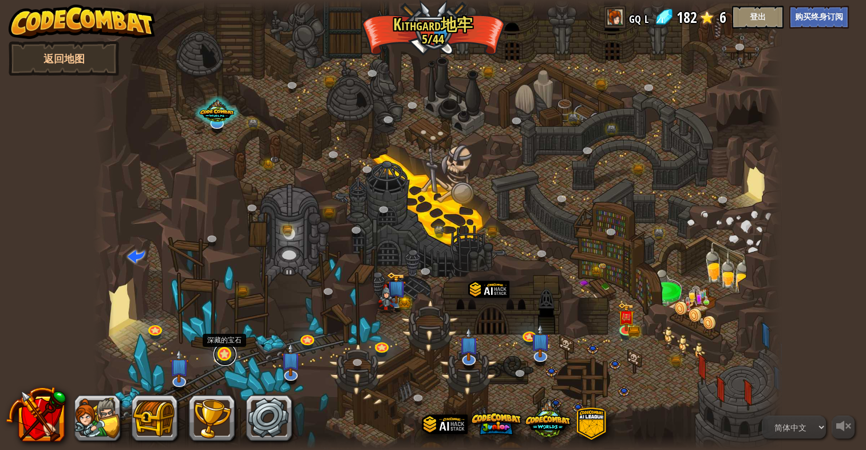
click at [226, 353] on link at bounding box center [224, 354] width 23 height 23
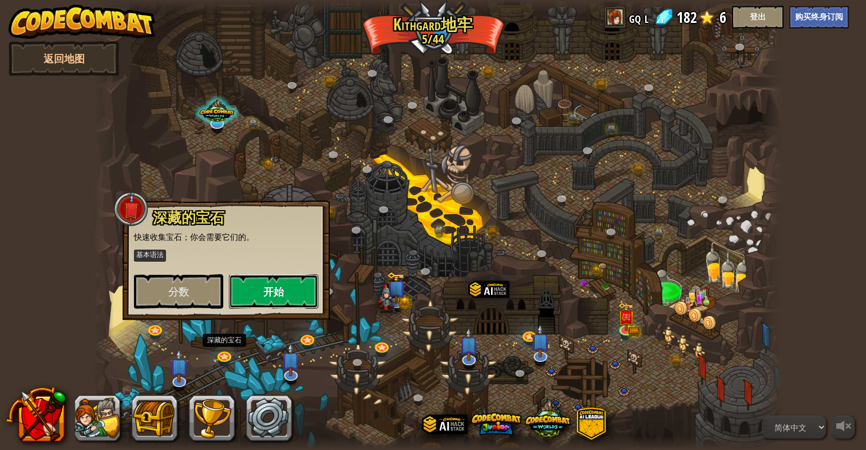
click at [304, 278] on button "开始" at bounding box center [273, 291] width 89 height 34
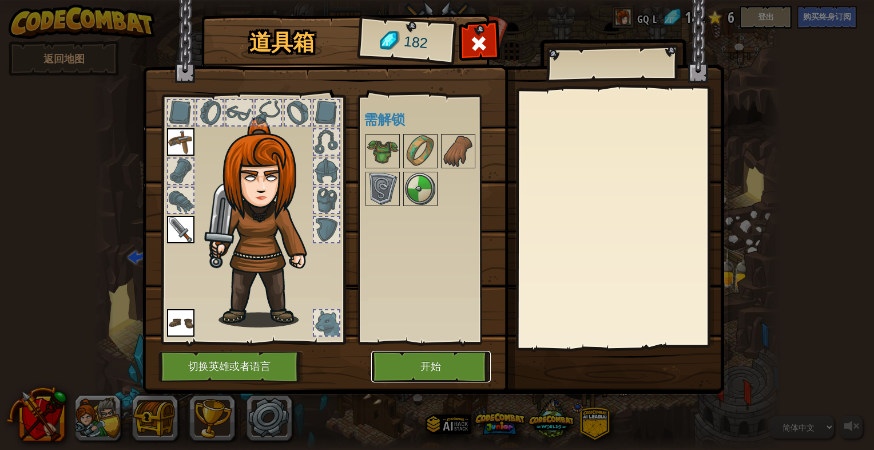
click at [434, 352] on button "开始" at bounding box center [431, 366] width 120 height 31
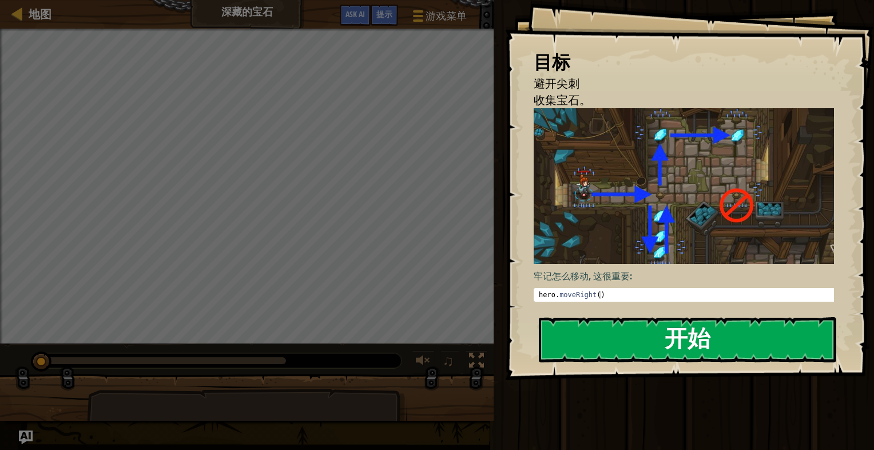
drag, startPoint x: 648, startPoint y: 212, endPoint x: 642, endPoint y: 217, distance: 7.3
click at [648, 317] on button "开始" at bounding box center [687, 339] width 297 height 45
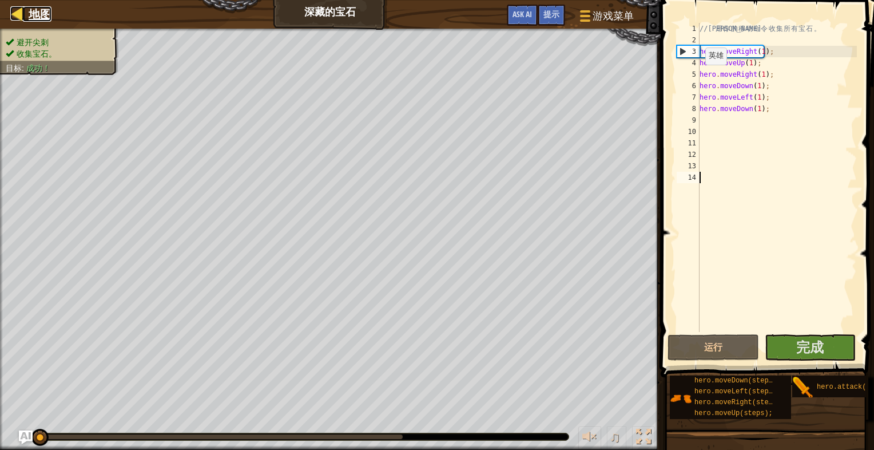
click at [31, 13] on span "地图" at bounding box center [40, 13] width 23 height 15
select select "zh-HANS"
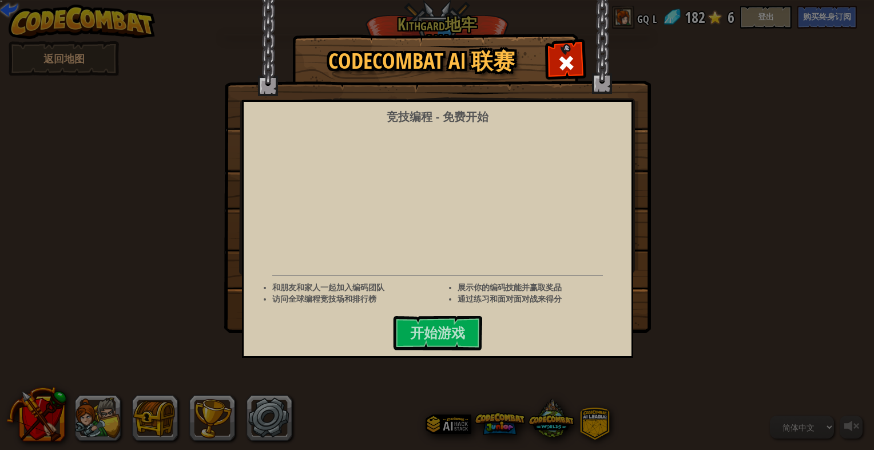
select select "zh-HANS"
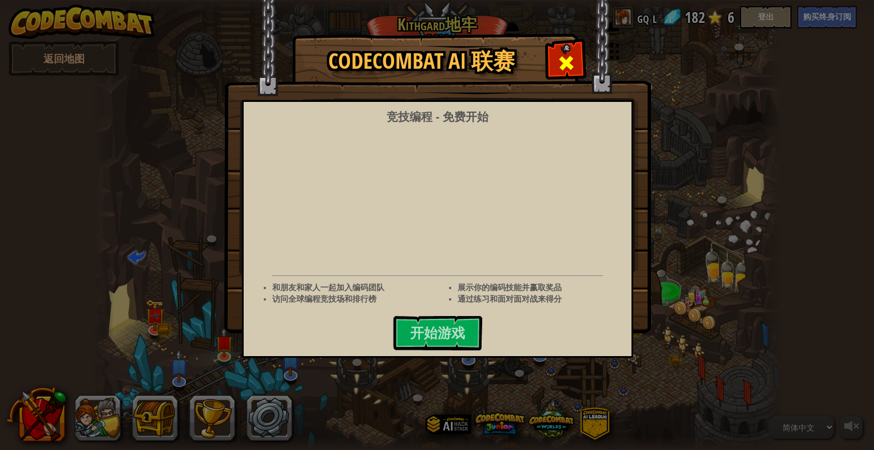
click at [575, 51] on div at bounding box center [566, 61] width 36 height 36
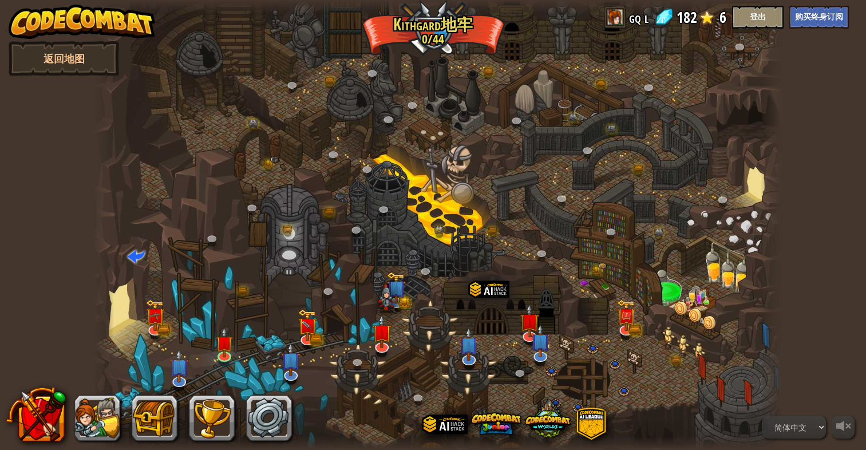
select select "zh-HANS"
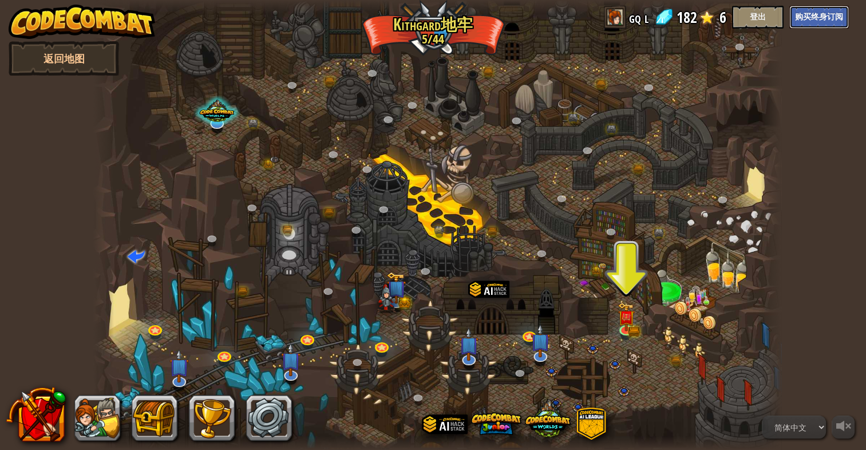
click at [828, 11] on button "购买终身订阅" at bounding box center [818, 17] width 59 height 23
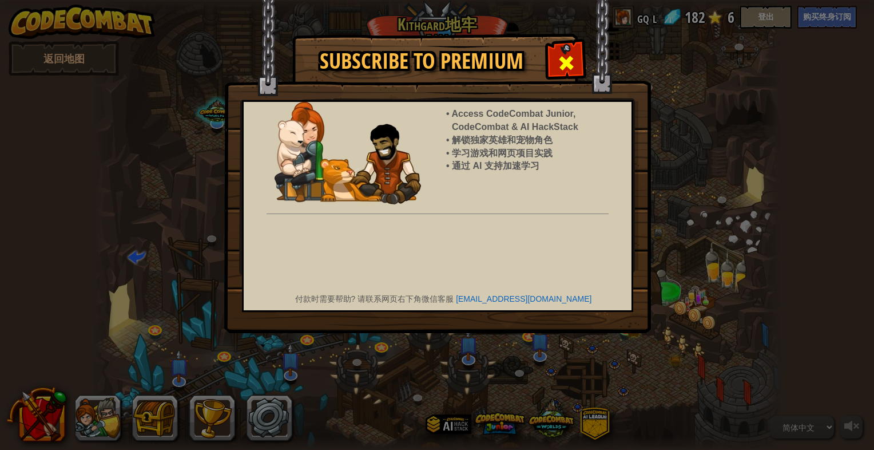
click at [565, 57] on span at bounding box center [566, 63] width 18 height 18
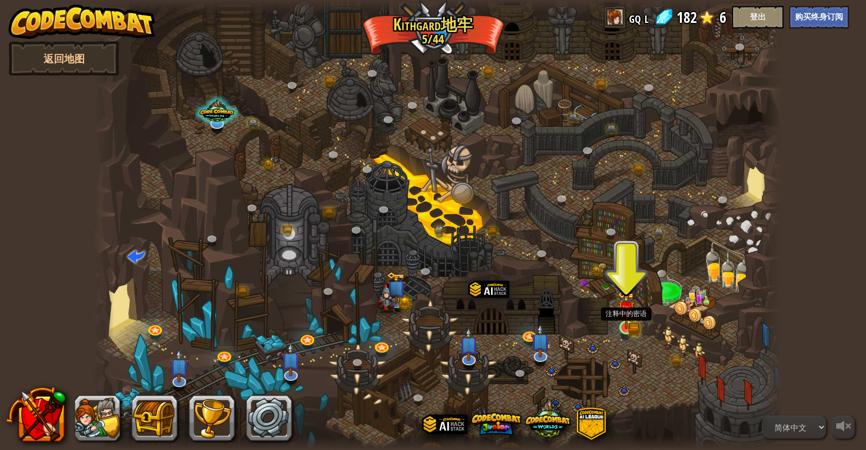
click at [627, 324] on img at bounding box center [626, 309] width 18 height 38
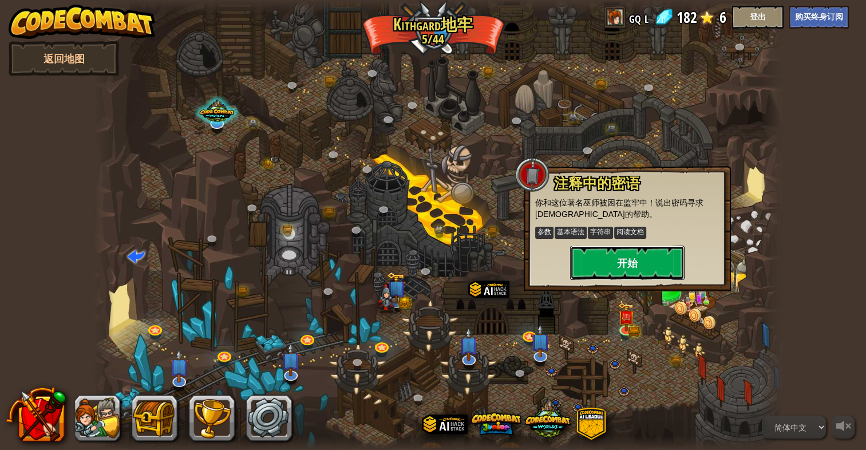
click at [621, 257] on button "开始" at bounding box center [627, 262] width 114 height 34
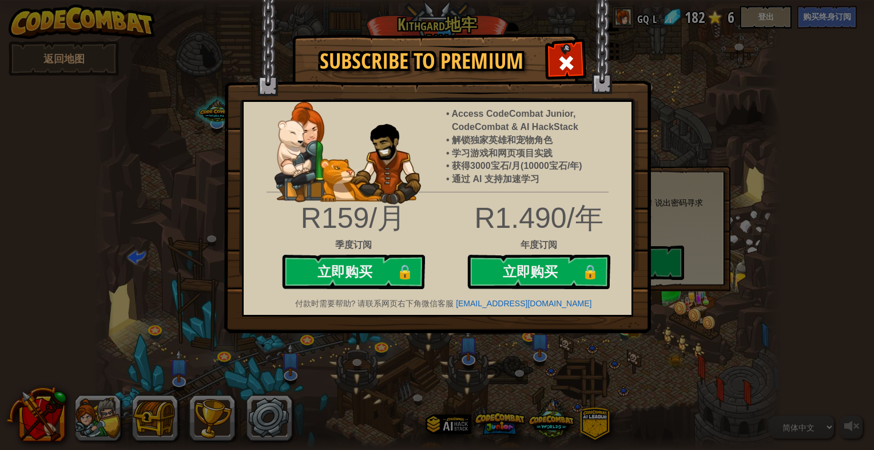
click at [557, 39] on img at bounding box center [437, 166] width 427 height 333
click at [559, 63] on span at bounding box center [566, 63] width 18 height 18
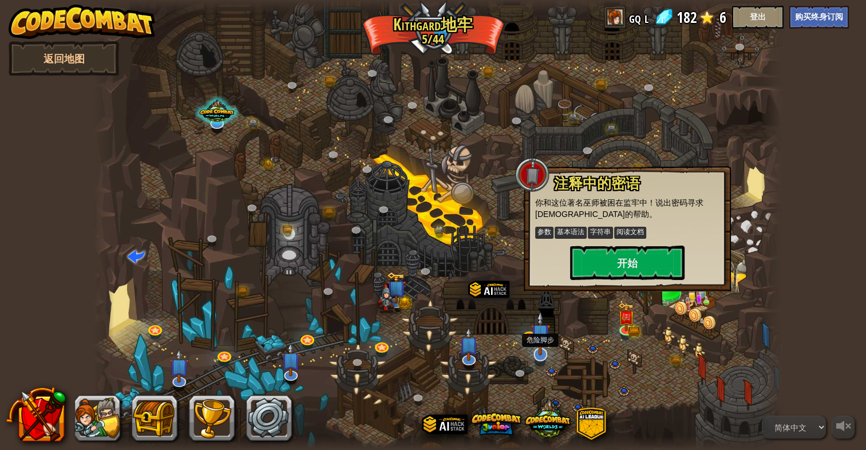
click at [535, 347] on img at bounding box center [539, 333] width 19 height 45
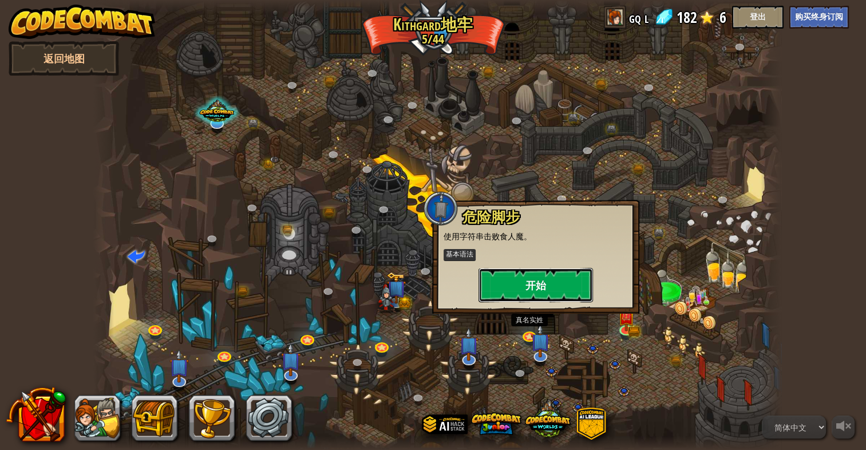
click at [520, 293] on button "开始" at bounding box center [535, 285] width 114 height 34
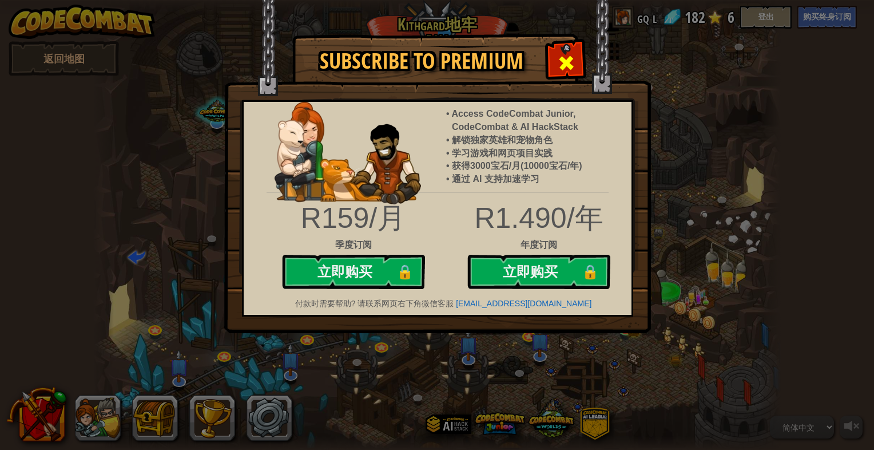
click at [561, 59] on span at bounding box center [566, 63] width 18 height 18
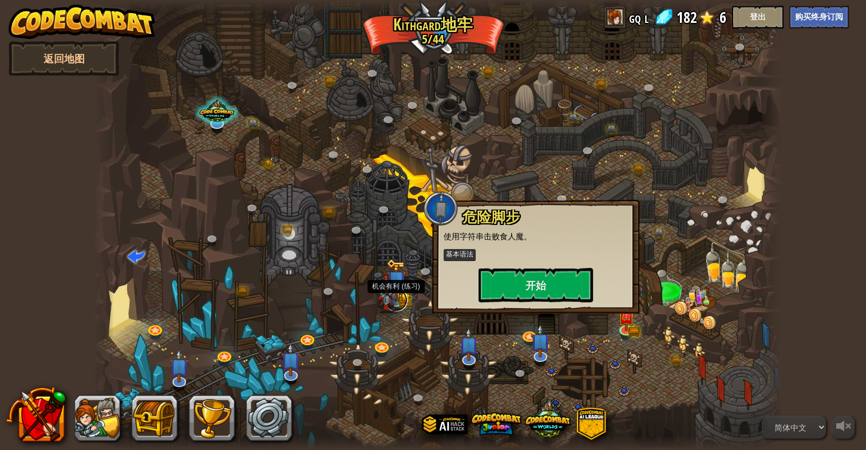
click at [399, 307] on link at bounding box center [395, 299] width 23 height 23
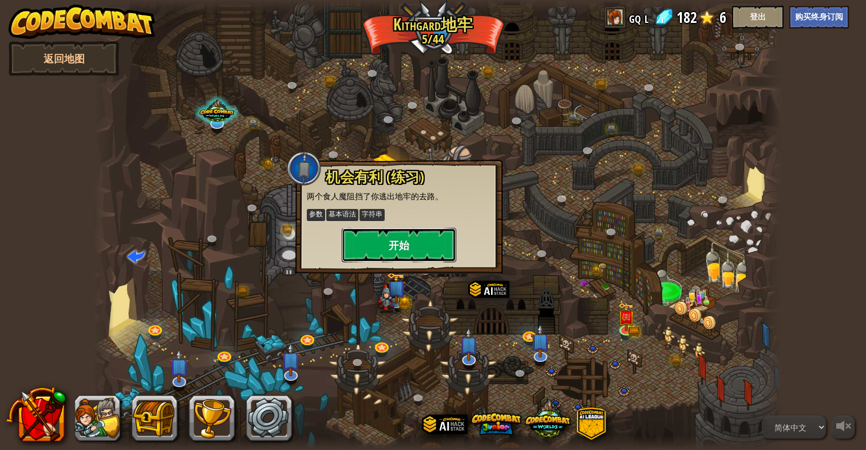
click at [412, 228] on button "开始" at bounding box center [399, 245] width 114 height 34
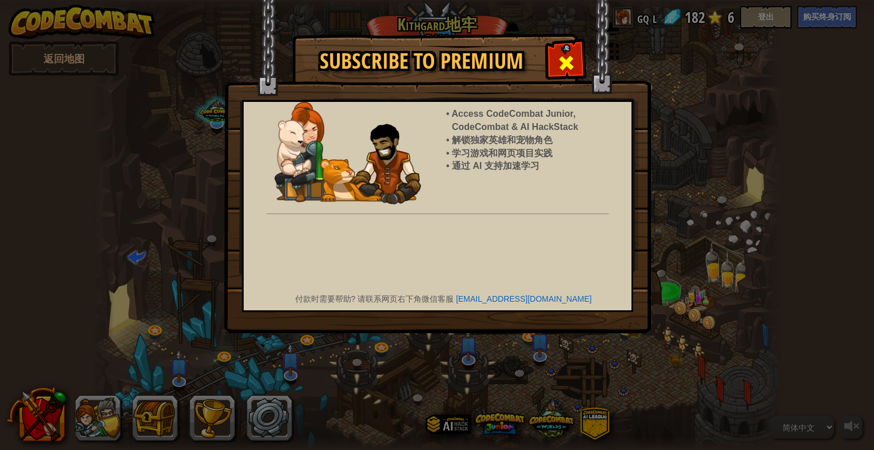
click at [561, 57] on span at bounding box center [566, 63] width 18 height 18
